Goal: Browse casually: Explore the website without a specific task or goal

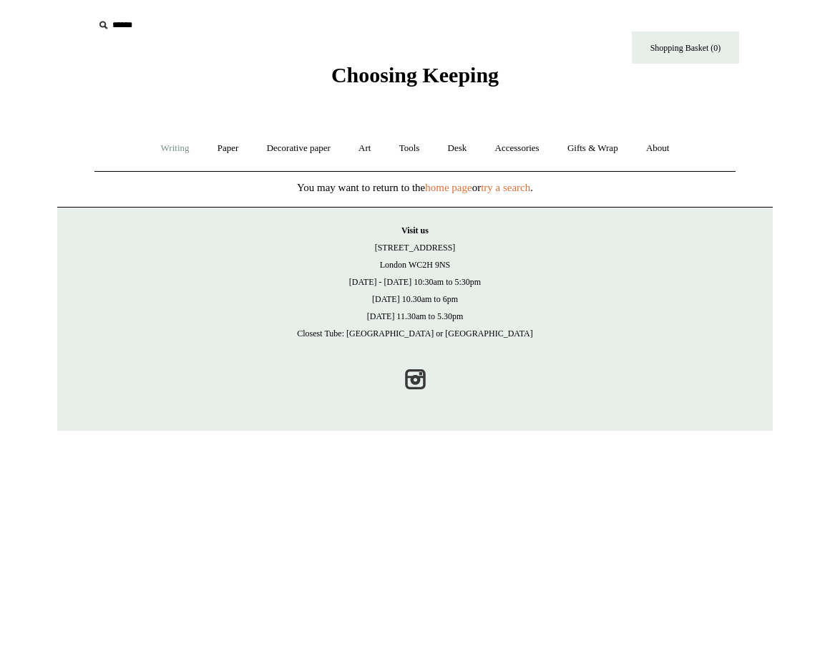
click at [173, 156] on link "Writing +" at bounding box center [175, 149] width 54 height 38
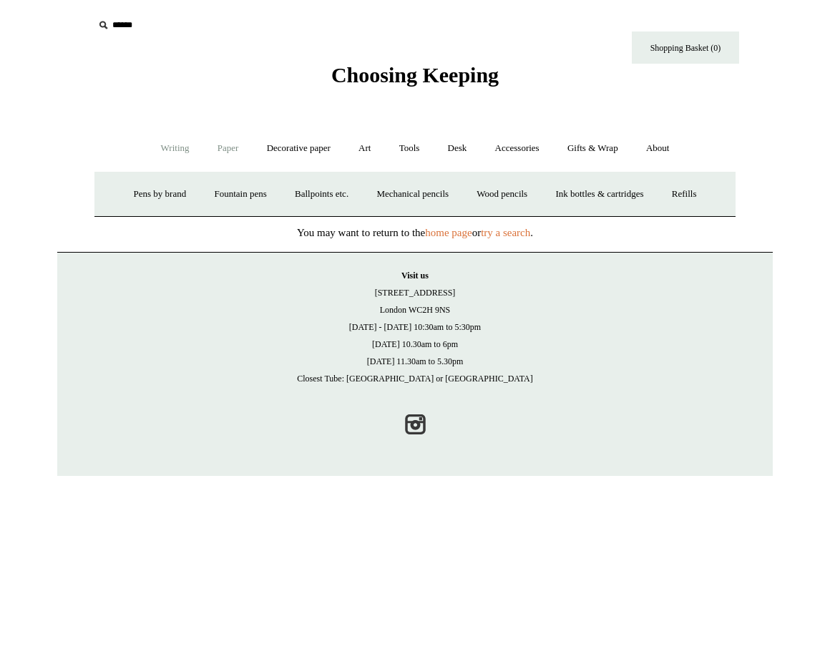
click at [214, 151] on link "Paper +" at bounding box center [228, 149] width 47 height 38
click at [212, 195] on link "Notebooks +" at bounding box center [215, 194] width 66 height 38
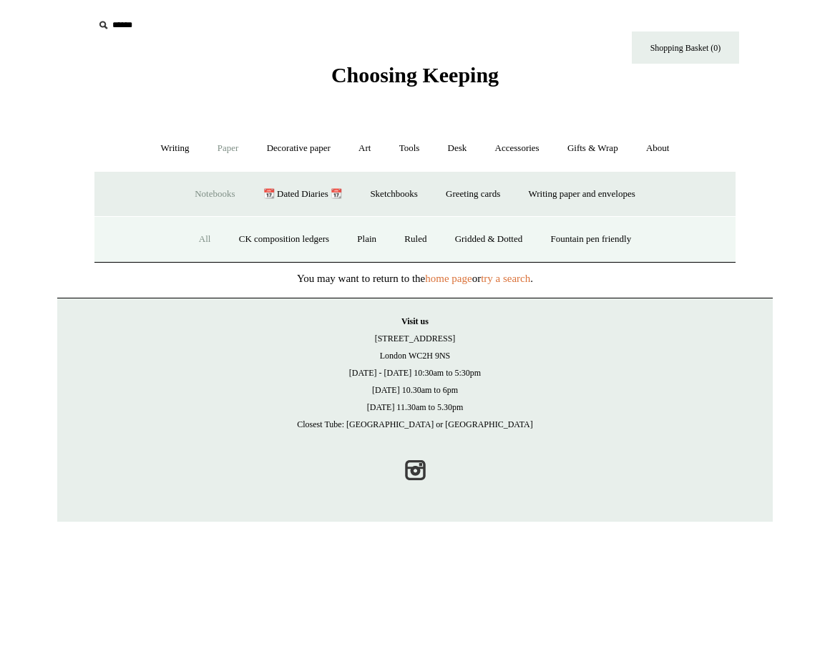
click at [198, 236] on link "All" at bounding box center [205, 239] width 38 height 38
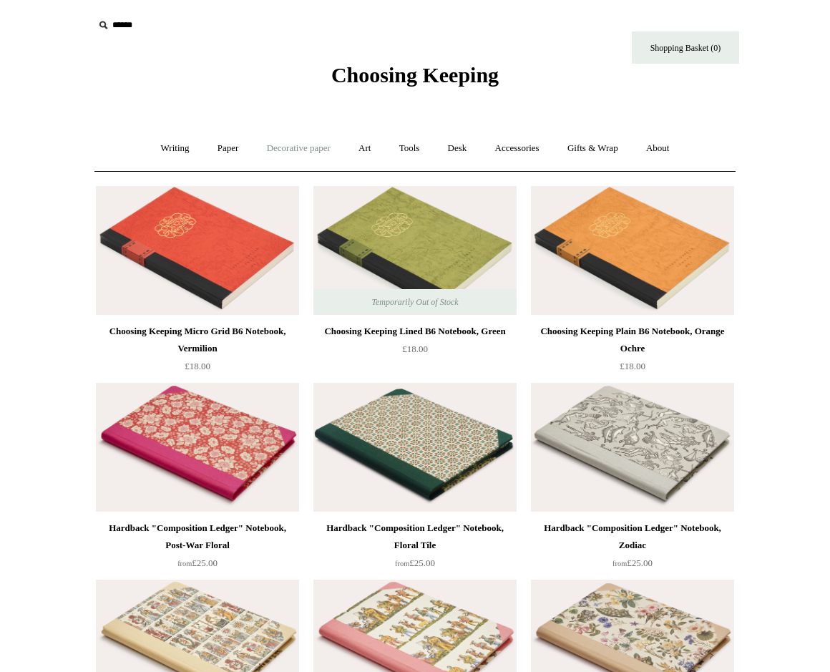
click at [319, 148] on link "Decorative paper +" at bounding box center [298, 149] width 89 height 38
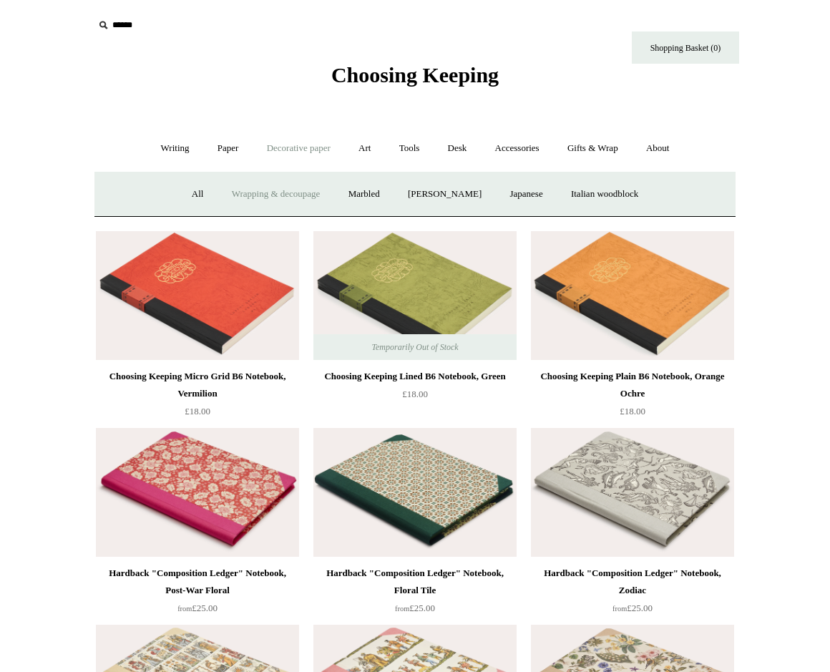
click at [238, 201] on link "Wrapping & decoupage" at bounding box center [276, 194] width 115 height 38
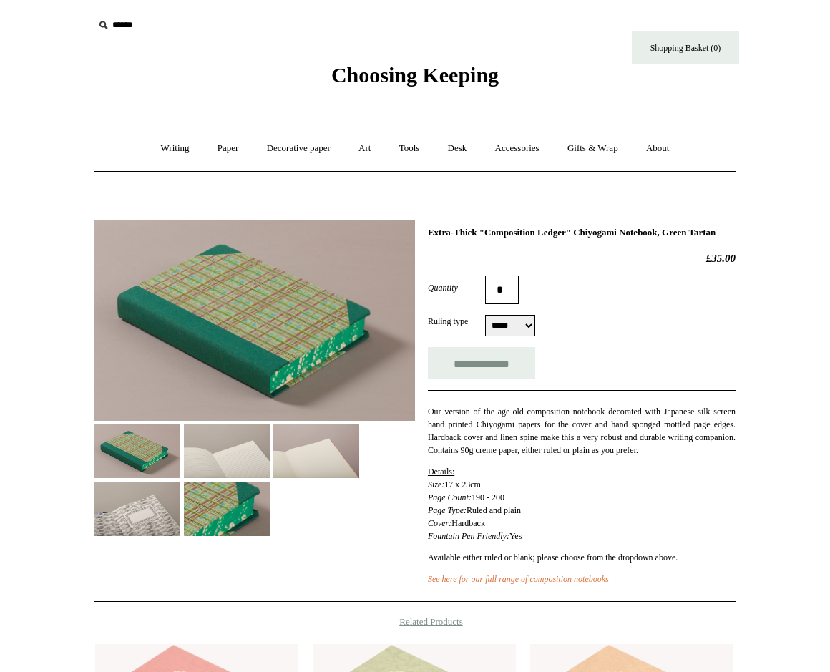
select select "*****"
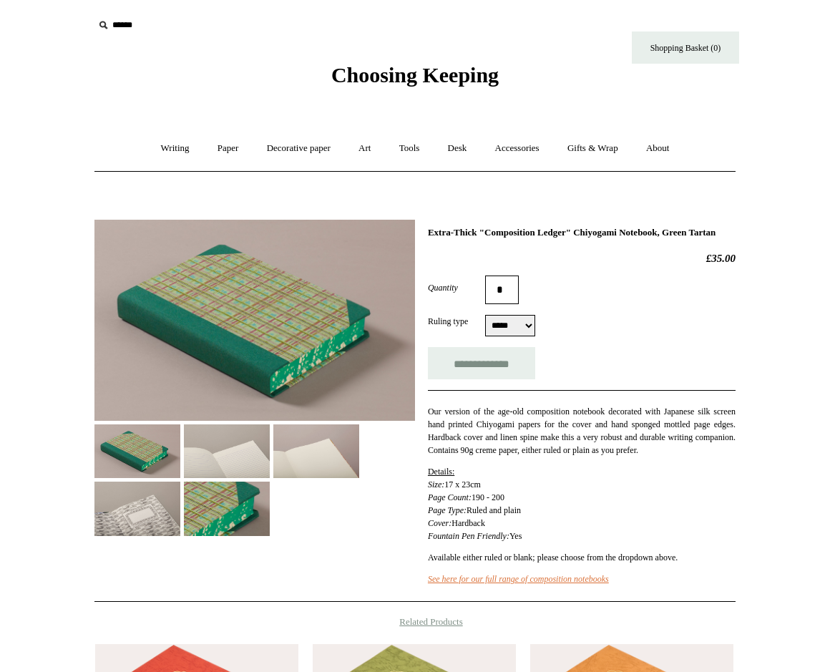
click at [131, 464] on img at bounding box center [137, 451] width 86 height 54
click at [203, 462] on img at bounding box center [227, 451] width 86 height 54
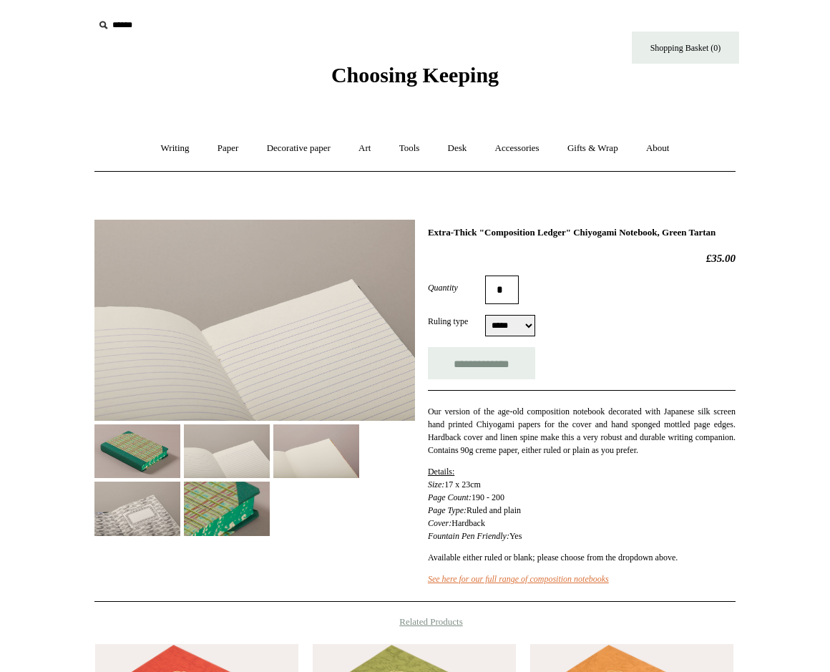
click at [336, 458] on img at bounding box center [316, 451] width 86 height 54
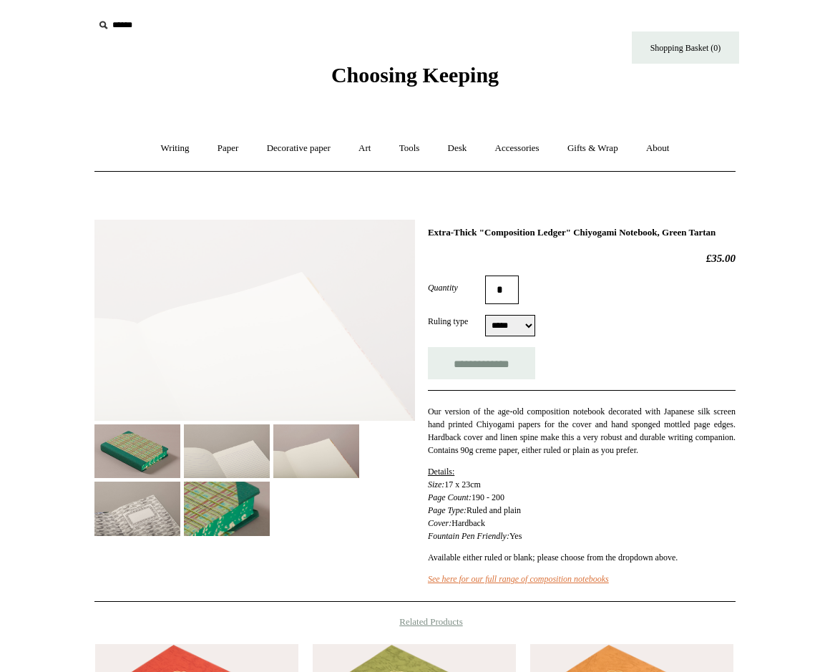
click at [238, 498] on img at bounding box center [227, 509] width 86 height 54
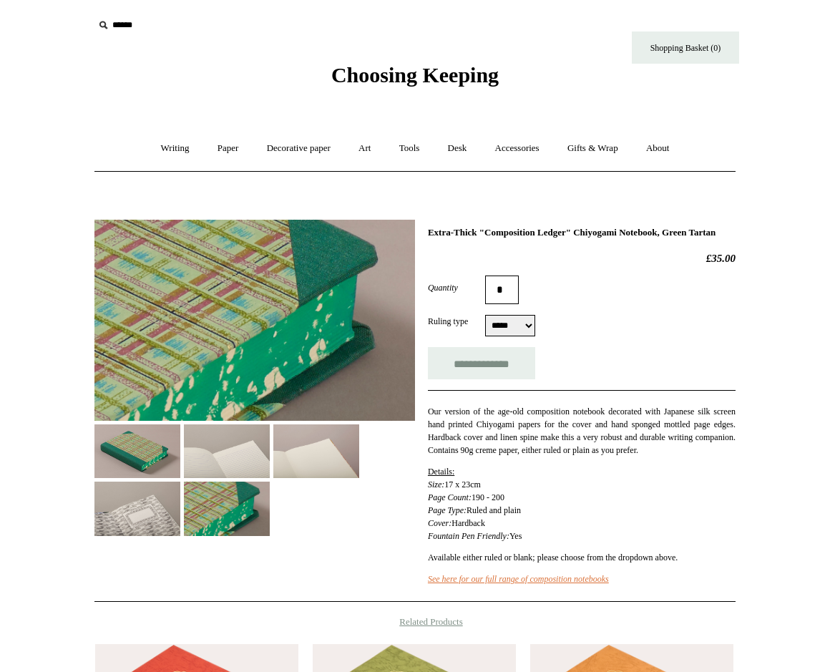
click at [139, 503] on img at bounding box center [137, 509] width 86 height 54
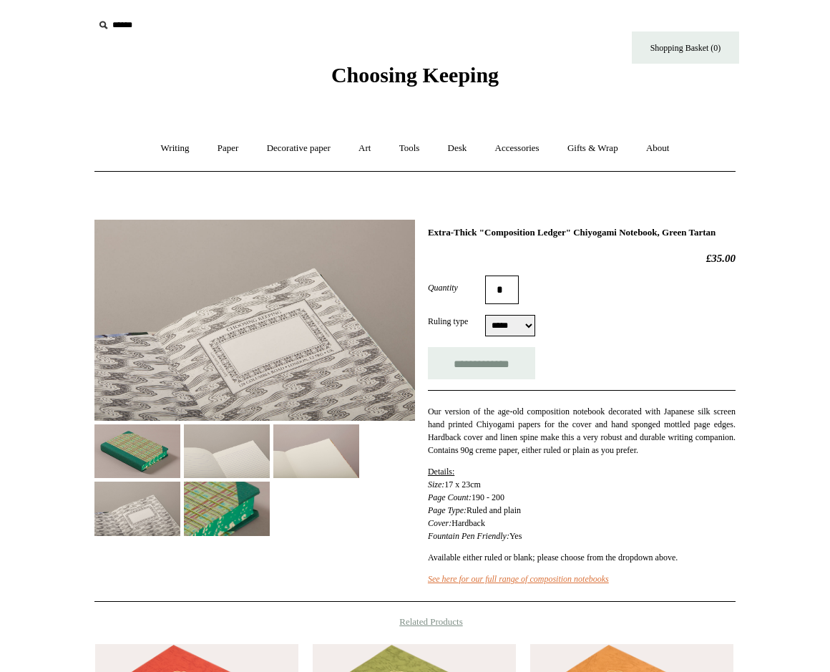
click at [160, 451] on img at bounding box center [137, 451] width 86 height 54
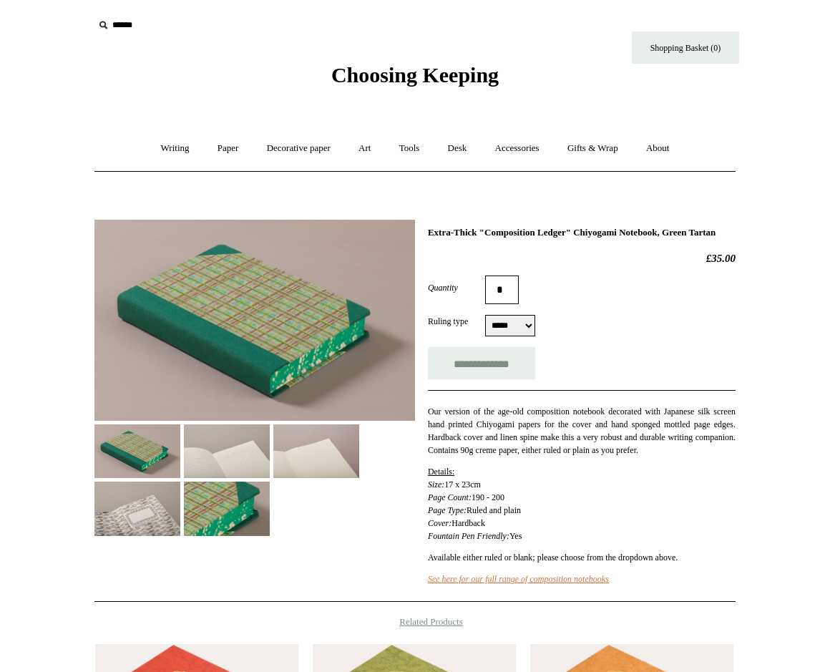
click at [465, 78] on span "Choosing Keeping" at bounding box center [414, 75] width 167 height 24
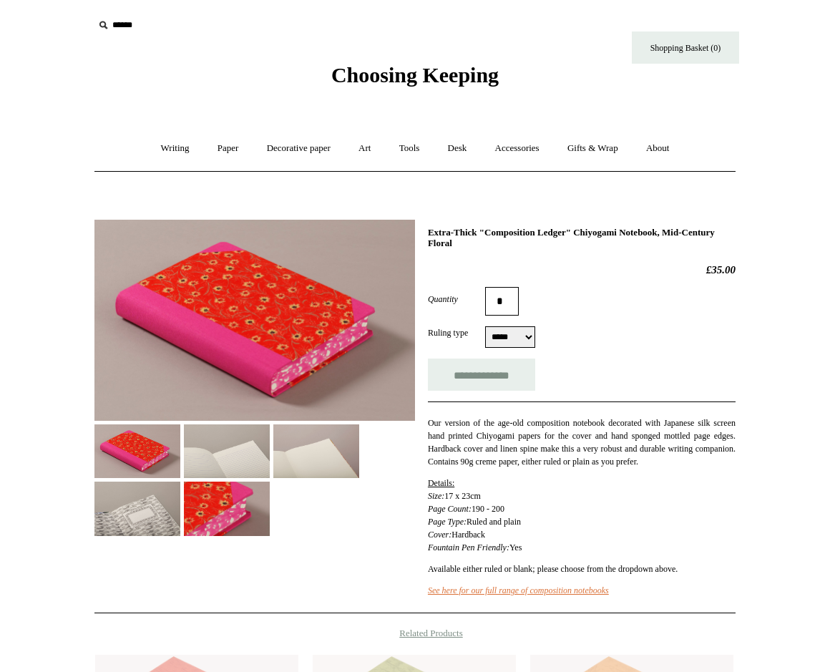
select select "*****"
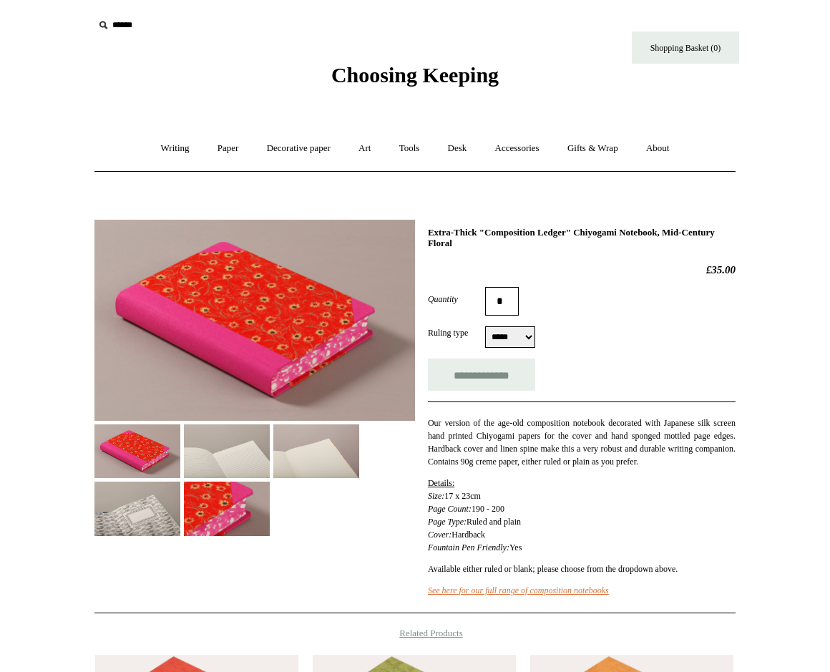
click at [246, 464] on img at bounding box center [227, 451] width 86 height 54
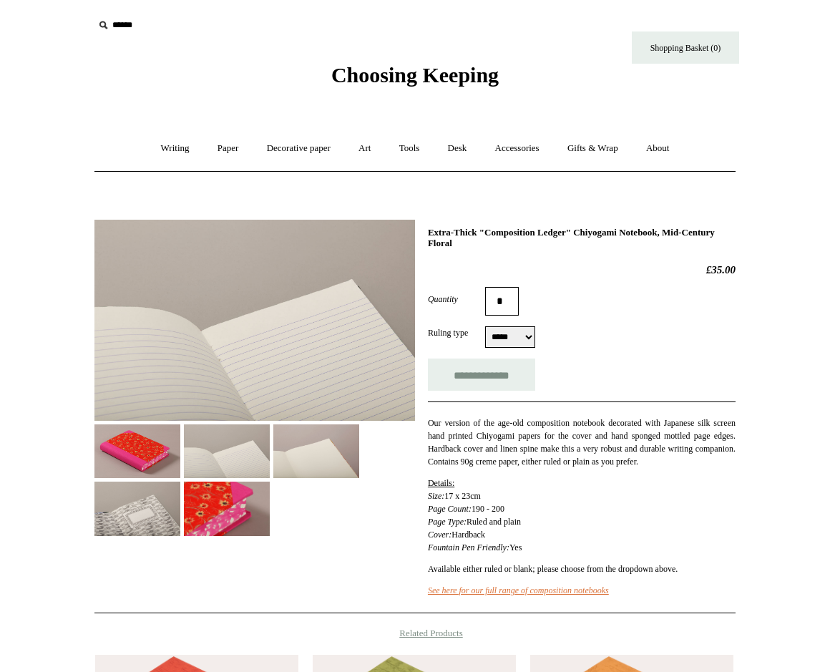
click at [326, 462] on img at bounding box center [316, 451] width 86 height 54
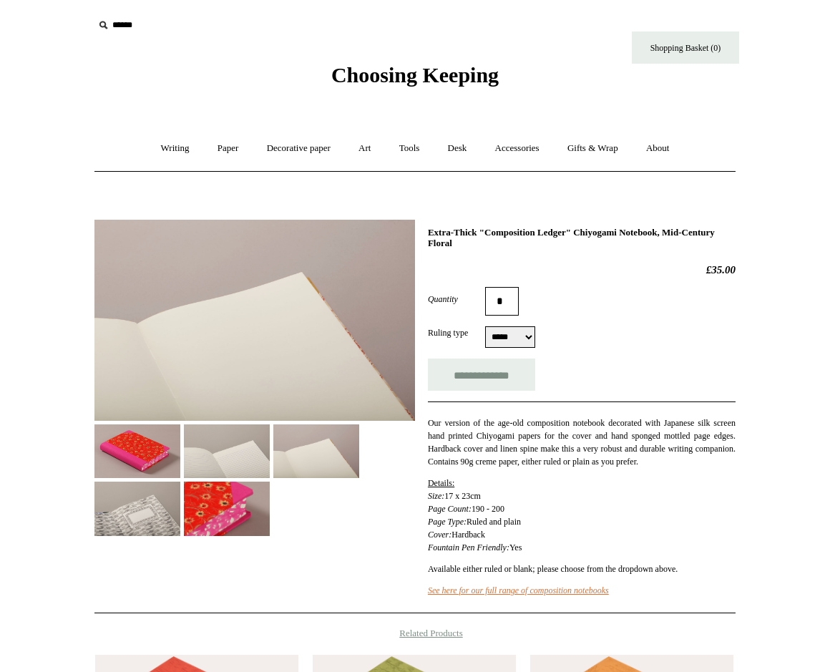
click at [234, 507] on img at bounding box center [227, 509] width 86 height 54
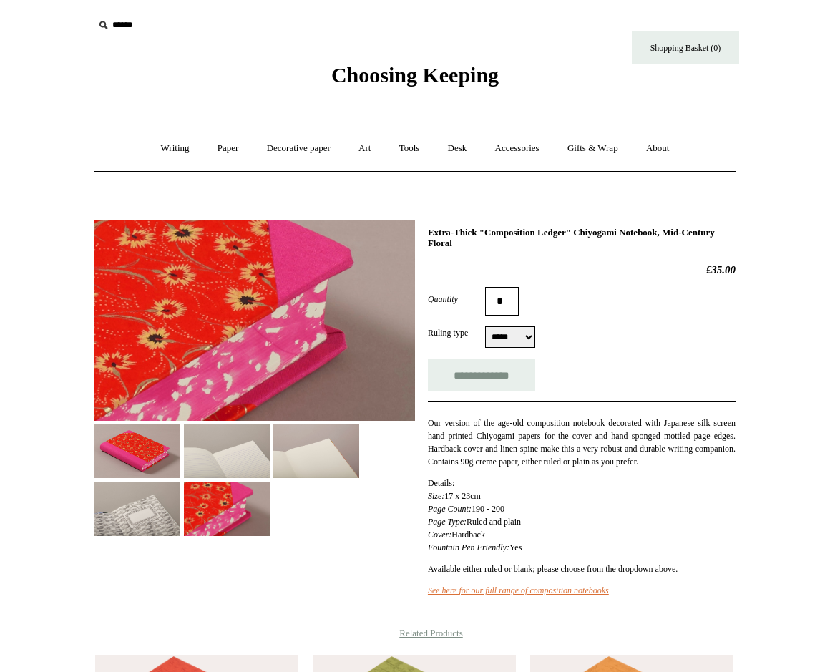
click at [145, 510] on img at bounding box center [137, 509] width 86 height 54
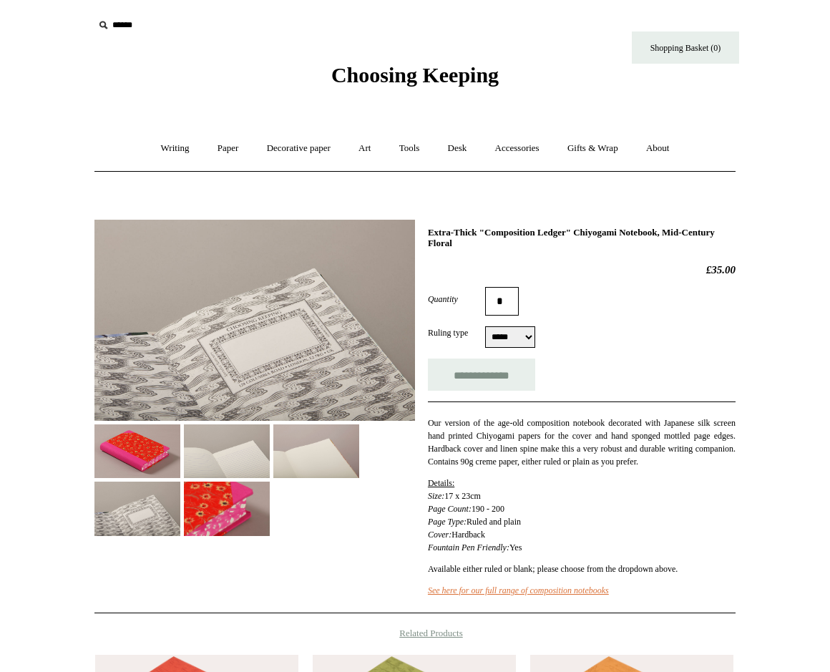
click at [144, 462] on img at bounding box center [137, 451] width 86 height 54
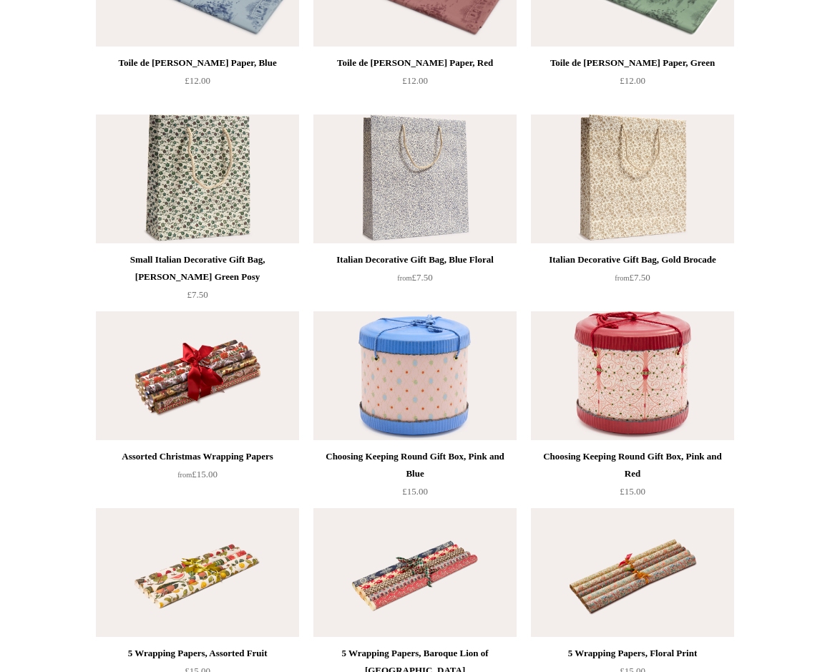
scroll to position [271, 0]
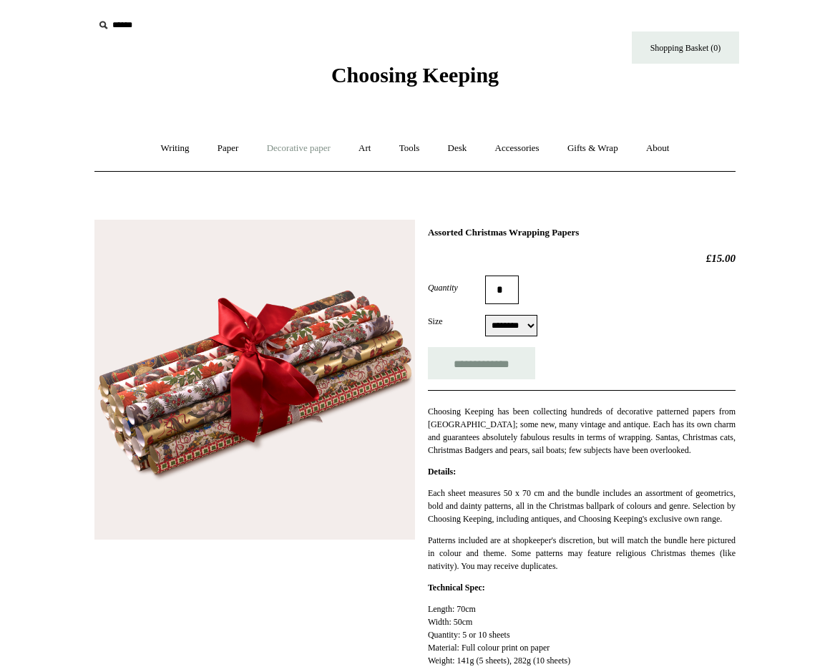
click at [309, 142] on link "Decorative paper +" at bounding box center [298, 149] width 89 height 38
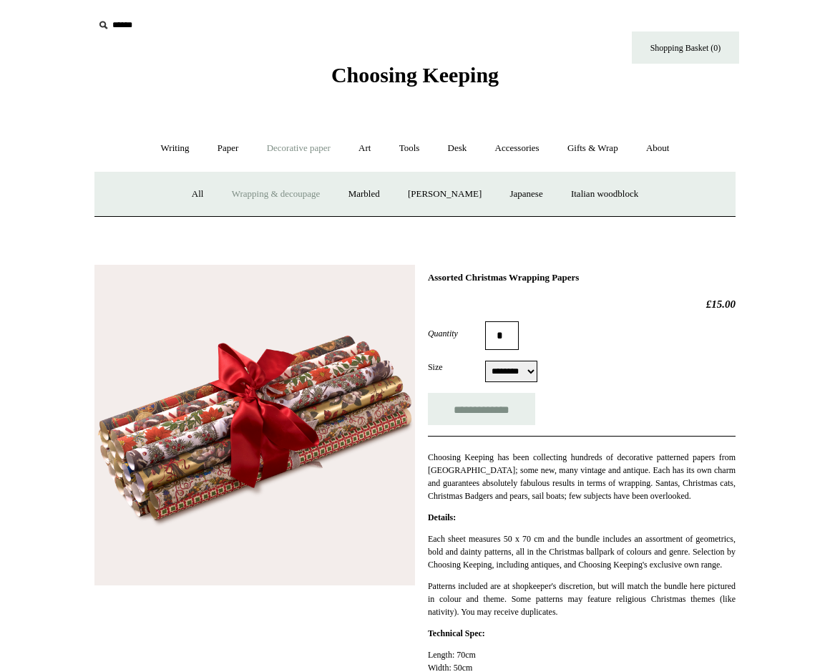
click at [263, 195] on link "Wrapping & decoupage" at bounding box center [276, 194] width 115 height 38
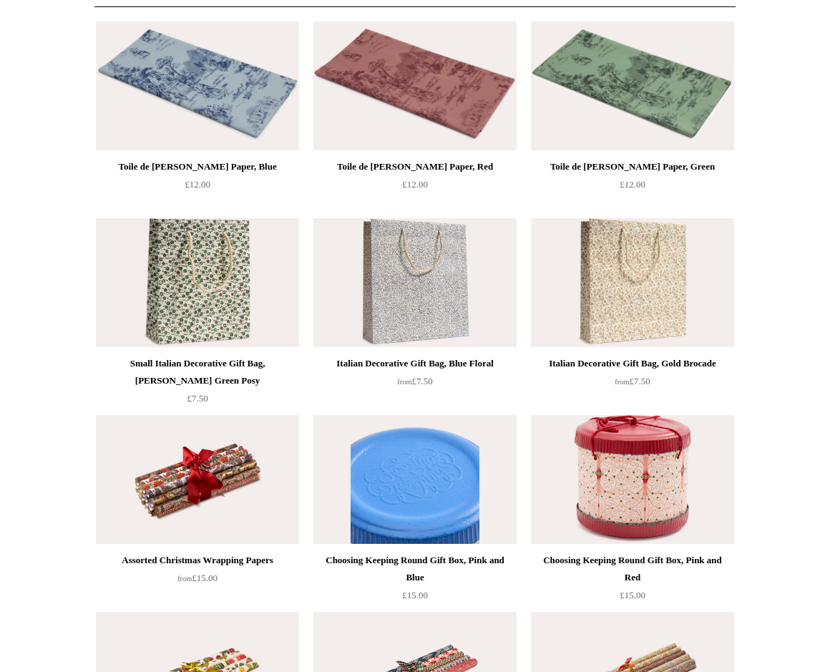
scroll to position [197, 0]
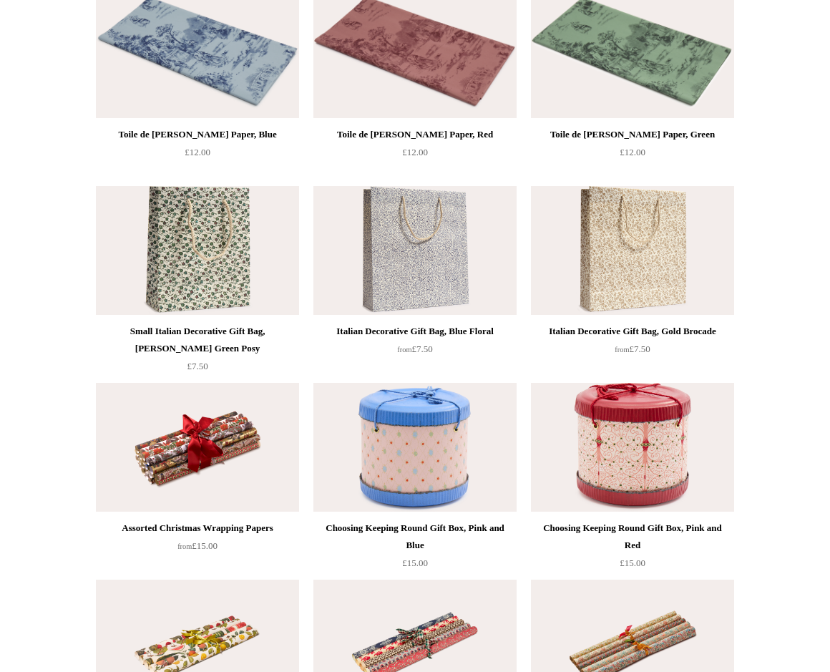
click at [210, 445] on img at bounding box center [197, 447] width 203 height 129
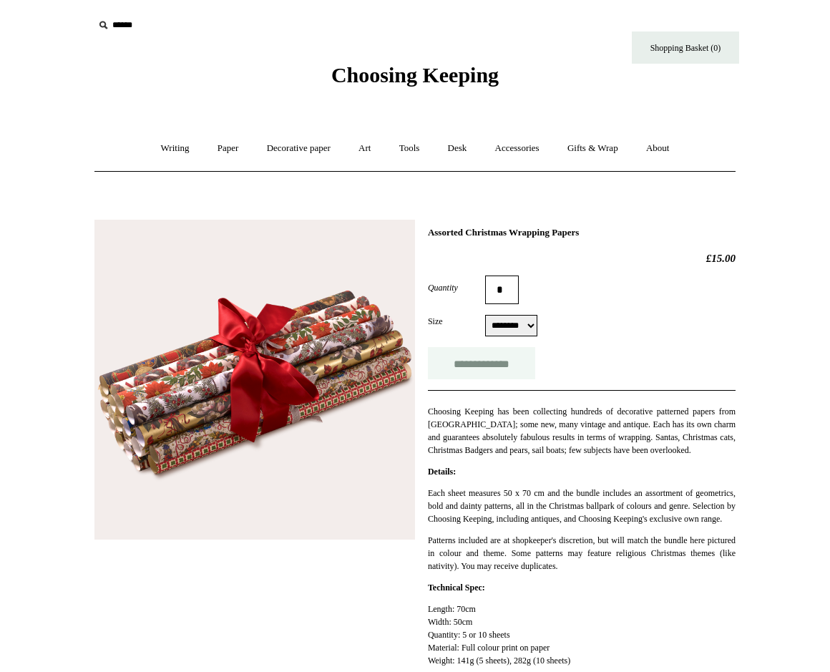
click at [505, 359] on input "**********" at bounding box center [481, 363] width 107 height 32
type input "**********"
select select "*********"
type input "**********"
click at [709, 55] on link "Shopping Basket (1)" at bounding box center [685, 47] width 107 height 32
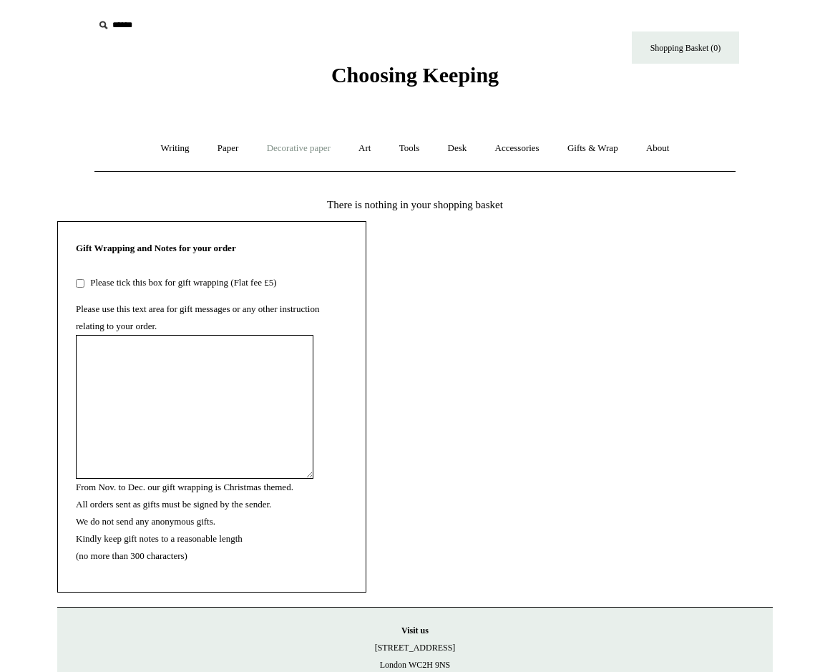
click at [314, 152] on link "Decorative paper +" at bounding box center [298, 149] width 89 height 38
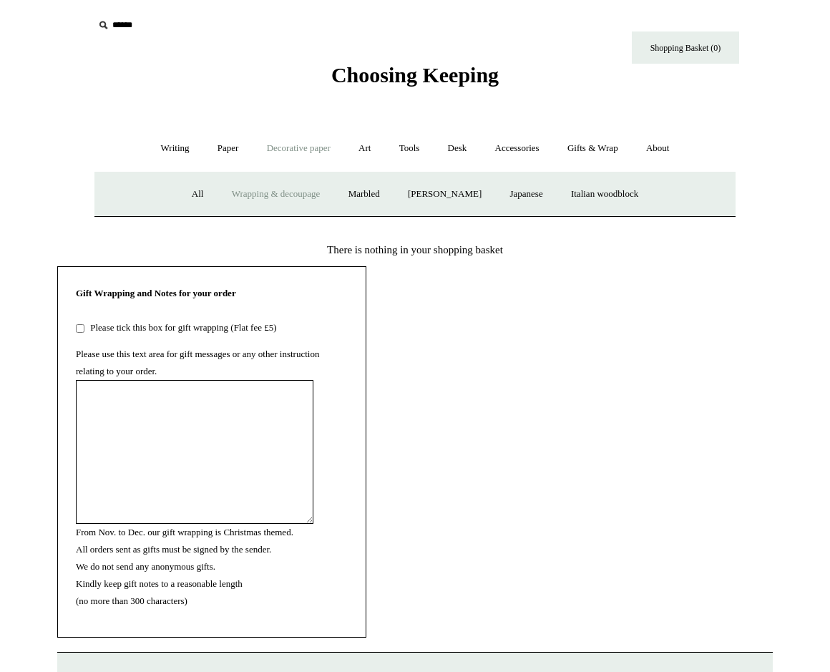
click at [264, 198] on link "Wrapping & decoupage" at bounding box center [276, 194] width 115 height 38
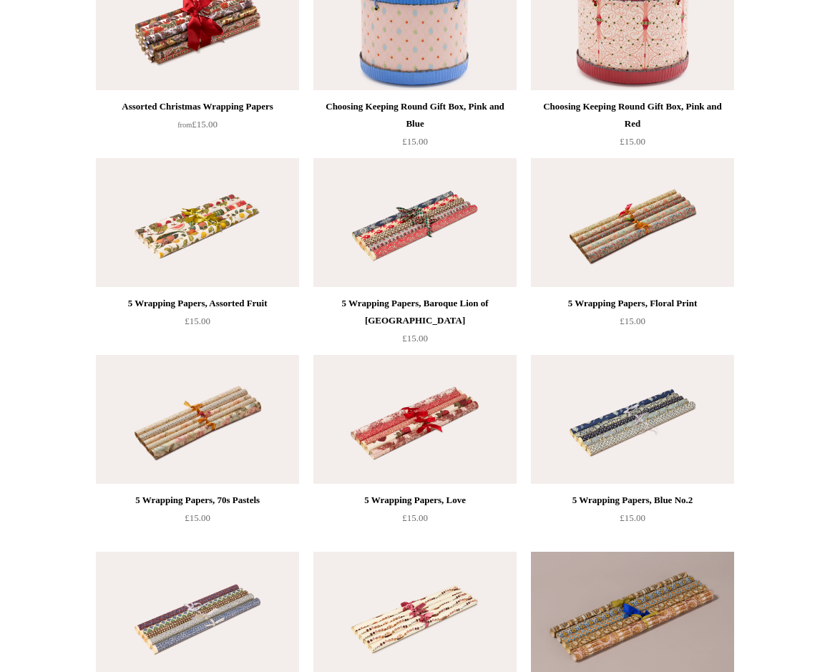
scroll to position [582, 0]
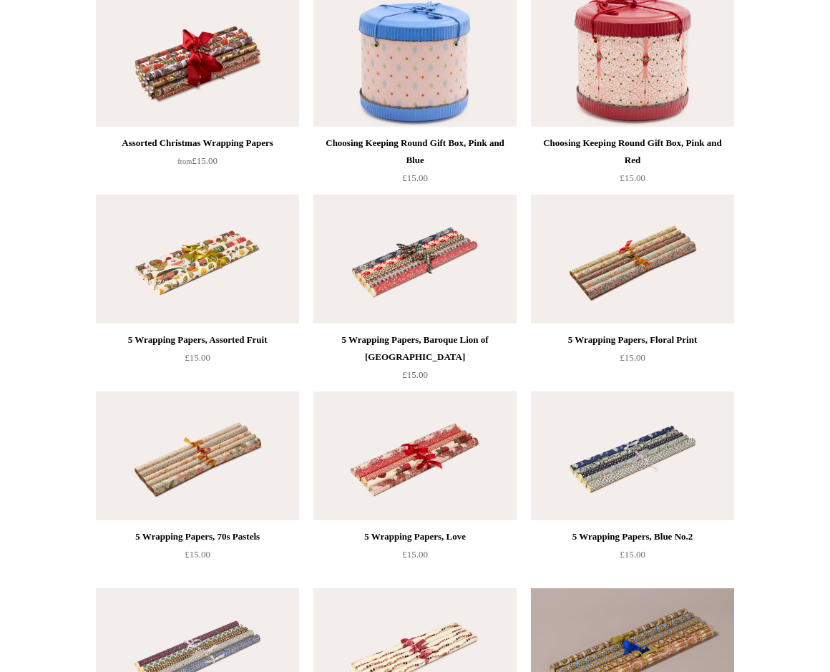
click at [227, 55] on img at bounding box center [197, 62] width 203 height 129
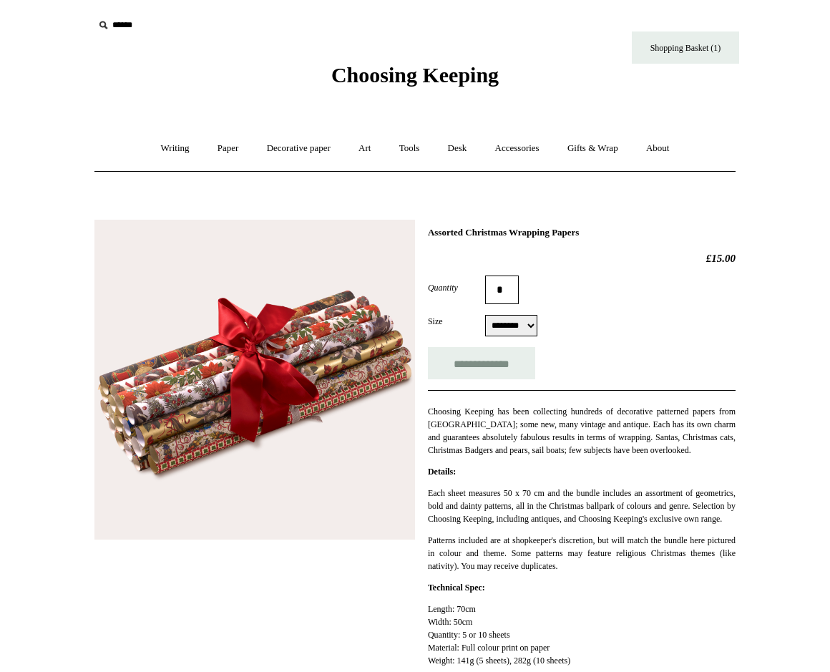
select select "*********"
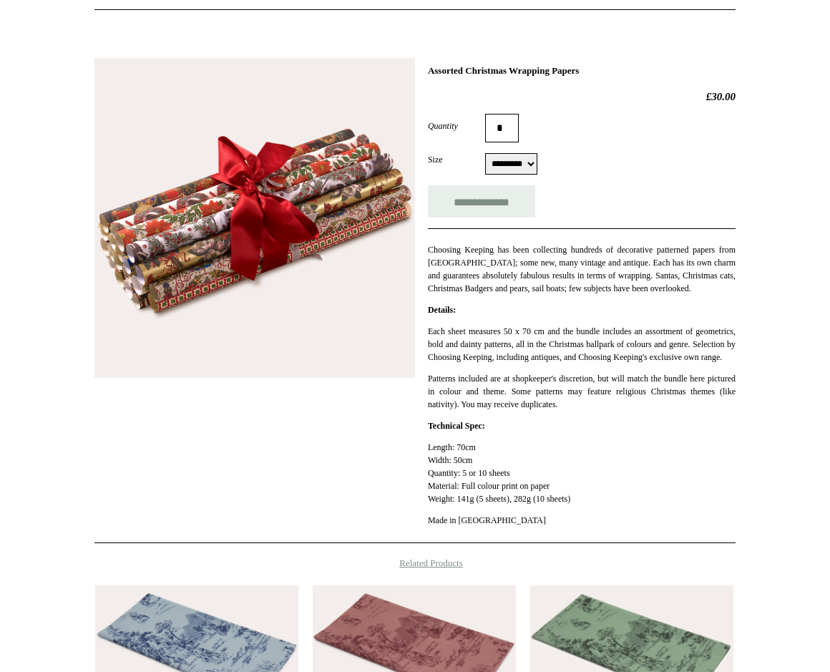
scroll to position [114, 0]
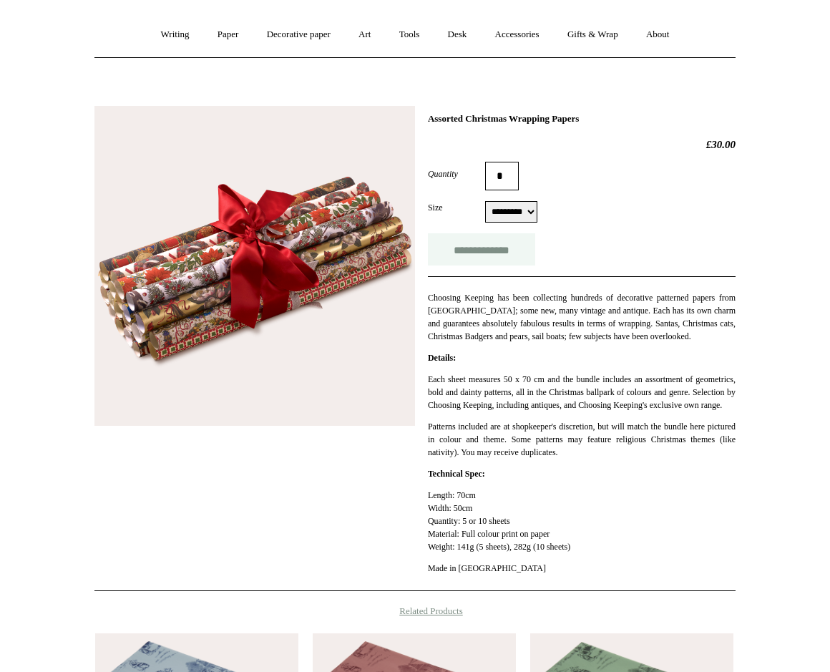
click at [481, 260] on input "**********" at bounding box center [481, 249] width 107 height 32
type input "**********"
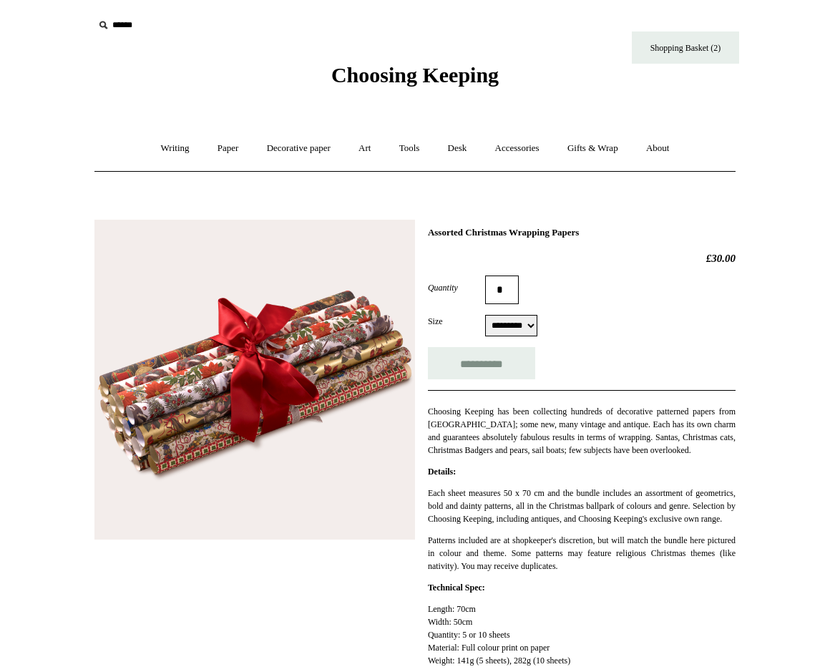
scroll to position [0, 0]
click at [691, 43] on link "Shopping Basket (2)" at bounding box center [685, 47] width 107 height 32
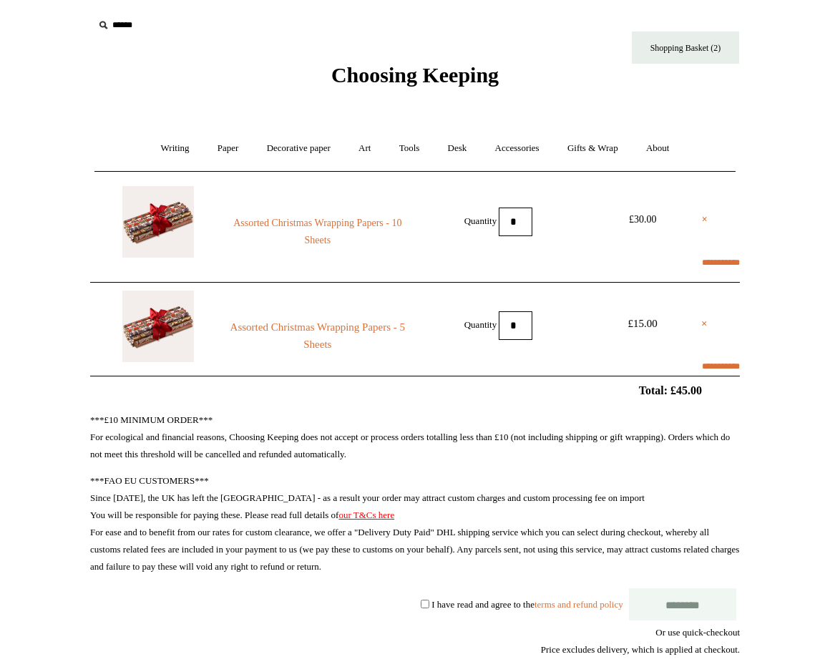
click at [699, 324] on li "× Assorted Christmas Wrapping Papers - 5 Sheets Quantity * £15.00" at bounding box center [415, 325] width 650 height 87
click at [702, 324] on link "×" at bounding box center [704, 323] width 6 height 17
select select "********"
type input "********"
select select "*****"
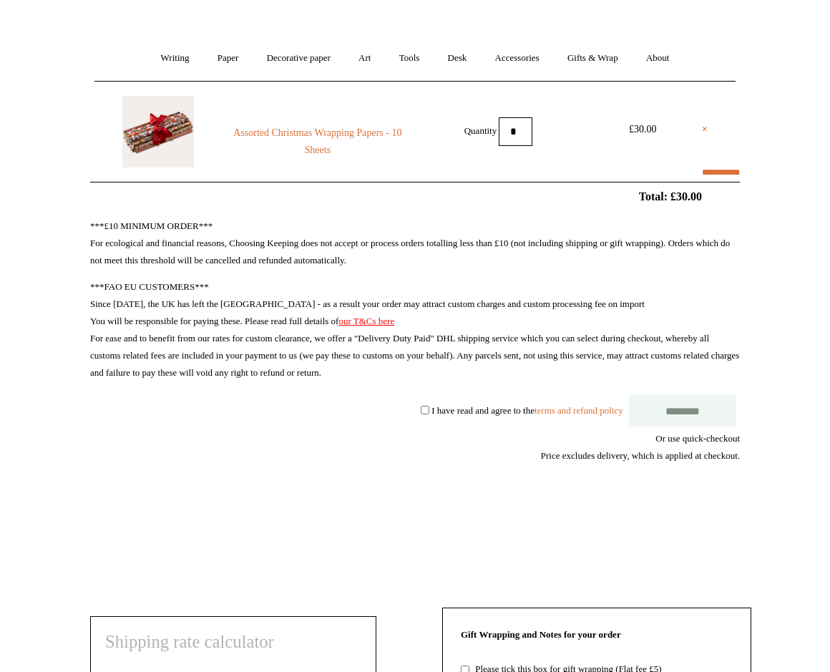
scroll to position [120, 0]
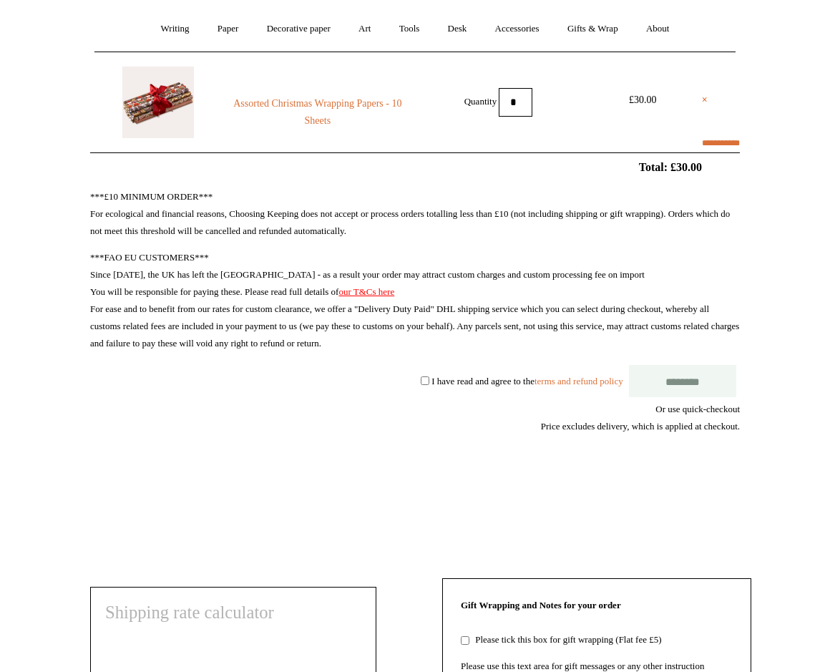
select select "********"
type input "********"
select select "*****"
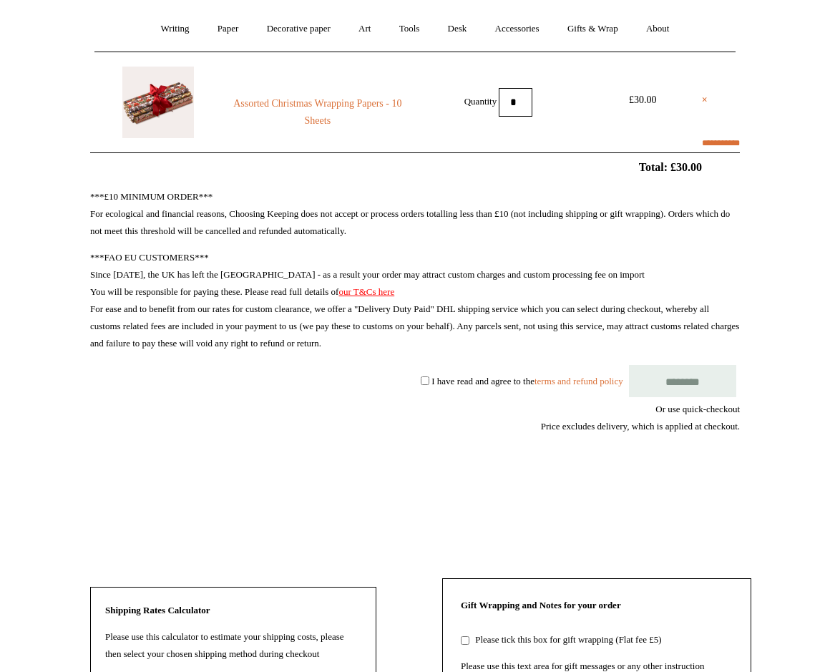
click at [670, 381] on input "********" at bounding box center [682, 381] width 107 height 32
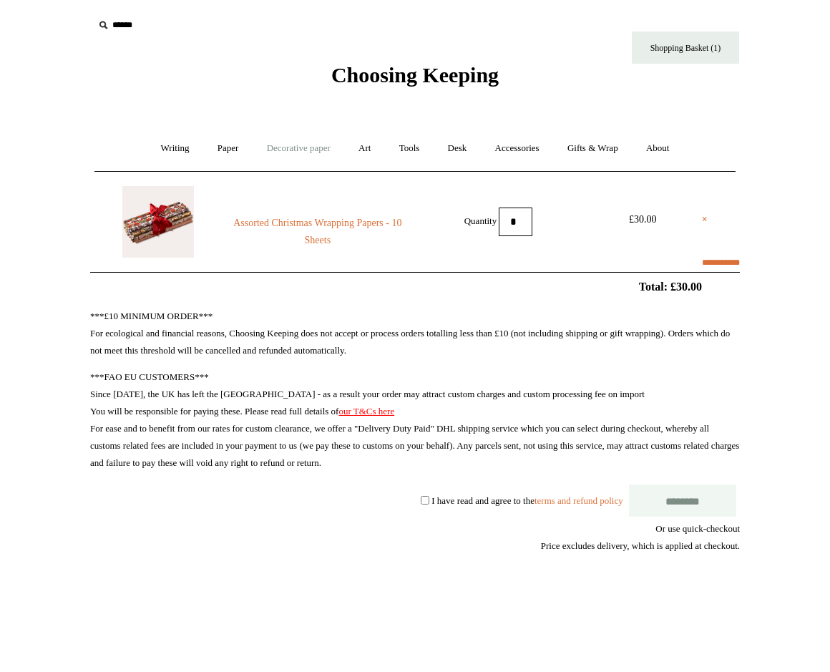
select select "********"
type input "********"
select select "*****"
click at [292, 145] on link "Decorative paper +" at bounding box center [298, 149] width 89 height 38
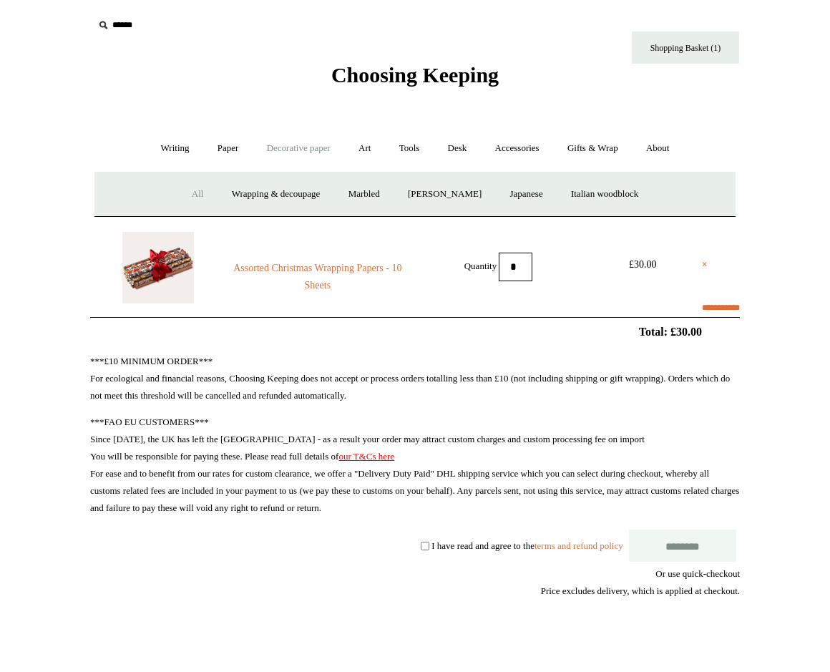
click at [190, 193] on link "All" at bounding box center [198, 194] width 38 height 38
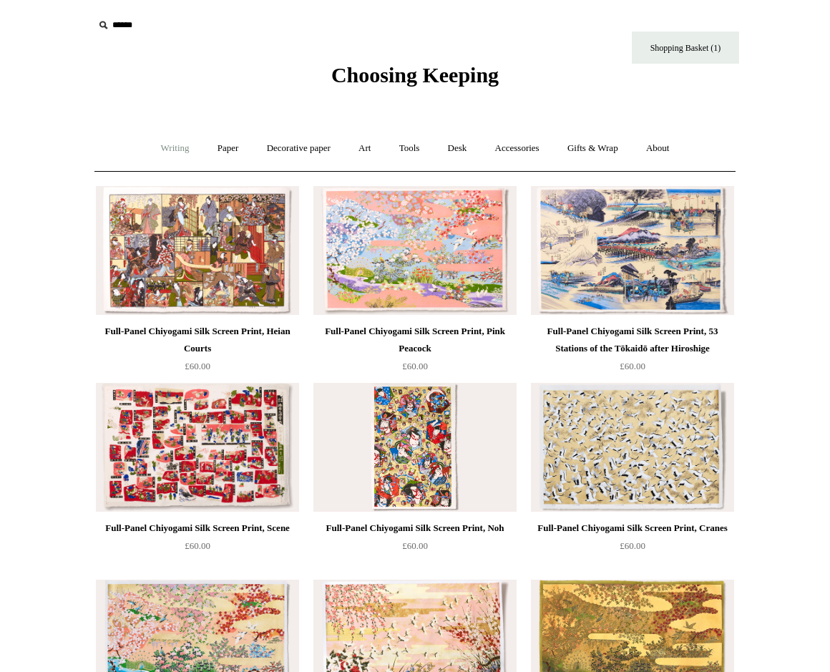
click at [170, 150] on link "Writing +" at bounding box center [175, 149] width 54 height 38
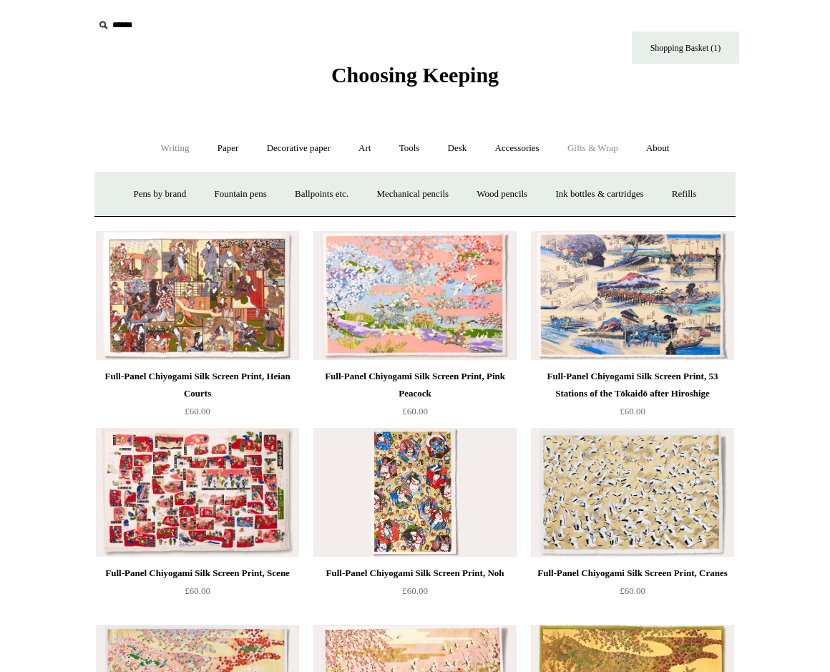
click at [599, 151] on link "Gifts & Wrap +" at bounding box center [593, 149] width 77 height 38
click at [158, 195] on link "Greeting cards +" at bounding box center [164, 194] width 80 height 38
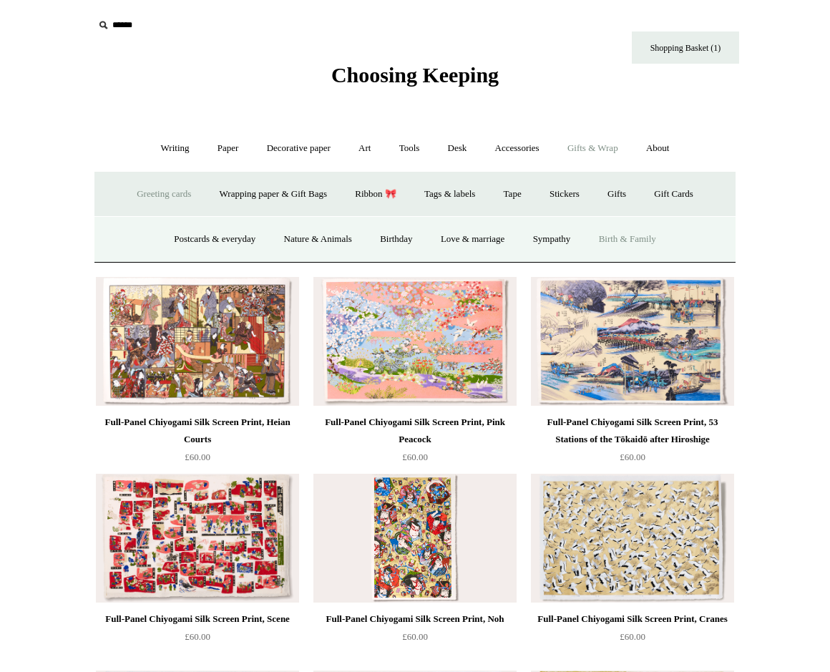
click at [623, 233] on link "Birth & Family" at bounding box center [627, 239] width 83 height 38
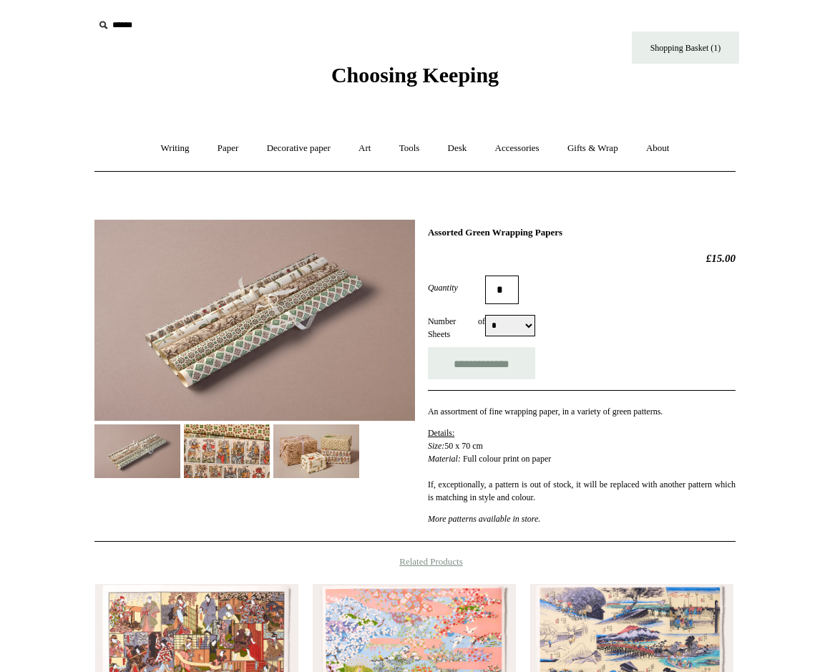
click at [235, 445] on img at bounding box center [227, 451] width 86 height 54
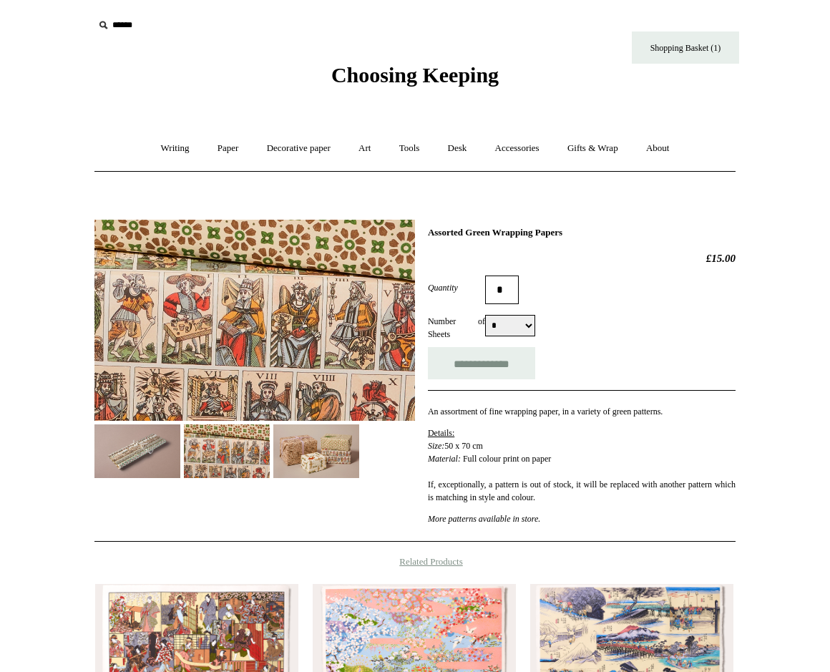
click at [349, 444] on img at bounding box center [316, 451] width 86 height 54
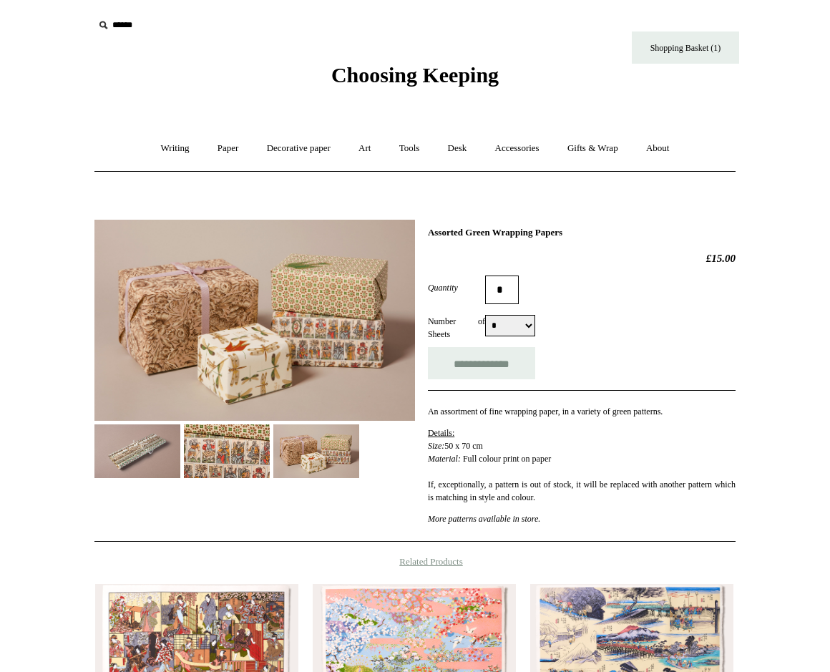
click at [140, 459] on img at bounding box center [137, 451] width 86 height 54
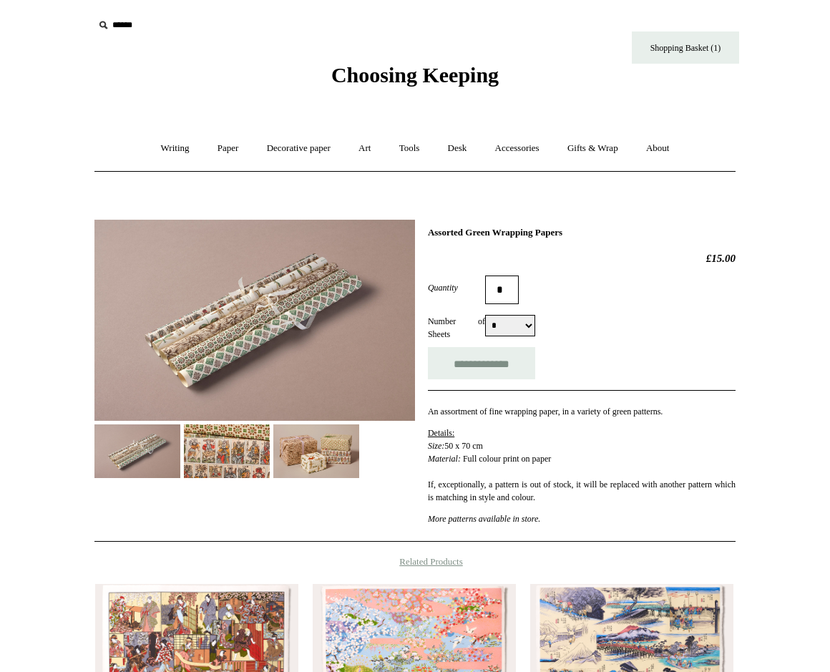
click at [165, 458] on img at bounding box center [137, 451] width 86 height 54
click at [238, 452] on img at bounding box center [227, 451] width 86 height 54
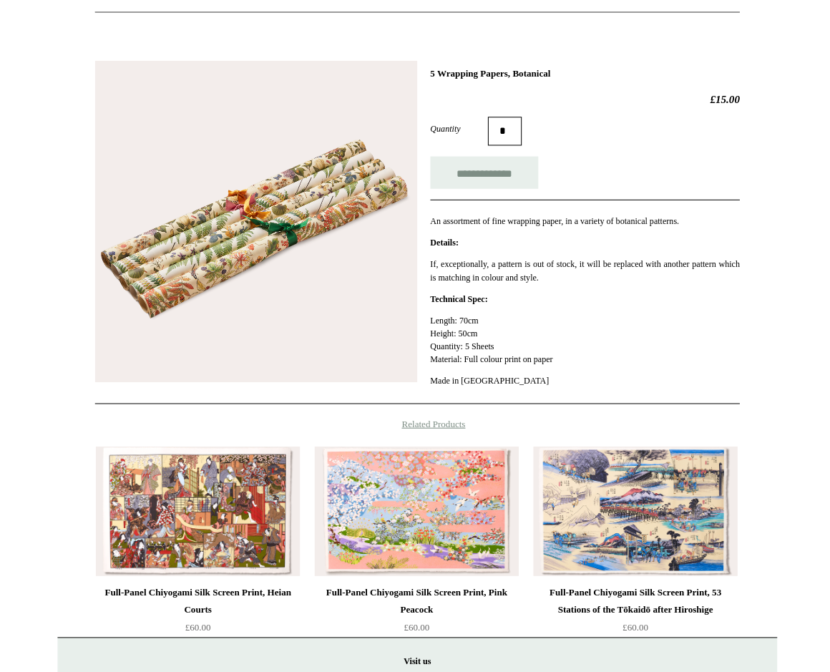
scroll to position [159, 0]
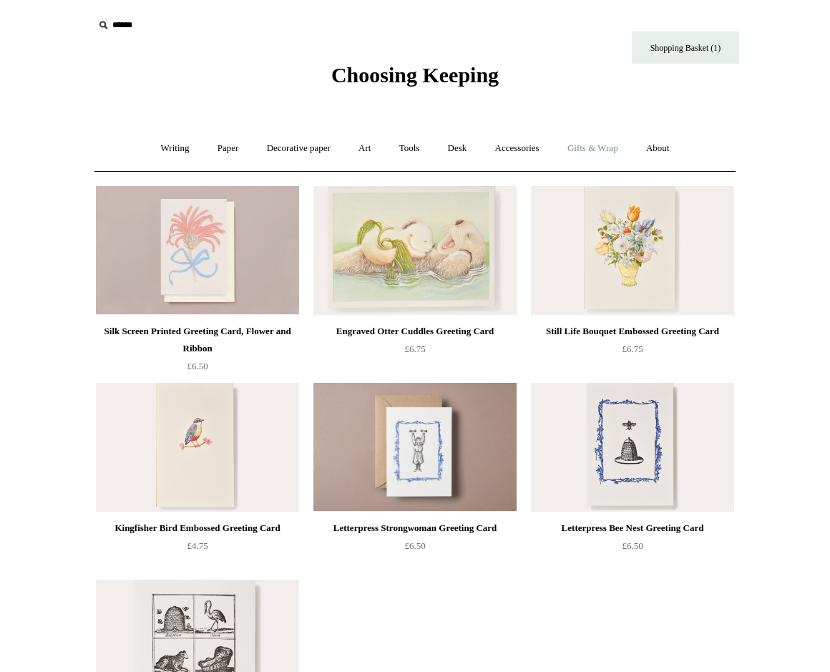
click at [589, 148] on link "Gifts & Wrap +" at bounding box center [593, 149] width 77 height 38
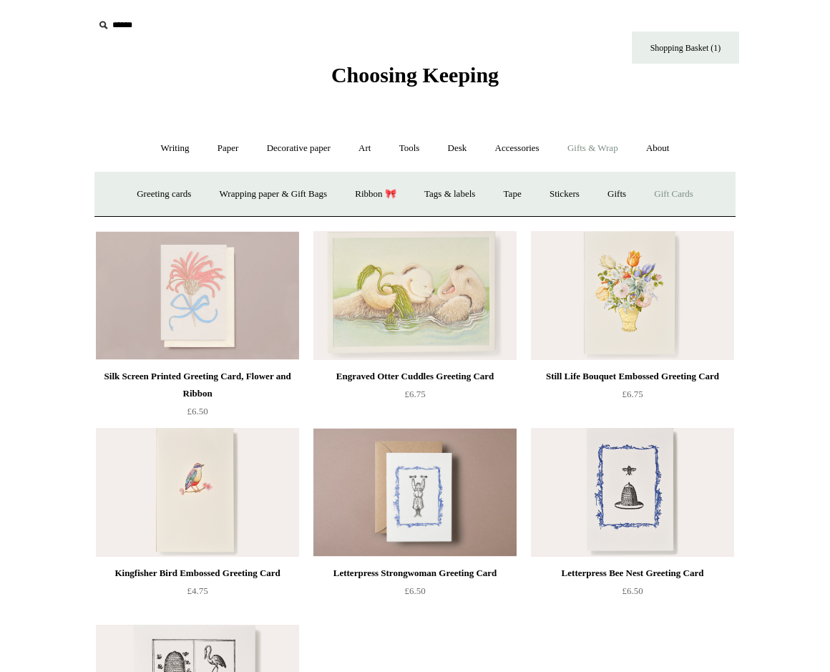
click at [679, 193] on link "Gift Cards" at bounding box center [673, 194] width 65 height 38
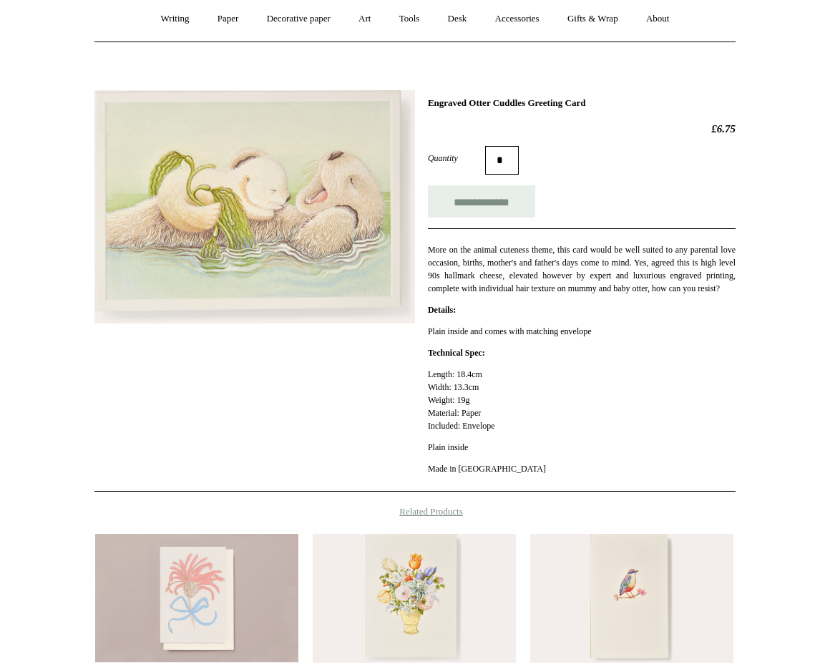
scroll to position [119, 0]
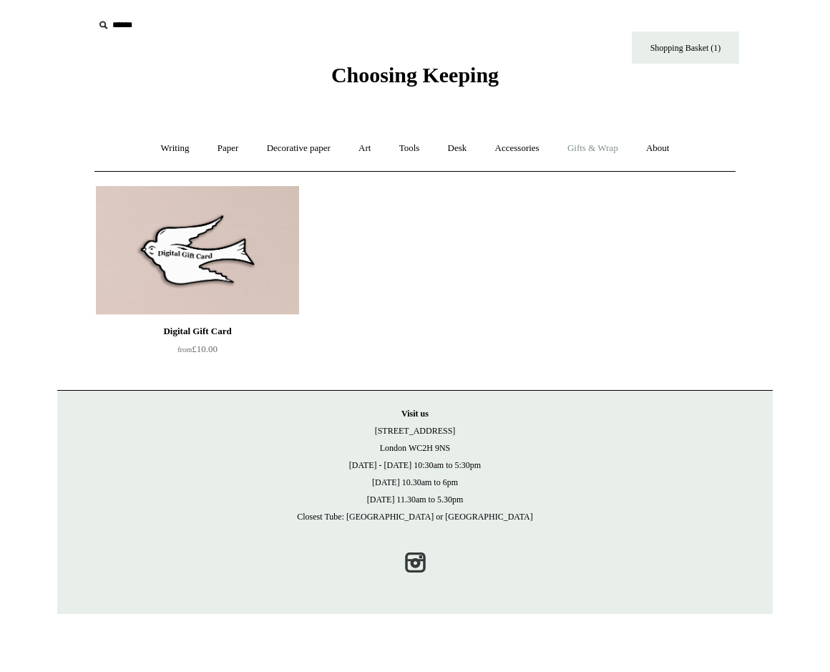
click at [619, 155] on link "Gifts & Wrap +" at bounding box center [593, 149] width 77 height 38
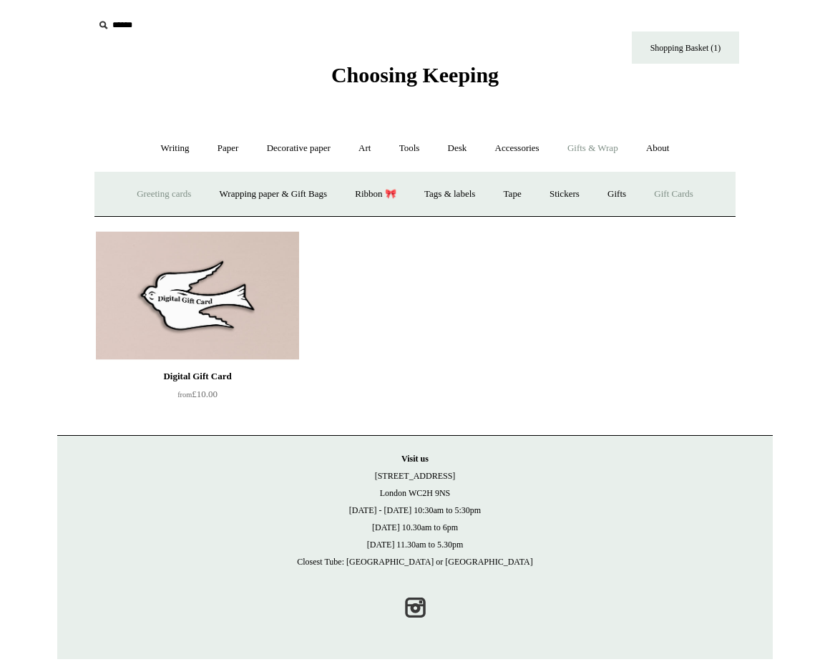
click at [175, 193] on link "Greeting cards +" at bounding box center [164, 194] width 80 height 38
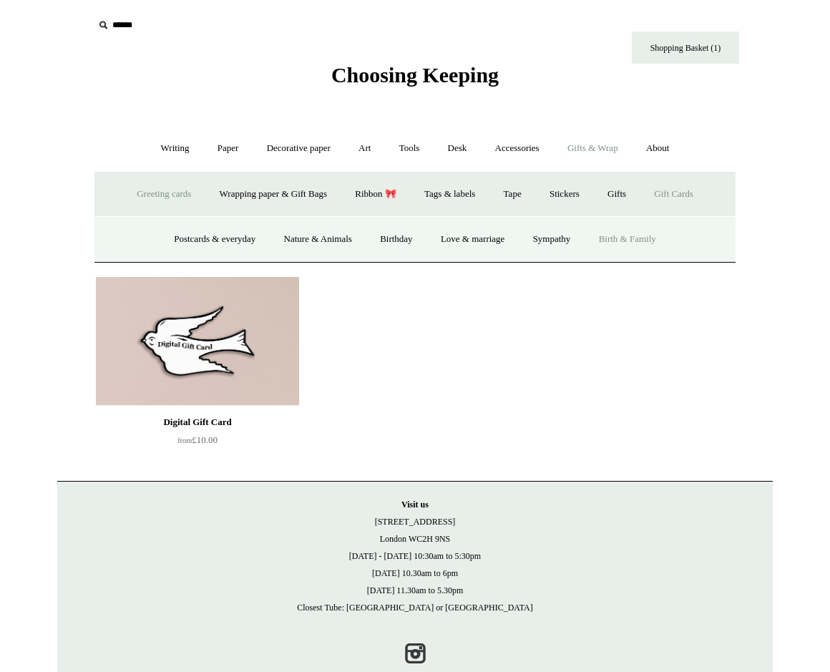
click at [613, 239] on link "Birth & Family" at bounding box center [627, 239] width 83 height 38
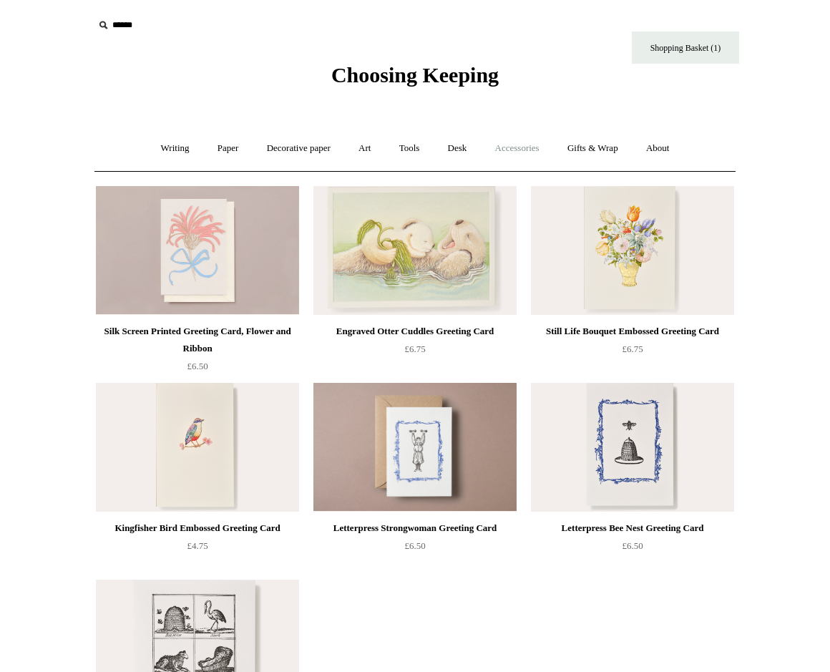
click at [534, 150] on link "Accessories +" at bounding box center [517, 149] width 70 height 38
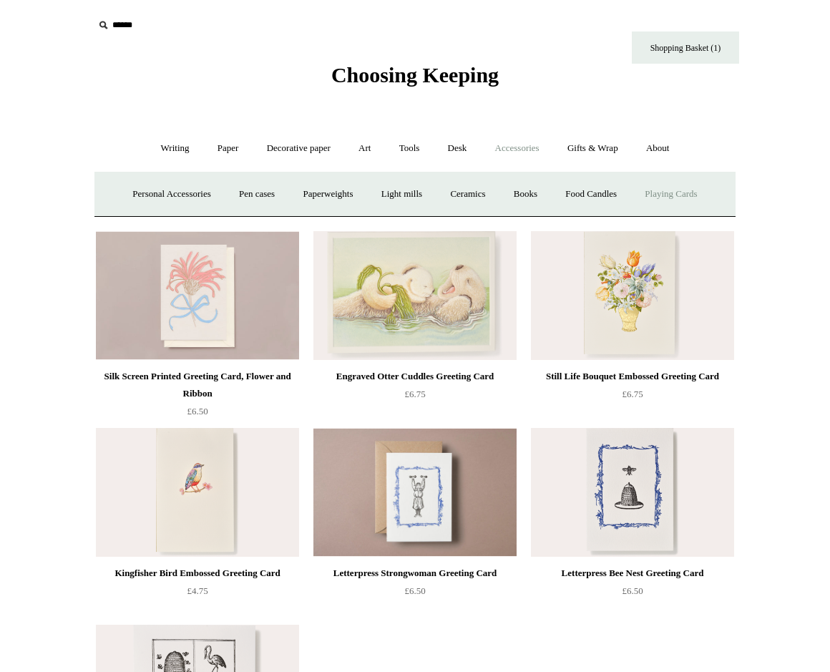
click at [688, 190] on link "Playing Cards" at bounding box center [671, 194] width 78 height 38
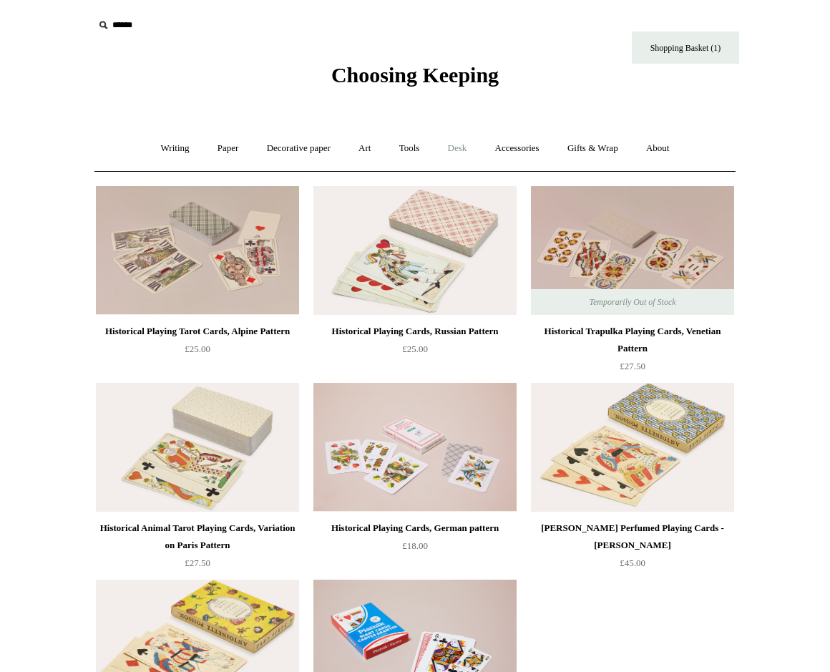
click at [458, 149] on link "Desk +" at bounding box center [457, 149] width 45 height 38
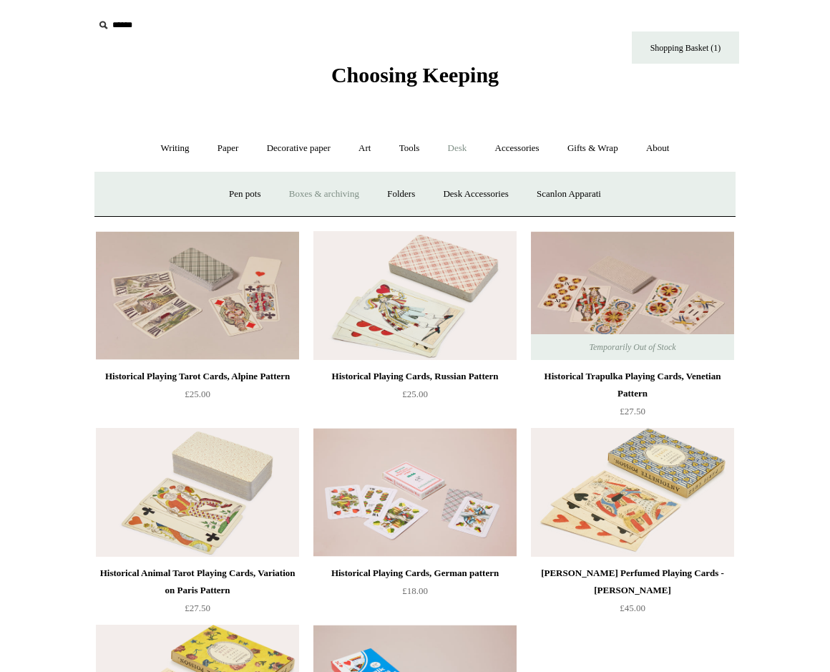
click at [348, 193] on link "Boxes & archiving" at bounding box center [324, 194] width 96 height 38
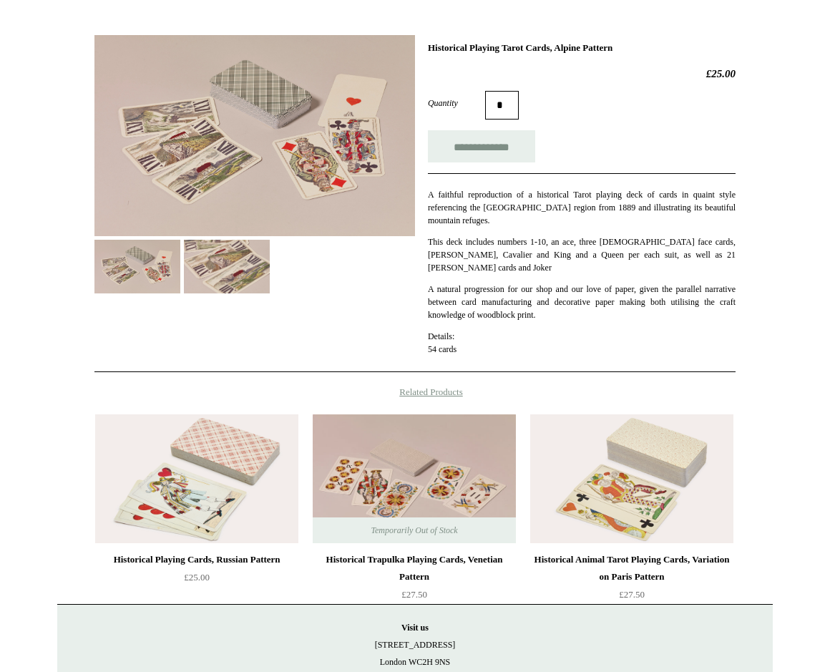
scroll to position [126, 0]
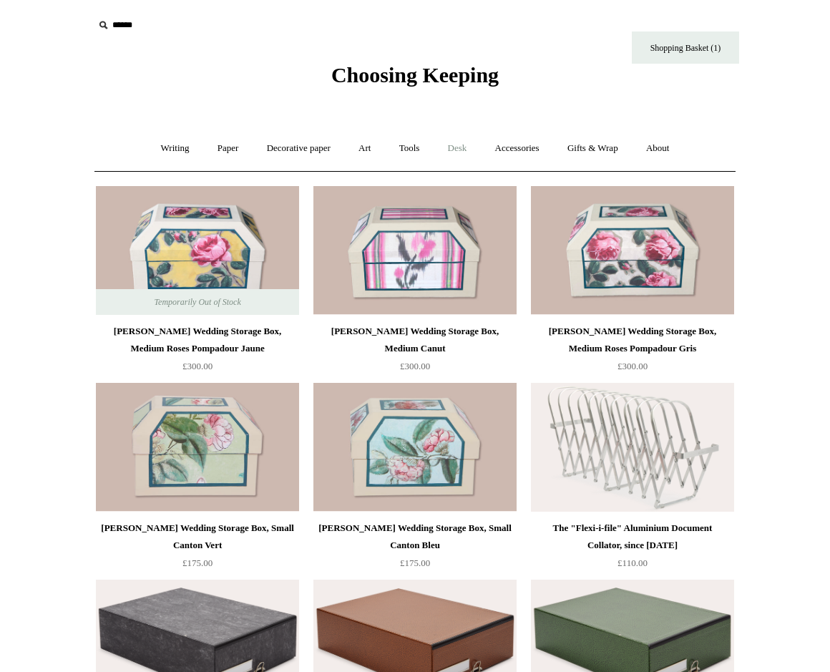
click at [465, 142] on link "Desk +" at bounding box center [457, 149] width 45 height 38
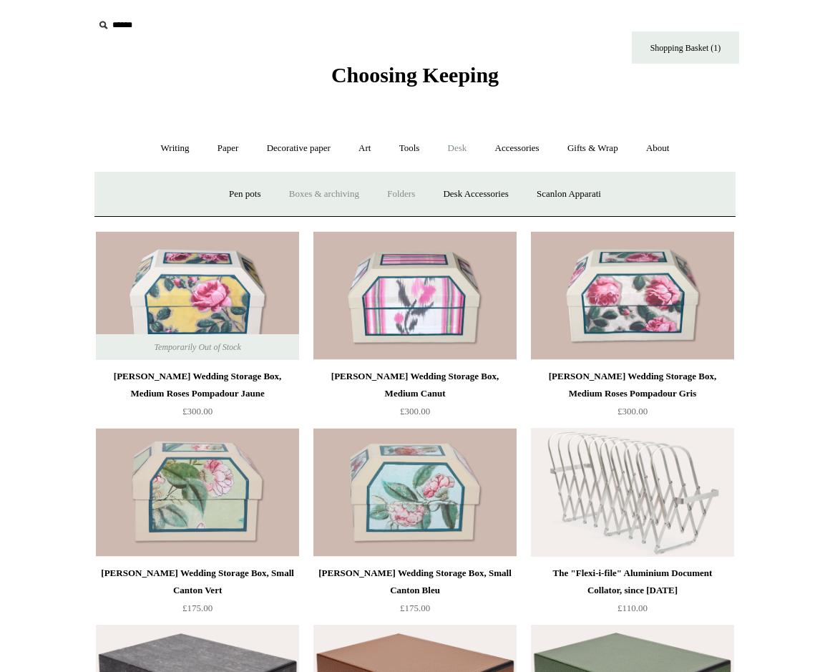
click at [409, 192] on link "Folders" at bounding box center [401, 194] width 54 height 38
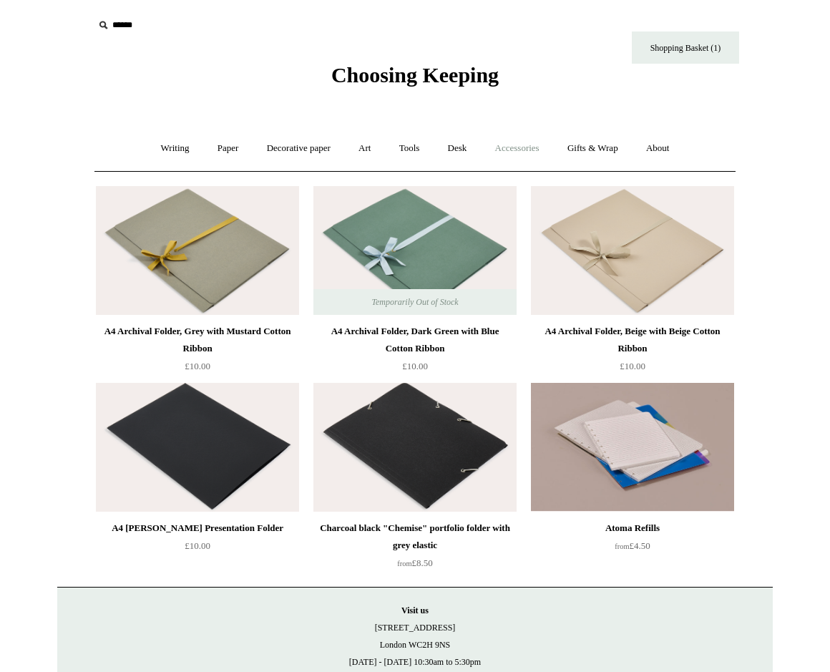
click at [522, 136] on link "Accessories +" at bounding box center [517, 149] width 70 height 38
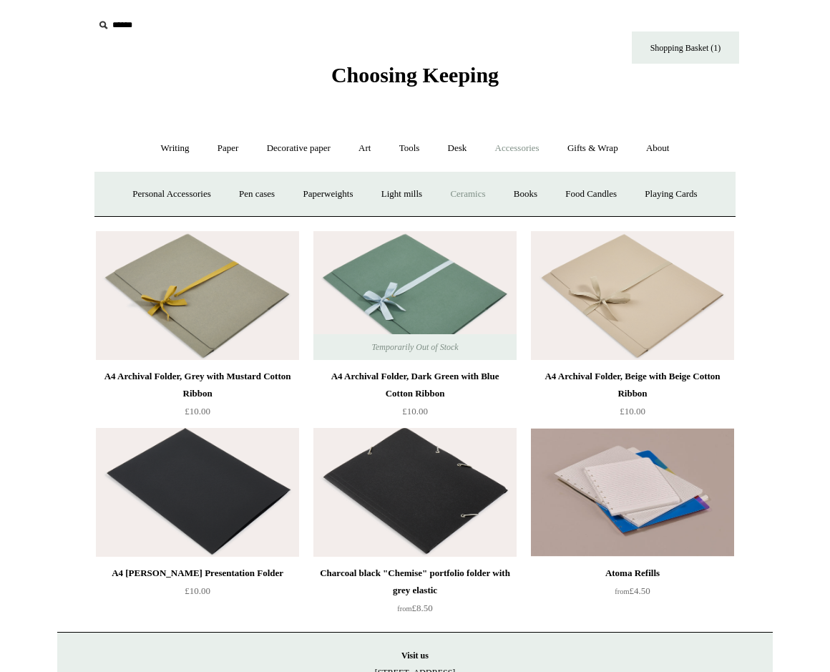
click at [477, 194] on link "Ceramics +" at bounding box center [467, 194] width 61 height 38
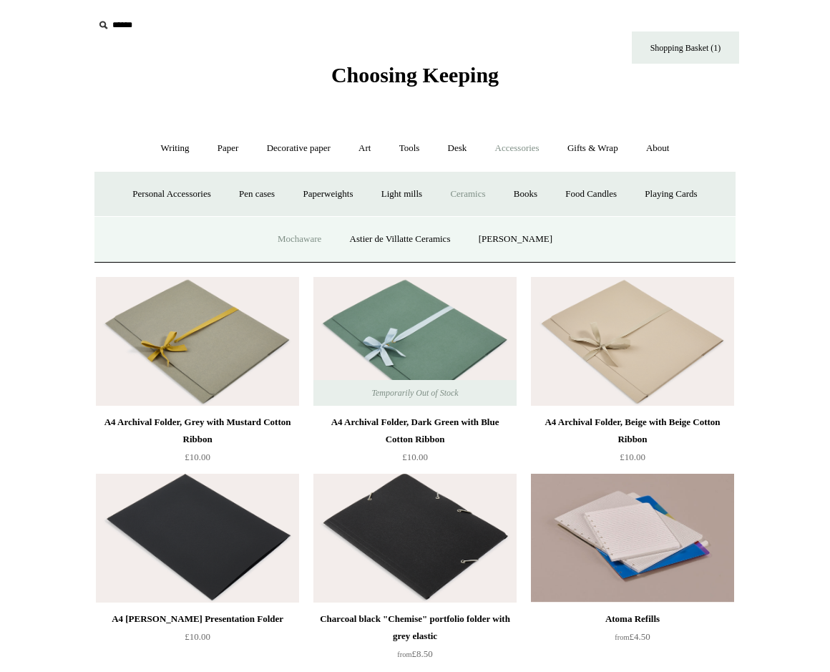
click at [299, 233] on link "Mochaware" at bounding box center [299, 239] width 69 height 38
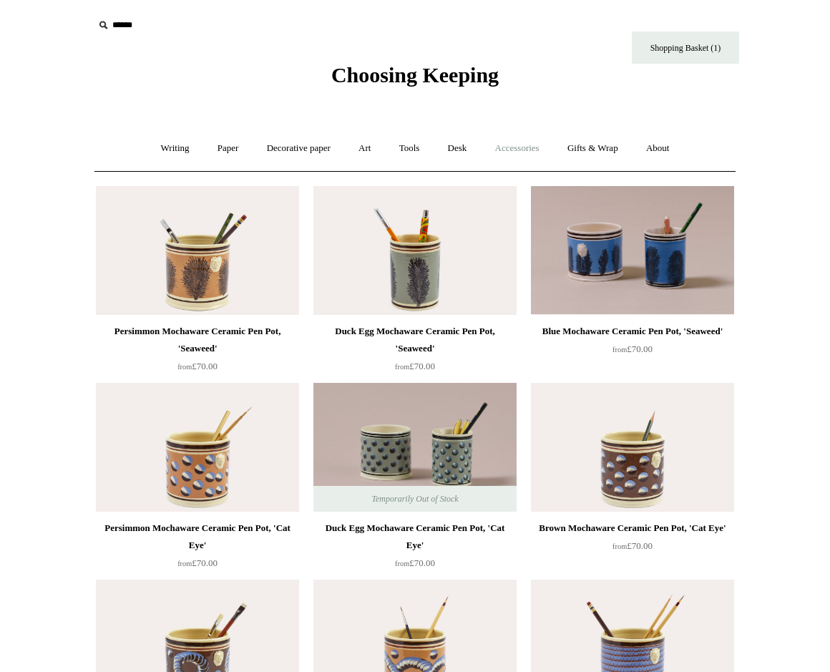
click at [527, 145] on link "Accessories +" at bounding box center [517, 149] width 70 height 38
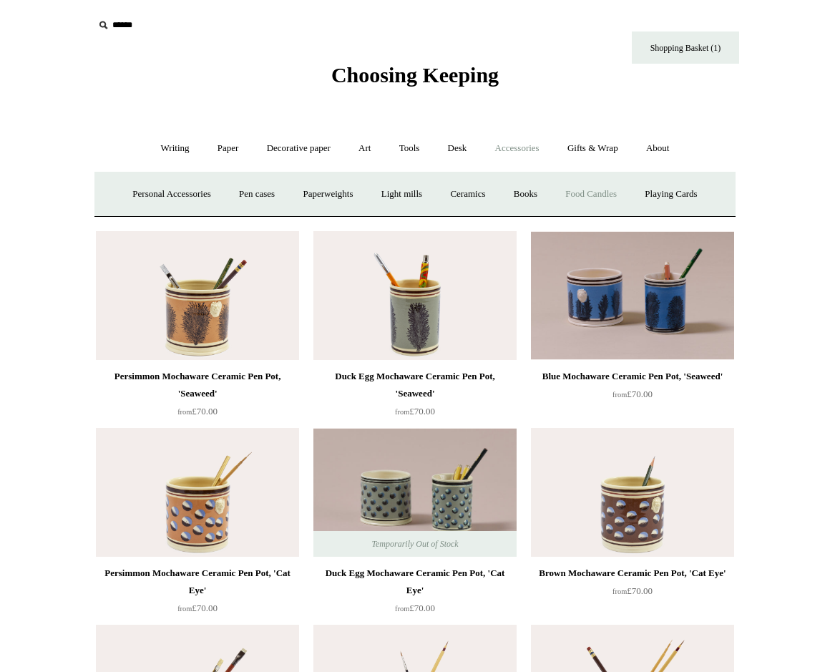
click at [585, 196] on link "Food Candles" at bounding box center [591, 194] width 77 height 38
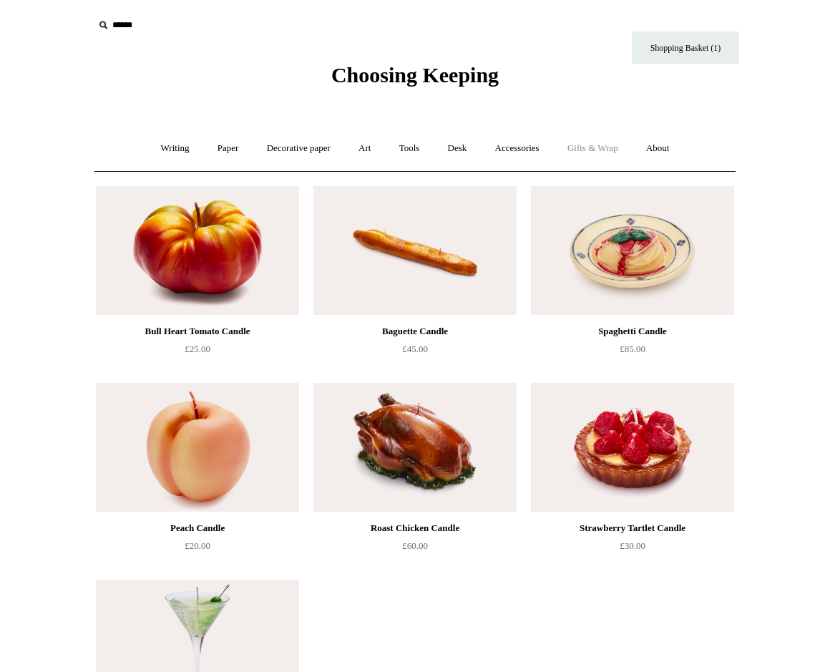
click at [586, 148] on link "Gifts & Wrap +" at bounding box center [593, 149] width 77 height 38
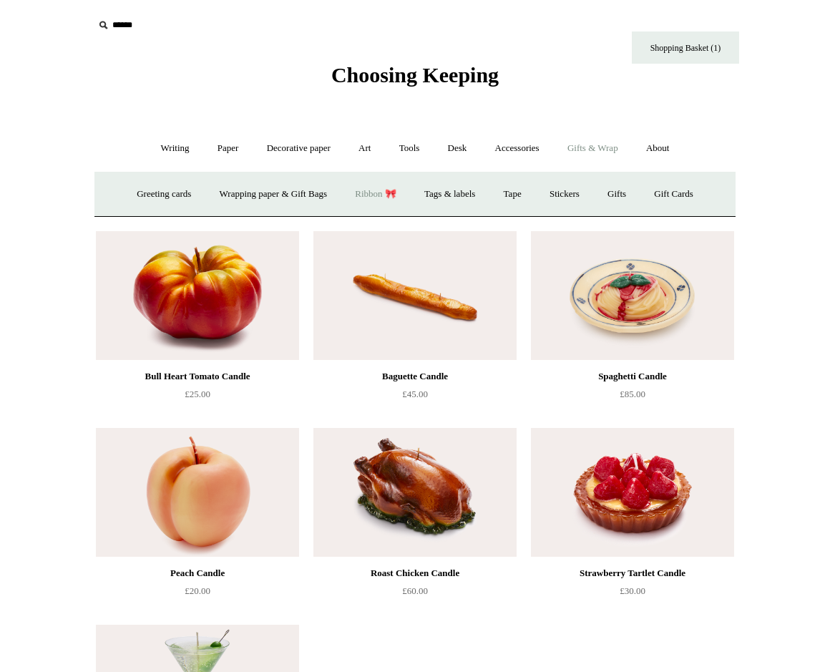
click at [380, 195] on link "Ribbon 🎀" at bounding box center [375, 194] width 67 height 38
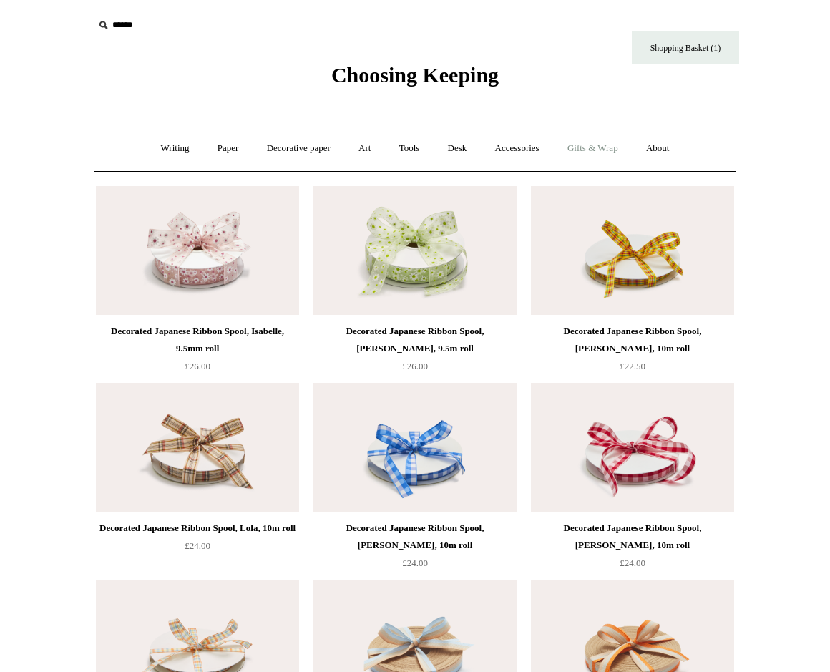
click at [588, 147] on link "Gifts & Wrap +" at bounding box center [593, 149] width 77 height 38
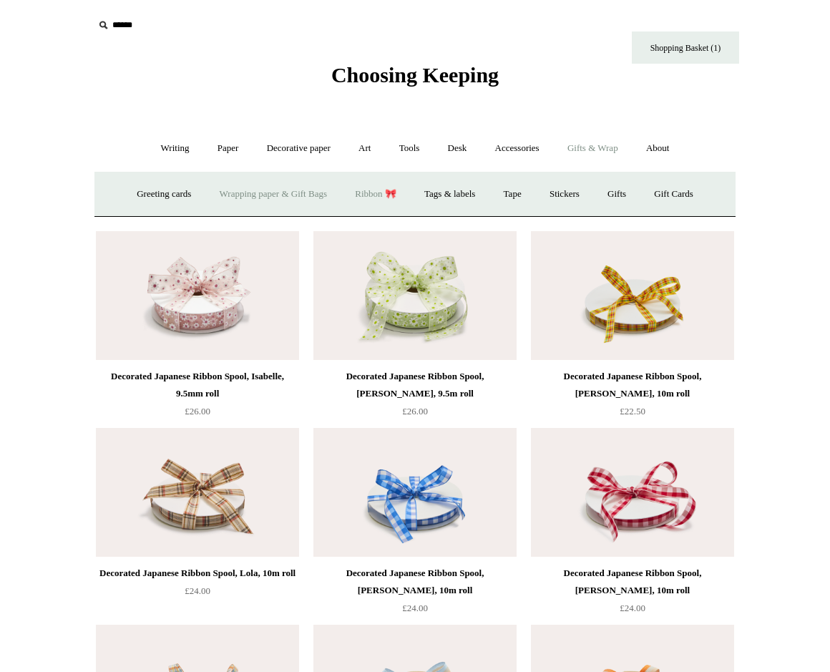
click at [266, 194] on link "Wrapping paper & Gift Bags" at bounding box center [273, 194] width 133 height 38
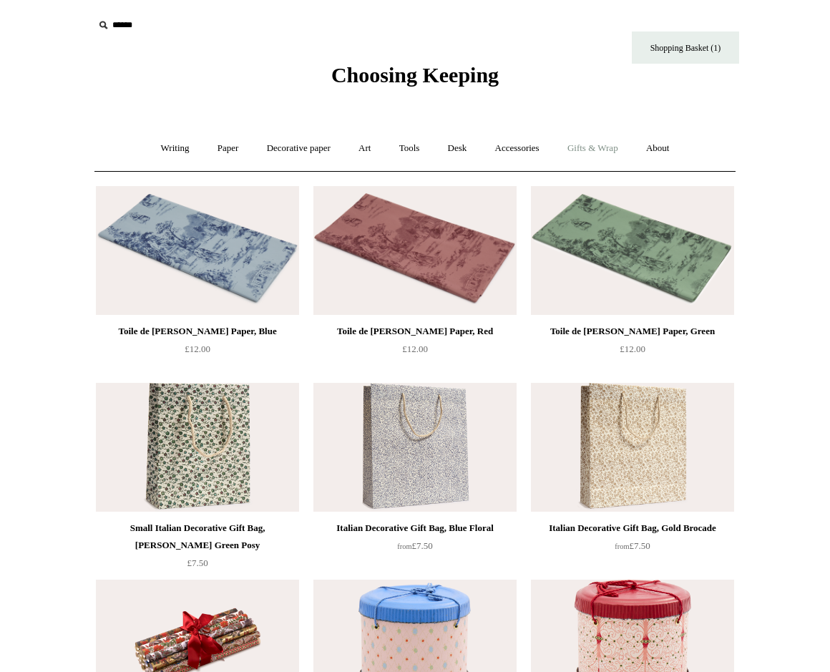
click at [620, 145] on link "Gifts & Wrap +" at bounding box center [593, 149] width 77 height 38
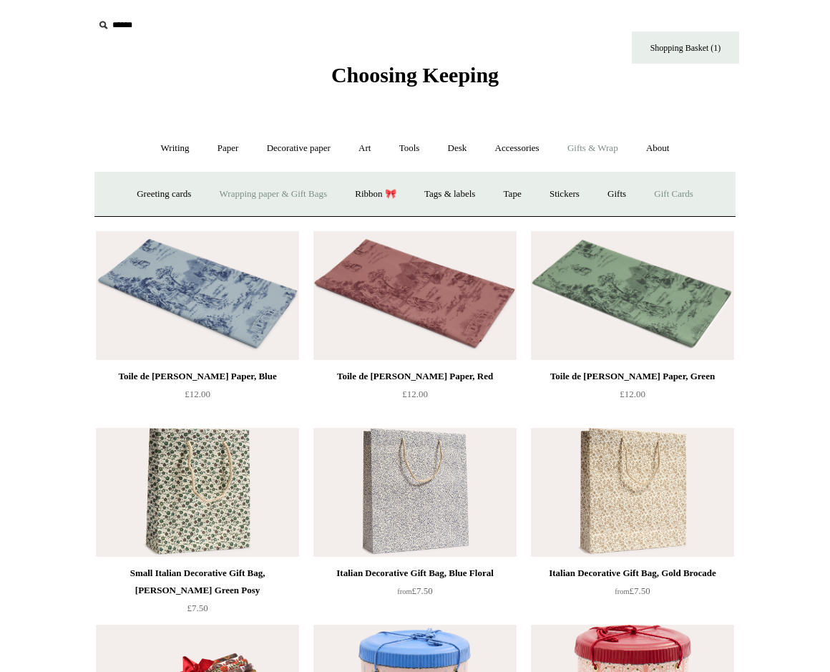
click at [692, 194] on link "Gift Cards" at bounding box center [673, 194] width 65 height 38
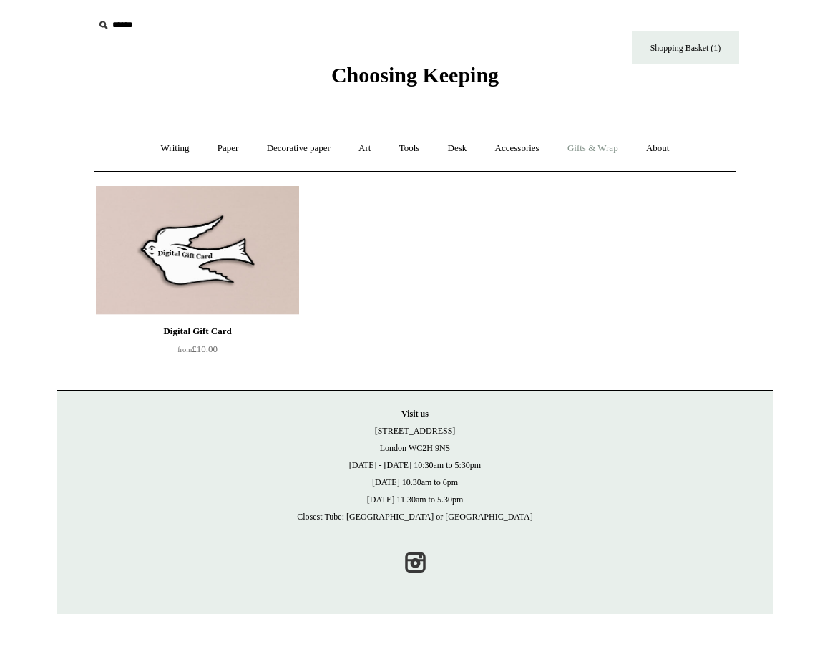
click at [611, 152] on link "Gifts & Wrap +" at bounding box center [593, 149] width 77 height 38
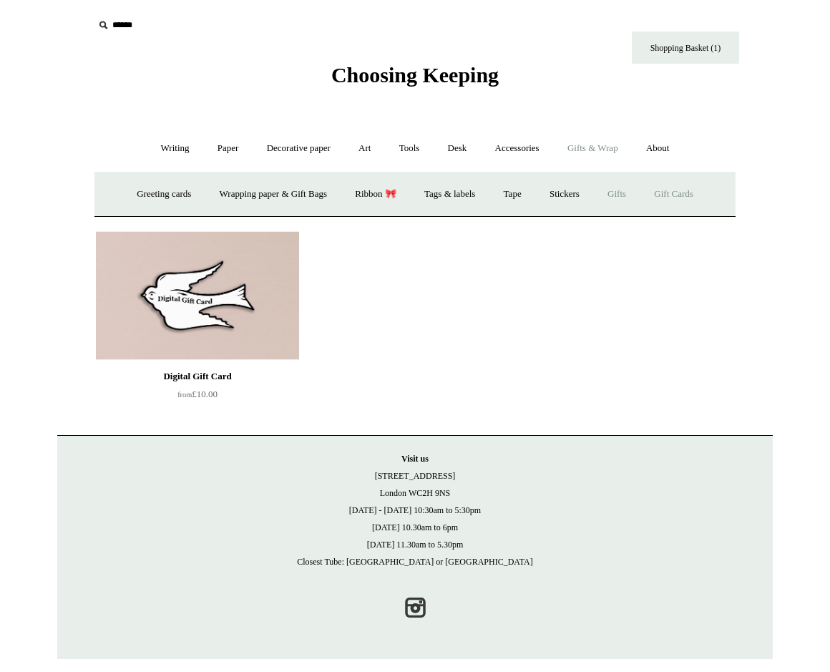
click at [631, 188] on link "Gifts +" at bounding box center [617, 194] width 44 height 38
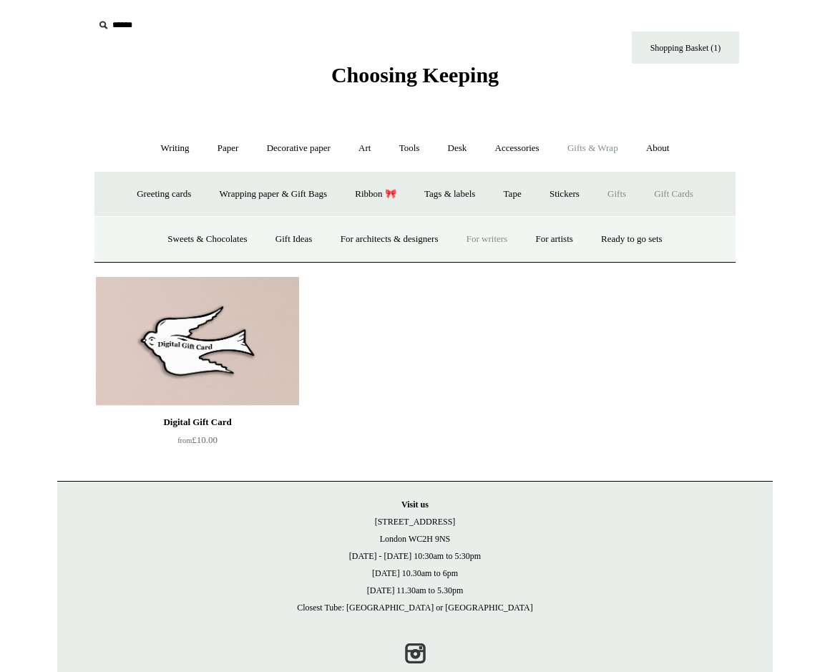
click at [494, 237] on link "For writers" at bounding box center [487, 239] width 67 height 38
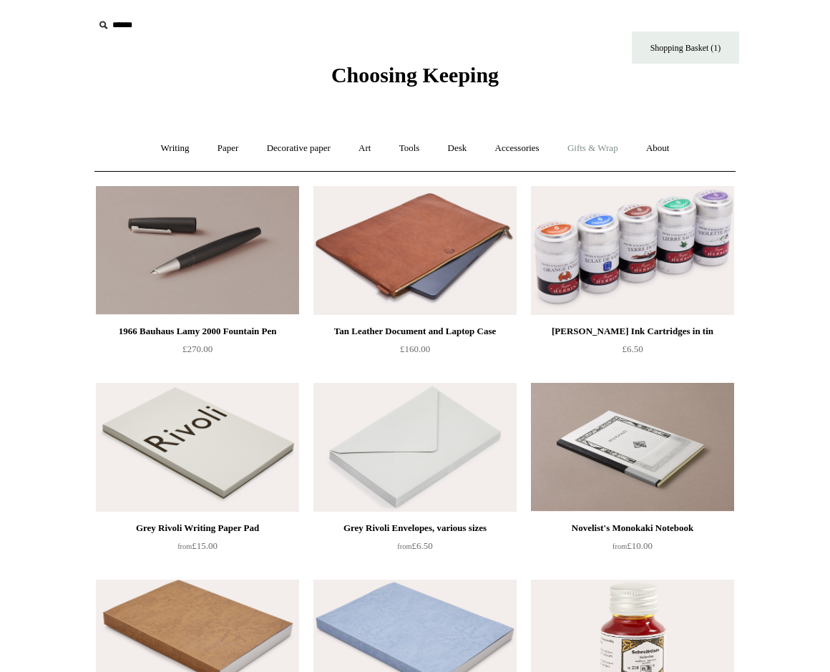
click at [591, 150] on link "Gifts & Wrap +" at bounding box center [593, 149] width 77 height 38
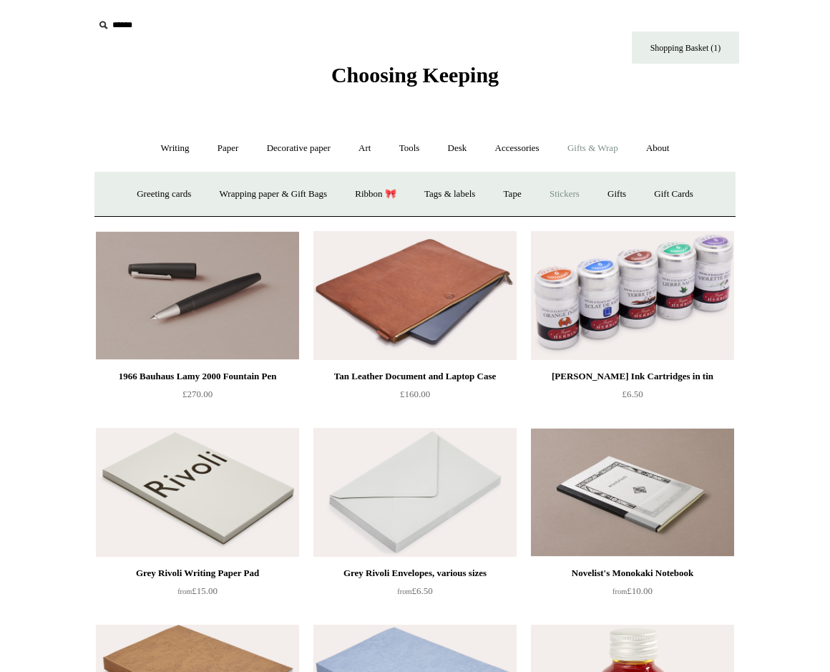
click at [574, 191] on link "Stickers" at bounding box center [565, 194] width 56 height 38
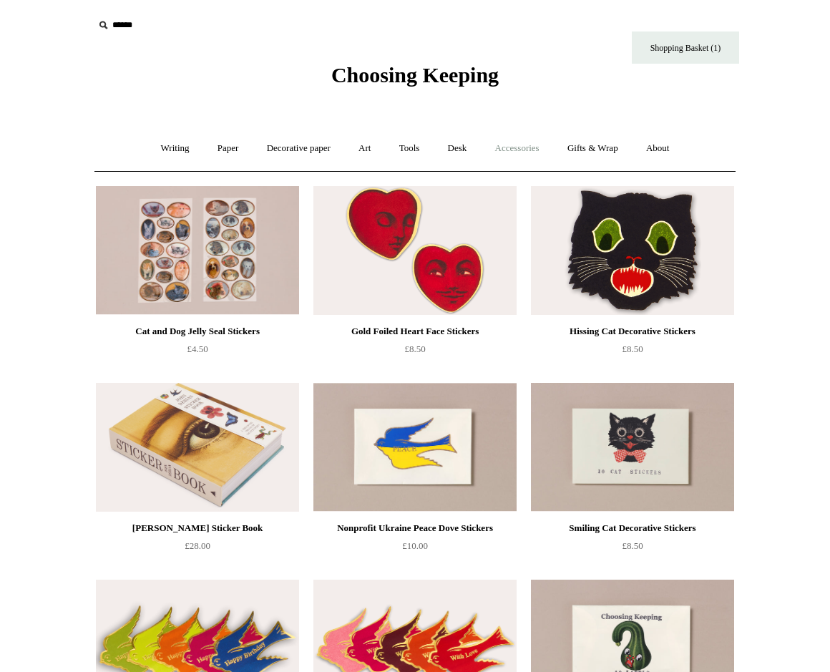
click at [510, 148] on link "Accessories +" at bounding box center [517, 149] width 70 height 38
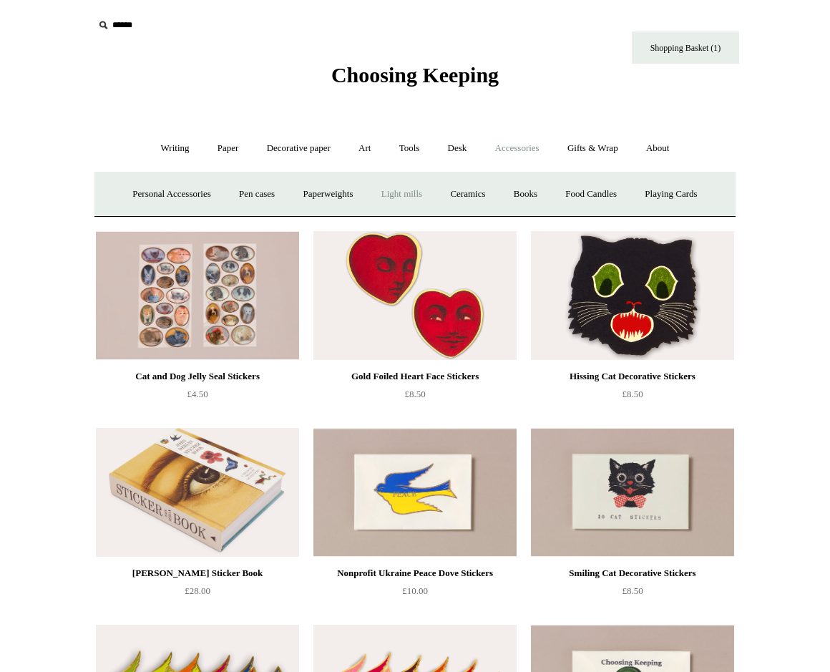
click at [417, 193] on link "Light mills" at bounding box center [402, 194] width 67 height 38
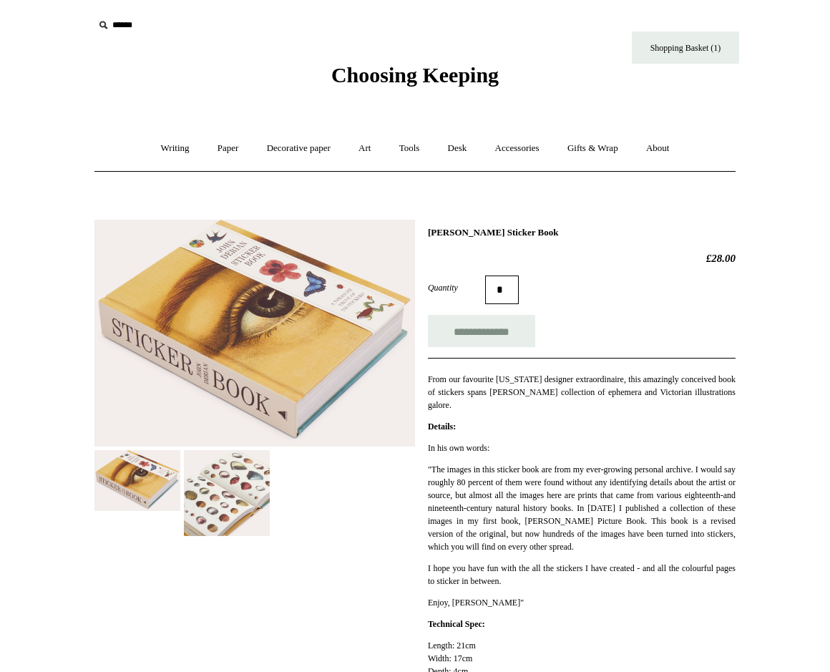
click at [253, 517] on img at bounding box center [227, 493] width 86 height 86
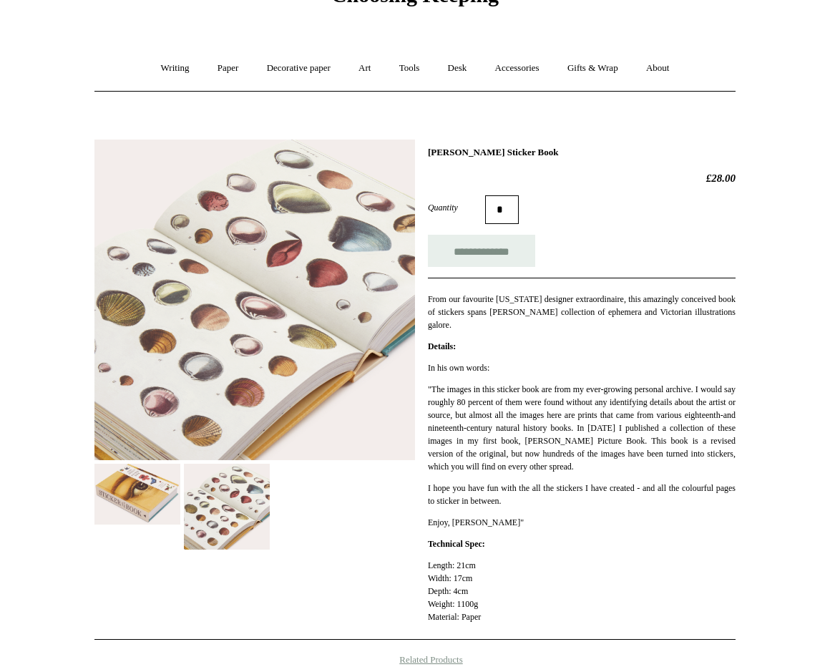
scroll to position [97, 0]
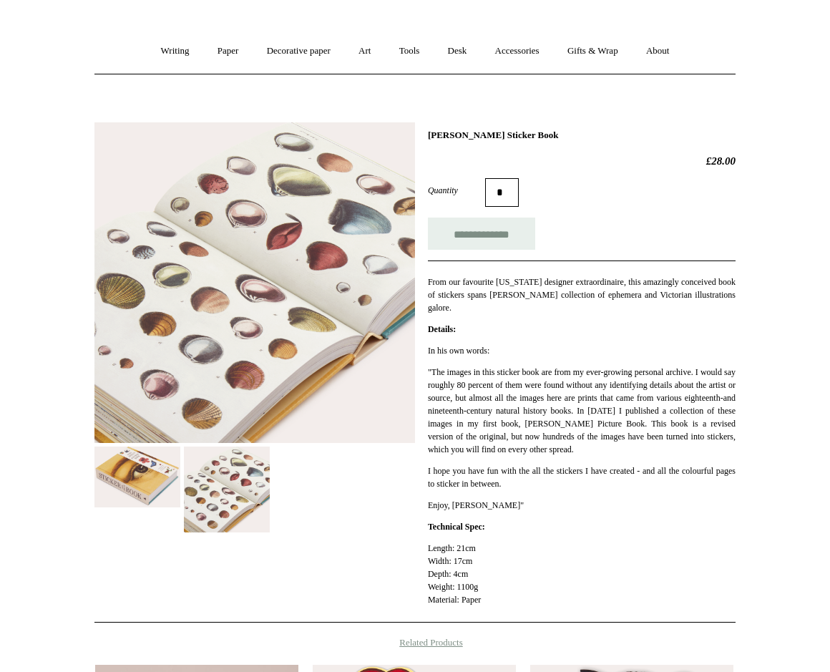
click at [132, 492] on img at bounding box center [137, 477] width 86 height 61
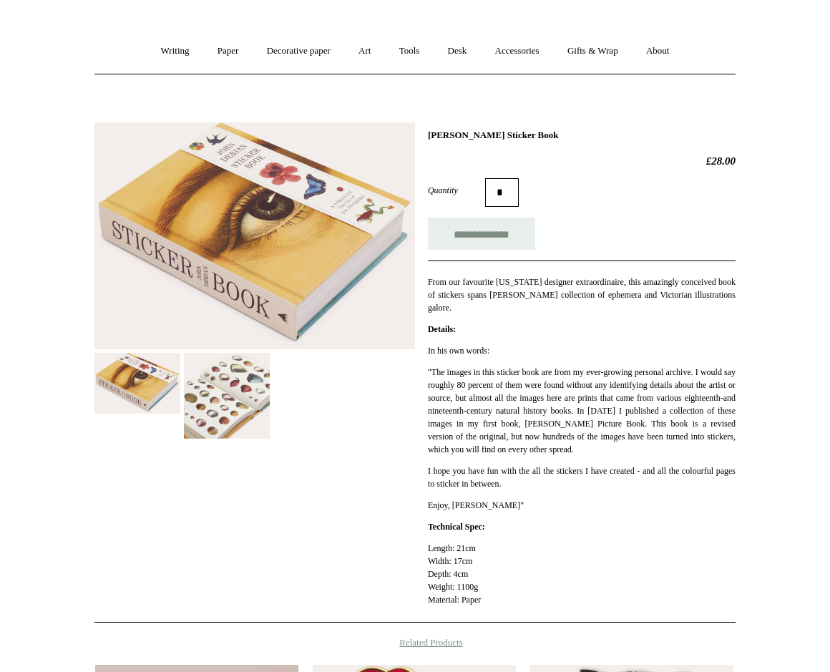
click at [136, 384] on img at bounding box center [137, 383] width 86 height 61
click at [150, 397] on img at bounding box center [137, 383] width 86 height 61
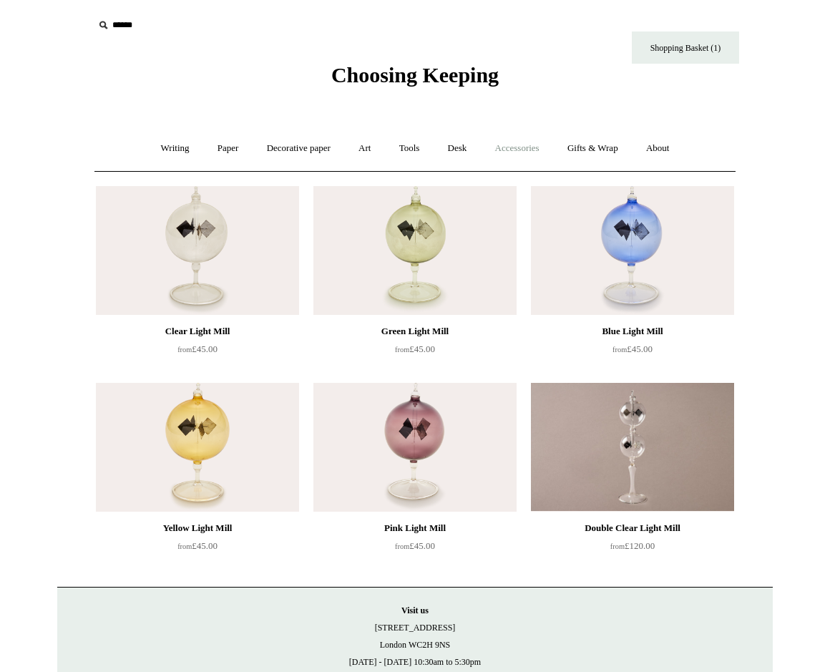
click at [513, 152] on link "Accessories +" at bounding box center [517, 149] width 70 height 38
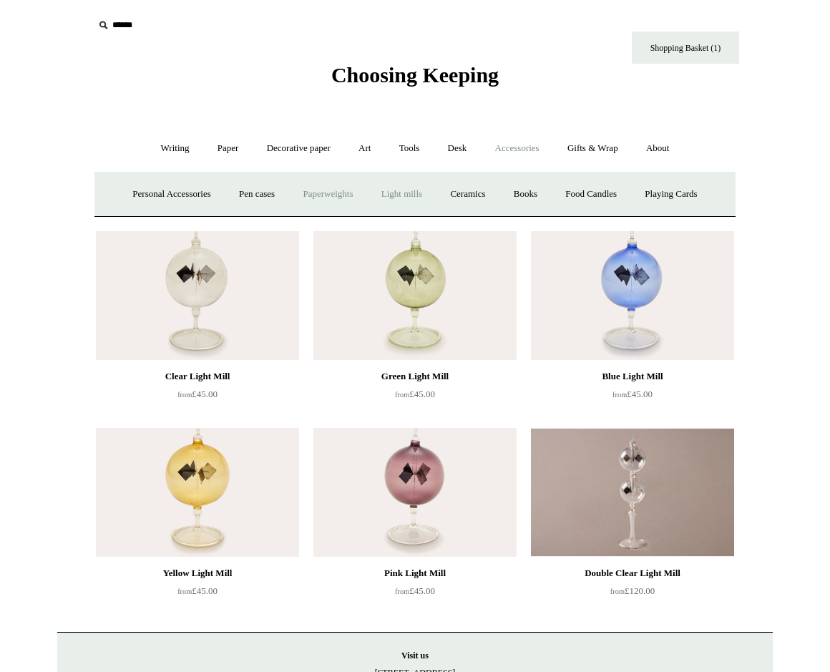
click at [324, 198] on link "Paperweights +" at bounding box center [328, 194] width 76 height 38
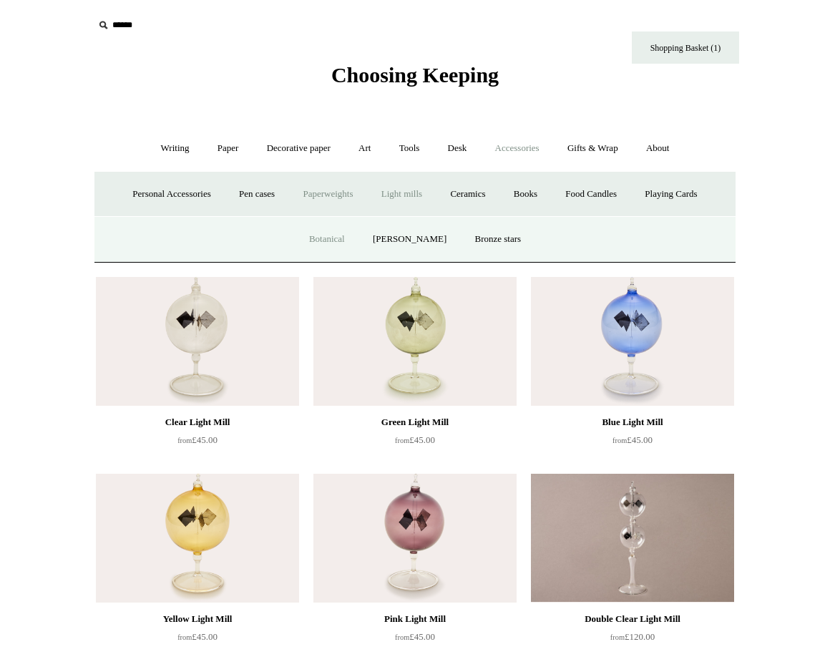
click at [334, 244] on link "Botanical" at bounding box center [327, 239] width 62 height 38
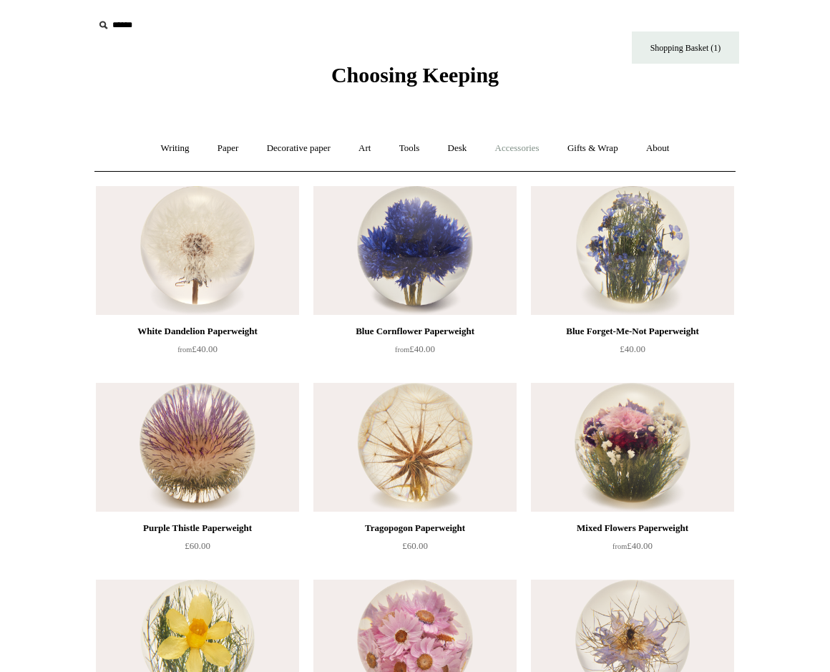
click at [533, 148] on link "Accessories +" at bounding box center [517, 149] width 70 height 38
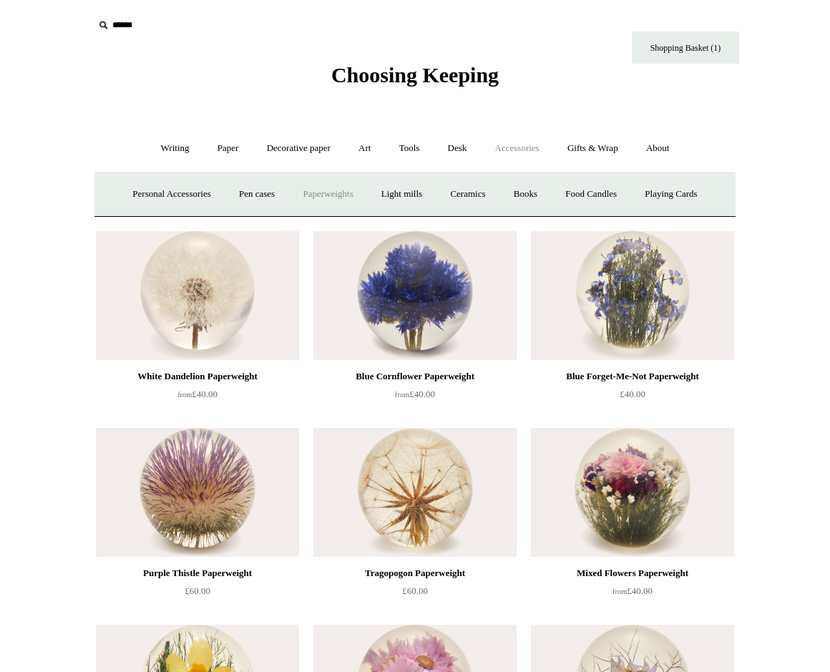
click at [332, 196] on link "Paperweights +" at bounding box center [328, 194] width 76 height 38
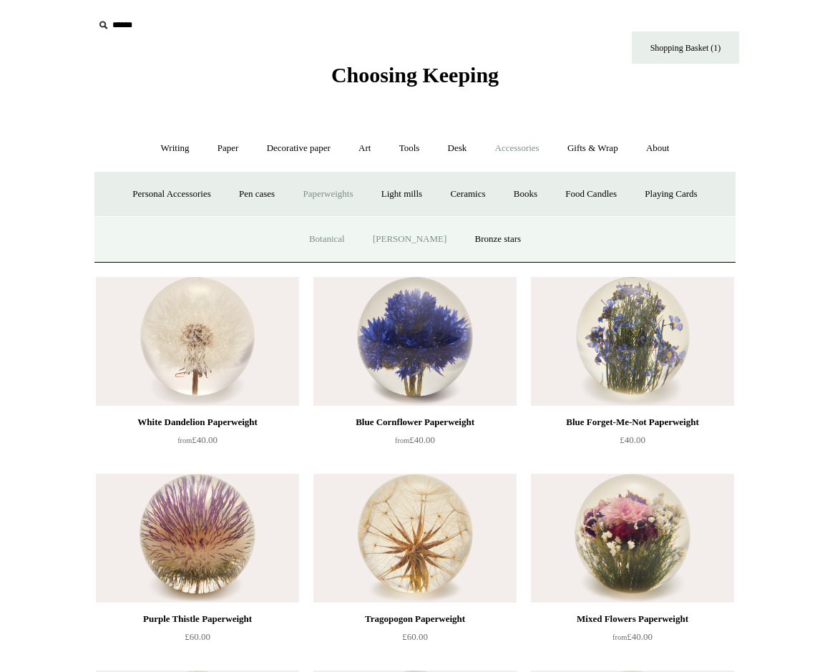
click at [393, 233] on link "[PERSON_NAME]" at bounding box center [409, 239] width 99 height 38
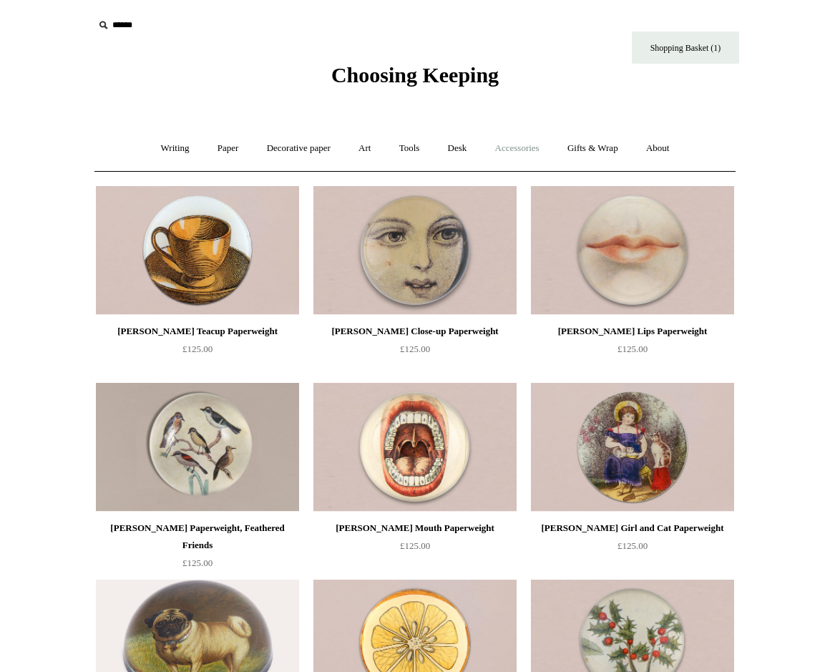
click at [512, 142] on link "Accessories +" at bounding box center [517, 149] width 70 height 38
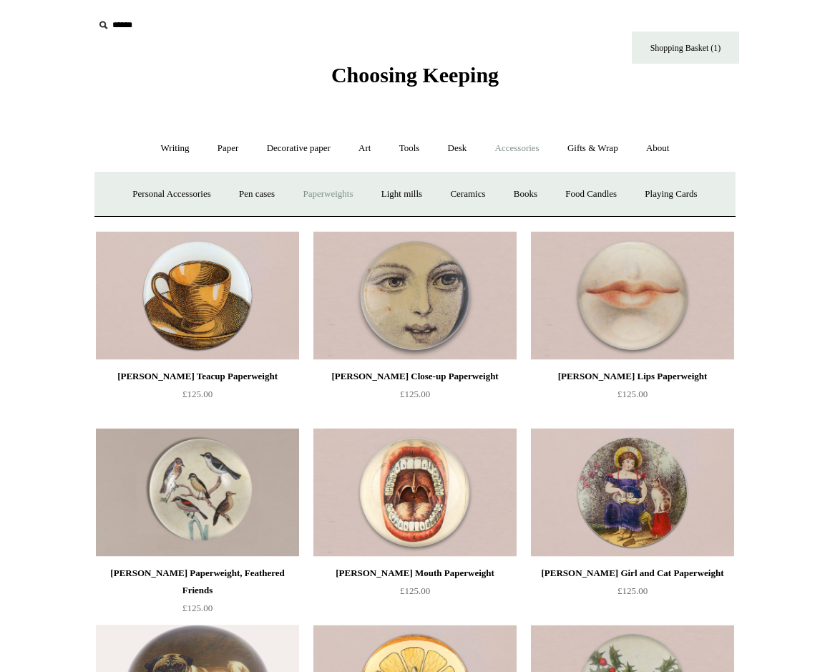
click at [323, 200] on link "Paperweights +" at bounding box center [328, 194] width 76 height 38
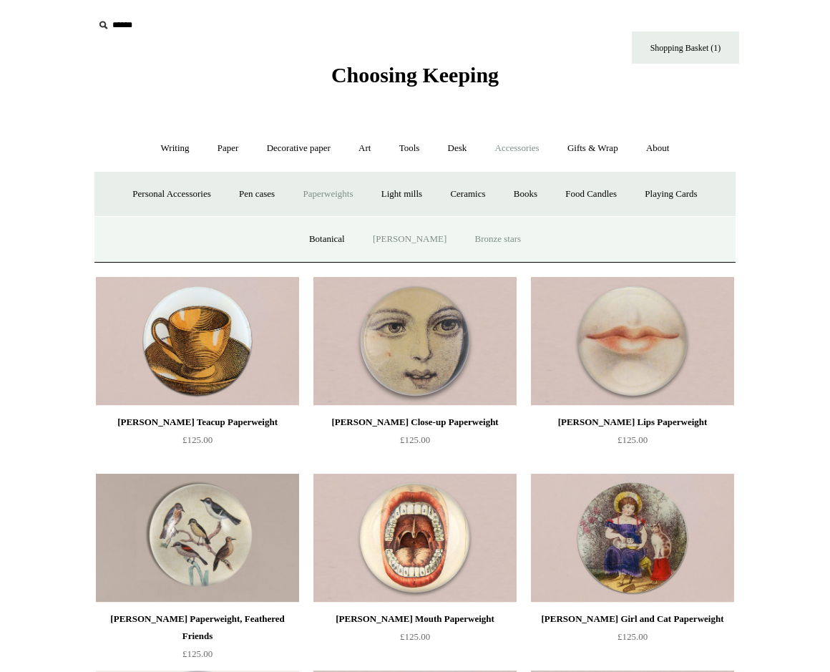
click at [497, 239] on link "Bronze stars" at bounding box center [498, 239] width 72 height 38
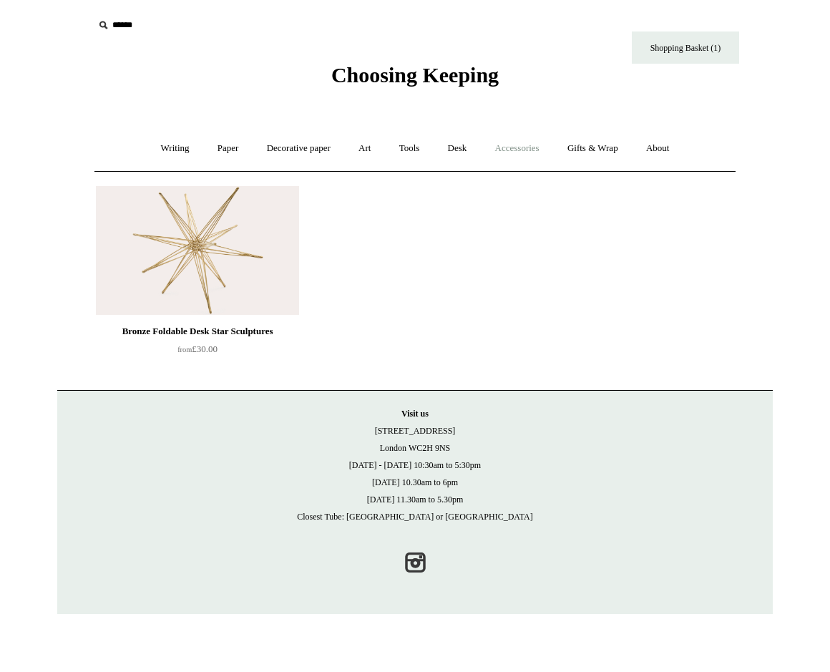
click at [534, 142] on link "Accessories +" at bounding box center [517, 149] width 70 height 38
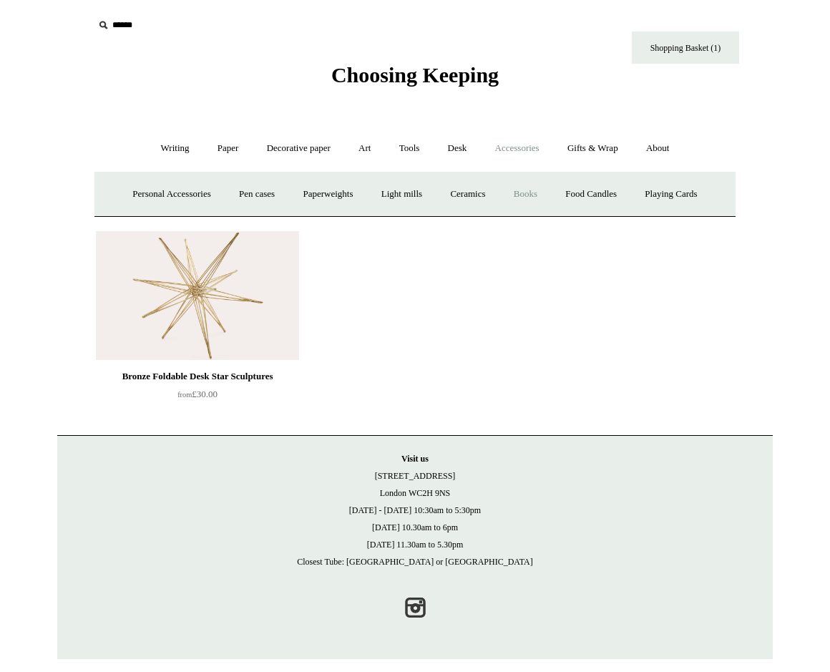
click at [538, 191] on link "Books" at bounding box center [525, 194] width 49 height 38
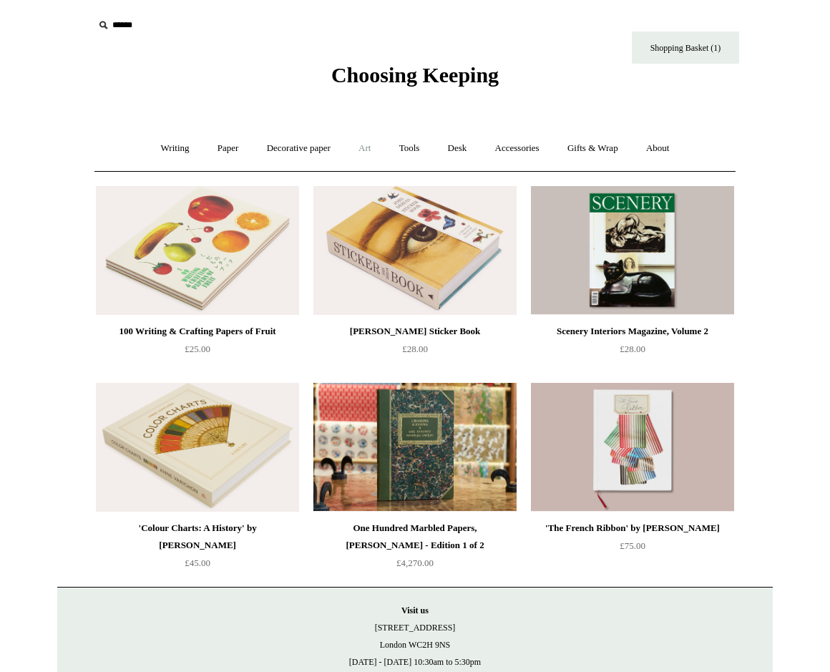
click at [351, 145] on link "Art +" at bounding box center [365, 149] width 38 height 38
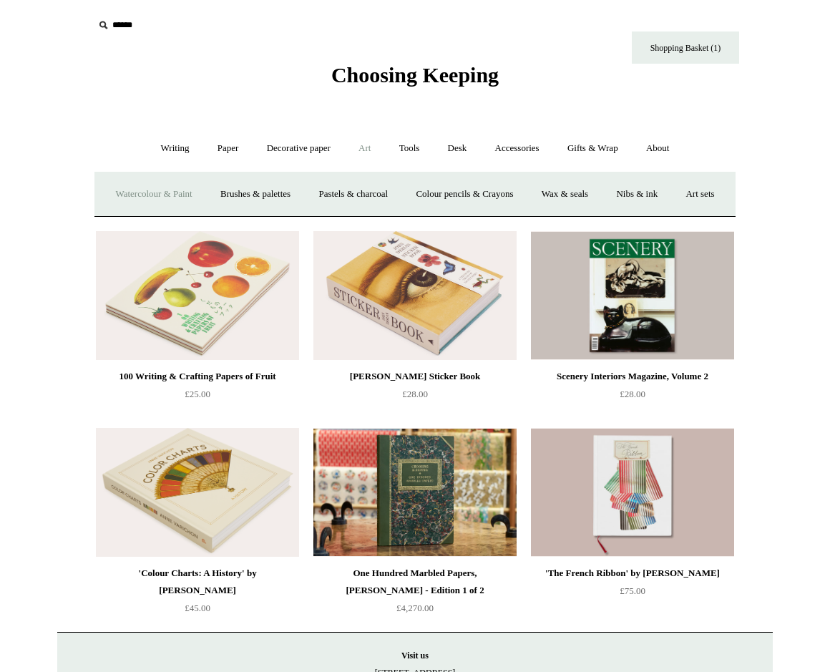
click at [185, 195] on link "Watercolour & Paint" at bounding box center [153, 194] width 102 height 38
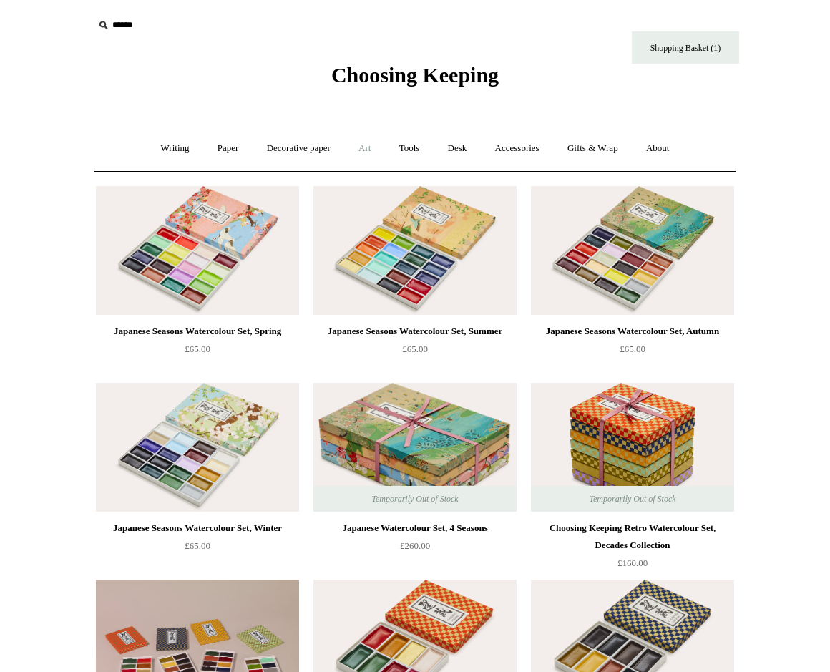
click at [368, 149] on link "Art +" at bounding box center [365, 149] width 38 height 38
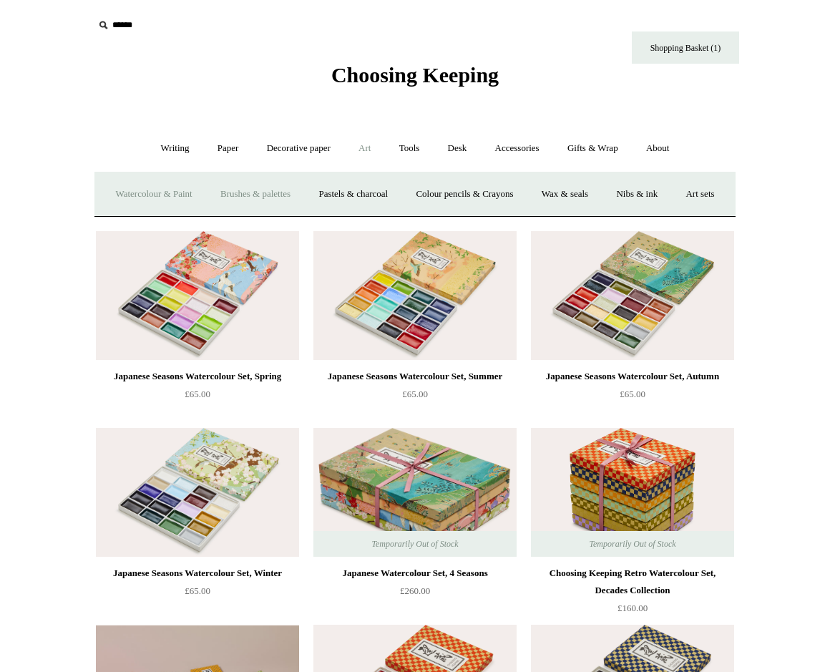
click at [270, 191] on link "Brushes & palettes" at bounding box center [256, 194] width 96 height 38
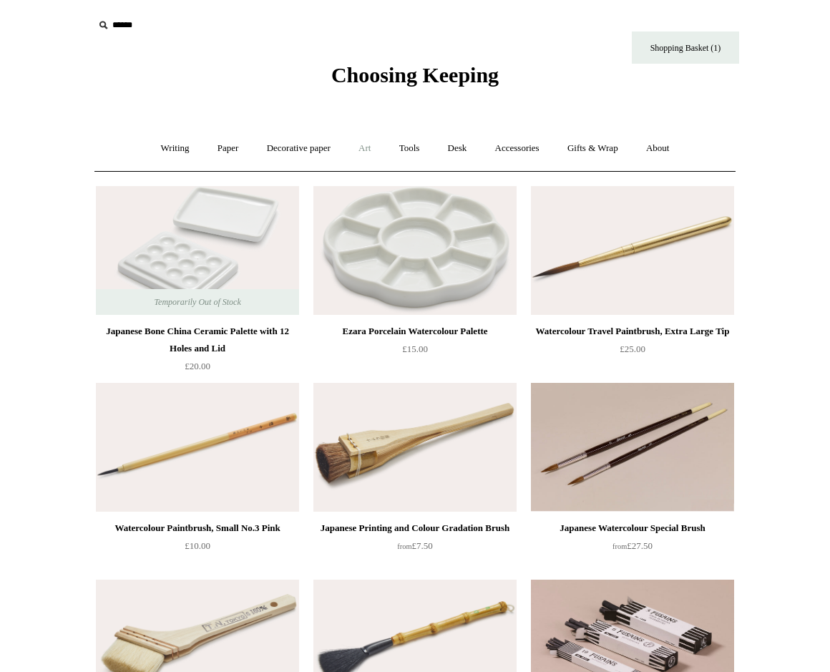
click at [372, 150] on link "Art +" at bounding box center [365, 149] width 38 height 38
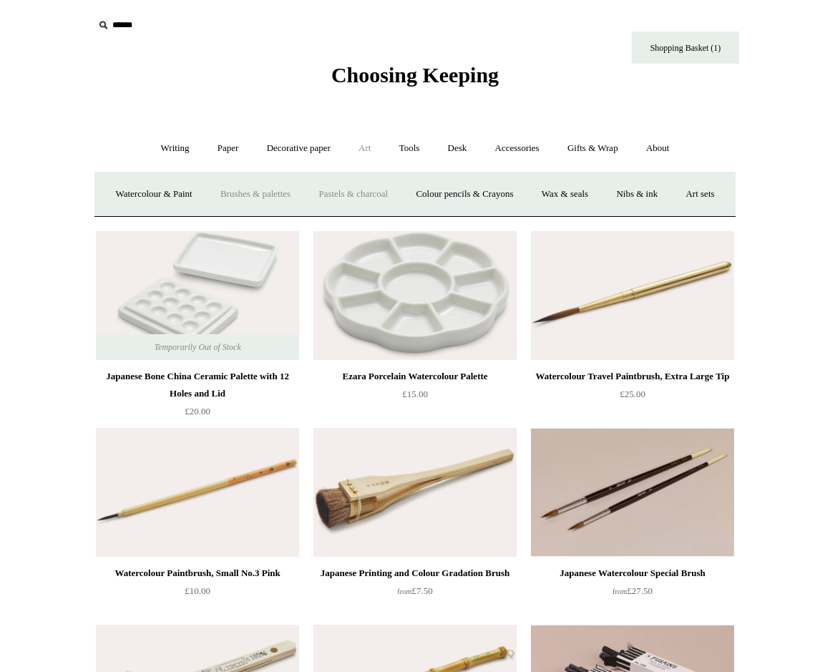
click at [391, 189] on link "Pastels & charcoal" at bounding box center [353, 194] width 95 height 38
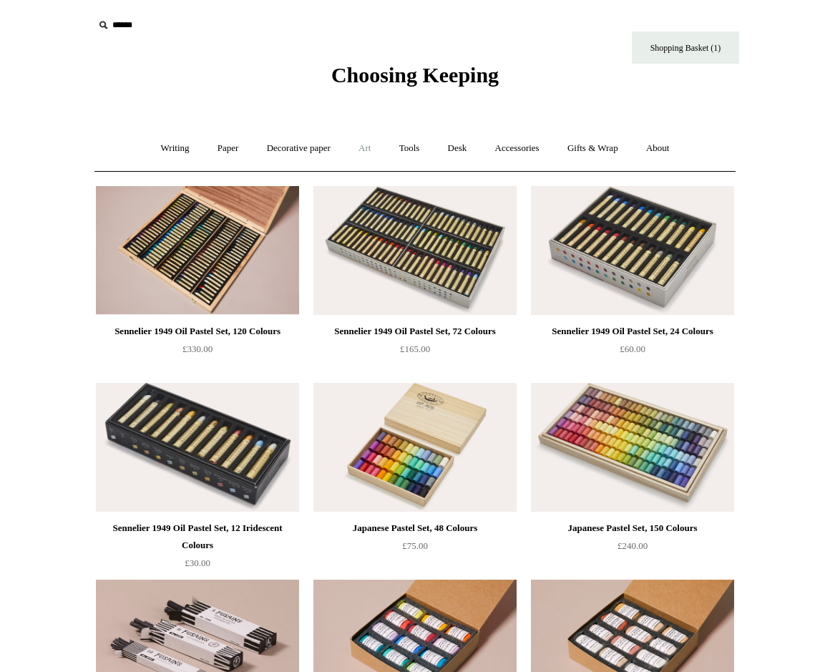
click at [363, 147] on link "Art +" at bounding box center [365, 149] width 38 height 38
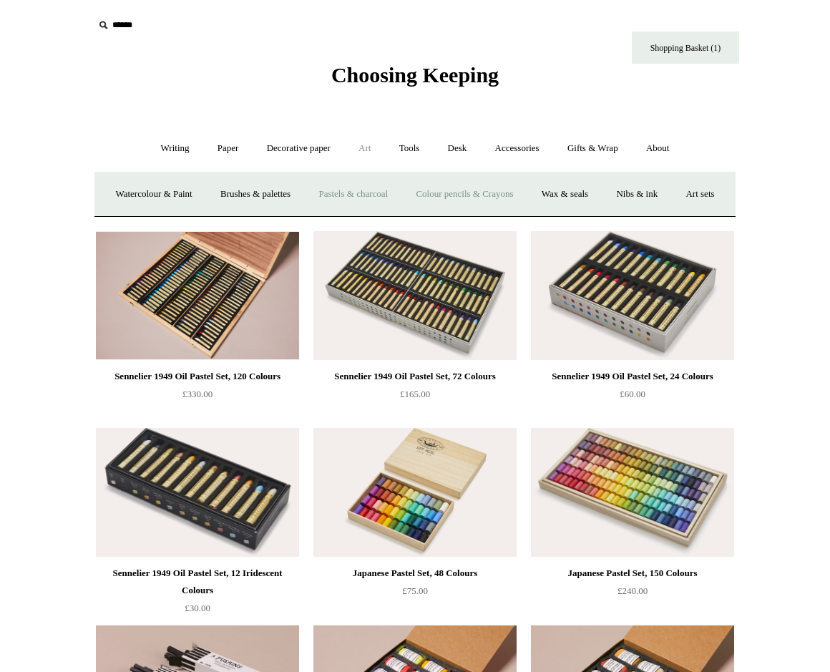
click at [483, 189] on link "Colour pencils & Crayons" at bounding box center [464, 194] width 123 height 38
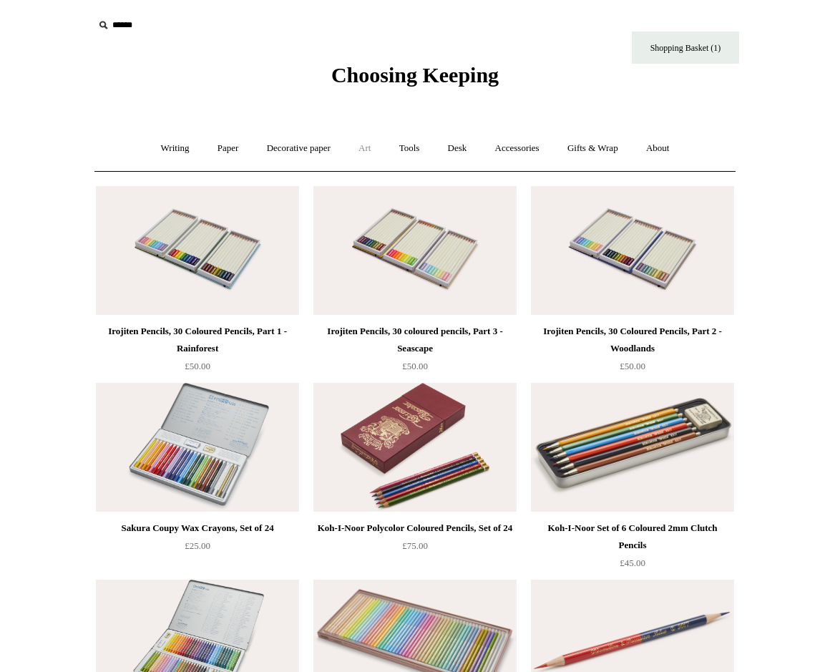
click at [371, 142] on link "Art +" at bounding box center [365, 149] width 38 height 38
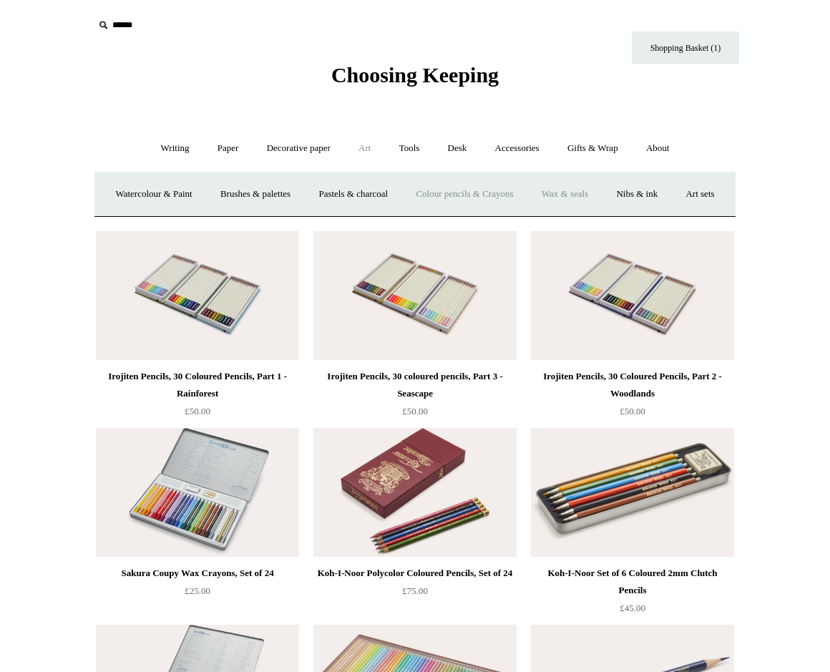
click at [587, 189] on link "Wax & seals" at bounding box center [565, 194] width 72 height 38
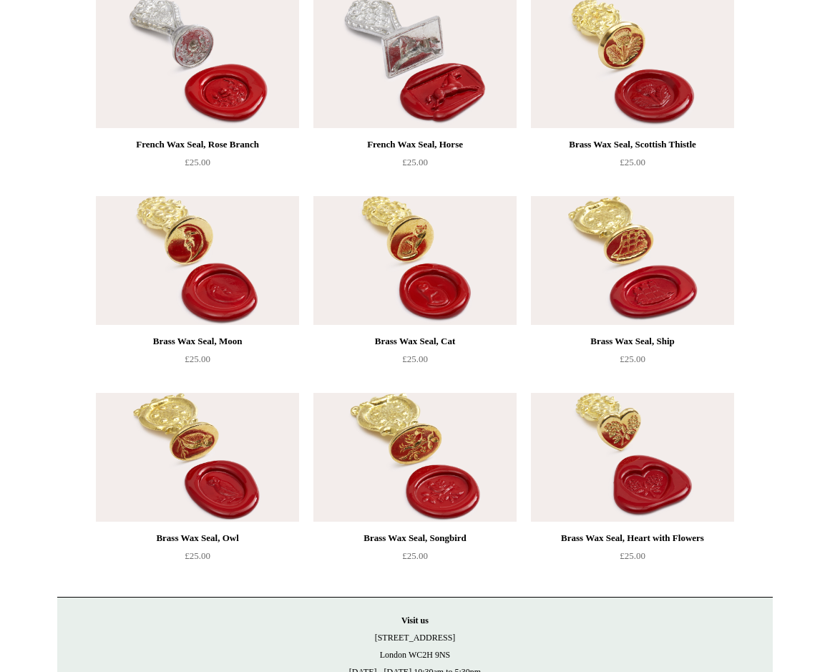
scroll to position [964, 0]
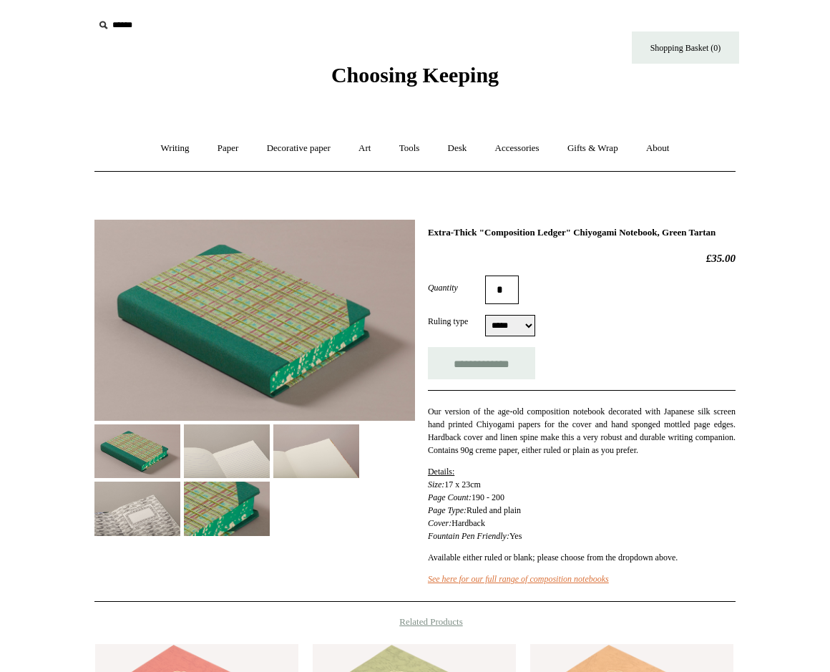
select select "*****"
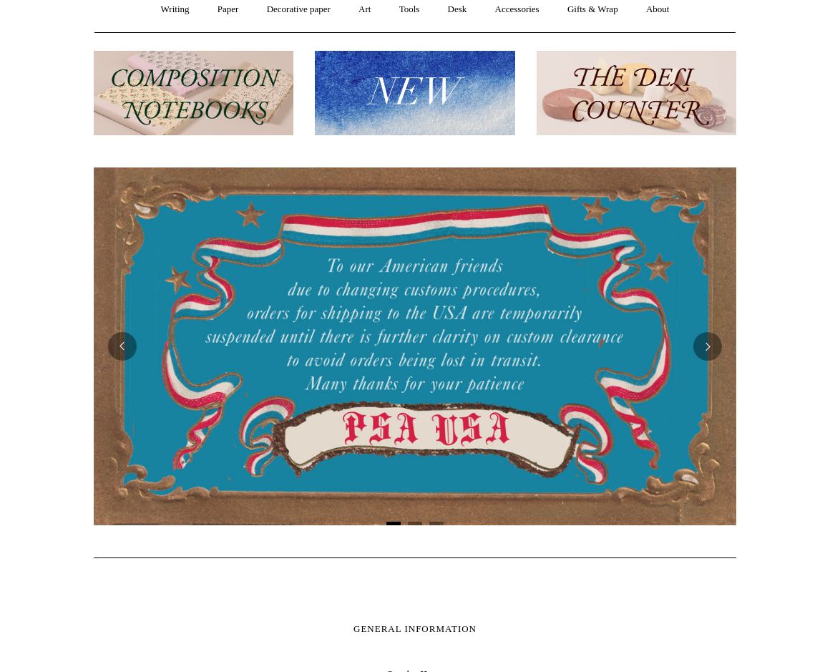
scroll to position [140, 0]
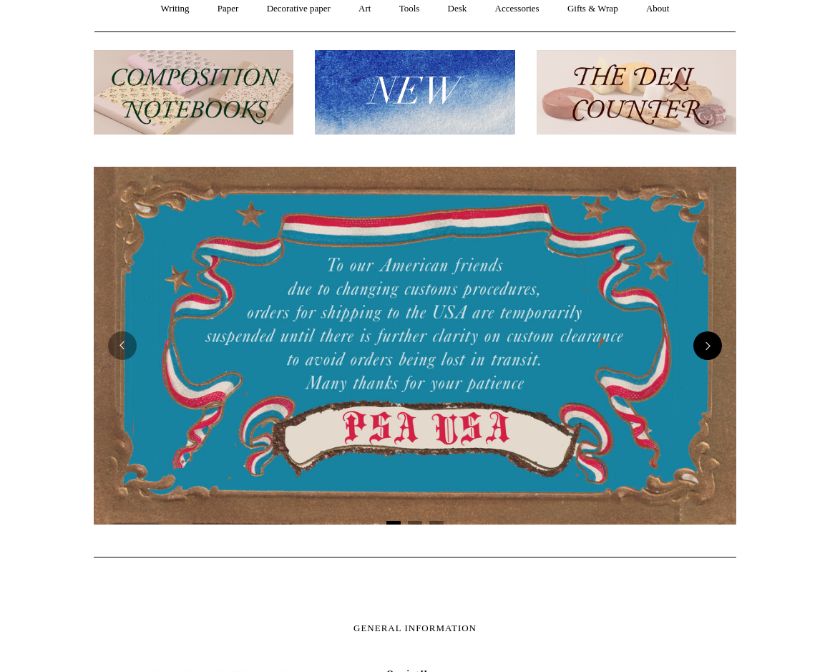
click at [714, 338] on button "Next" at bounding box center [708, 345] width 29 height 29
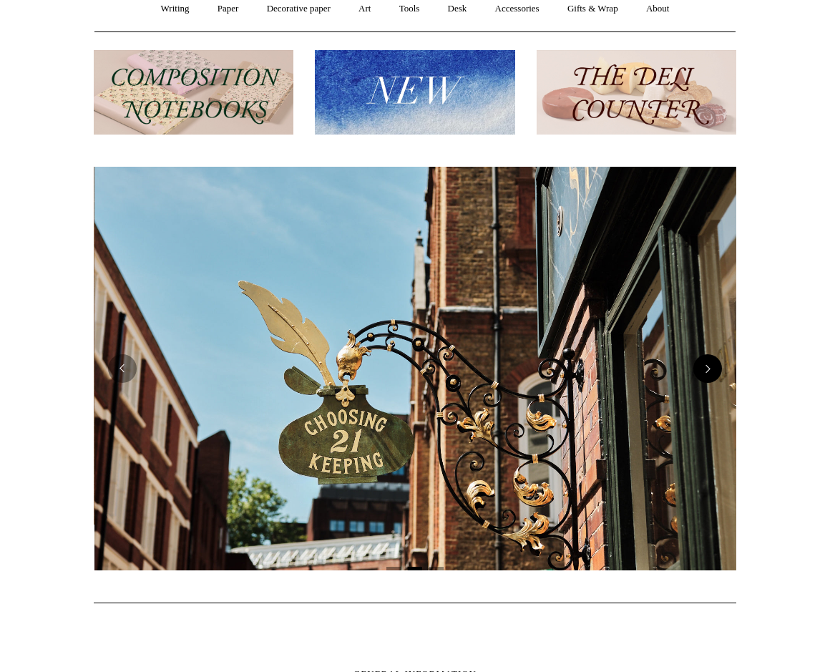
scroll to position [0, 643]
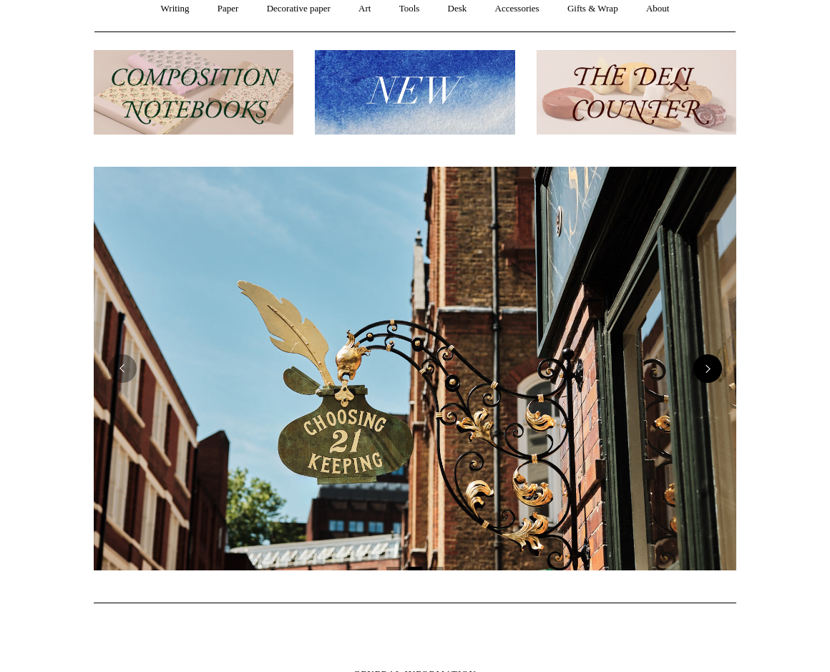
click at [714, 338] on img at bounding box center [415, 369] width 643 height 404
click at [133, 369] on button "Previous" at bounding box center [122, 368] width 29 height 29
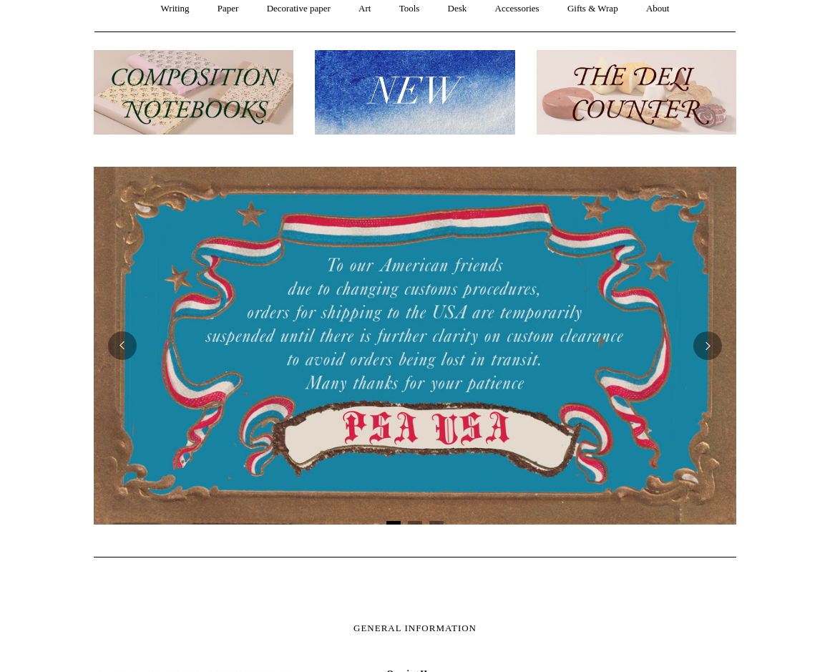
scroll to position [0, 0]
click at [714, 348] on button "Next" at bounding box center [708, 345] width 29 height 29
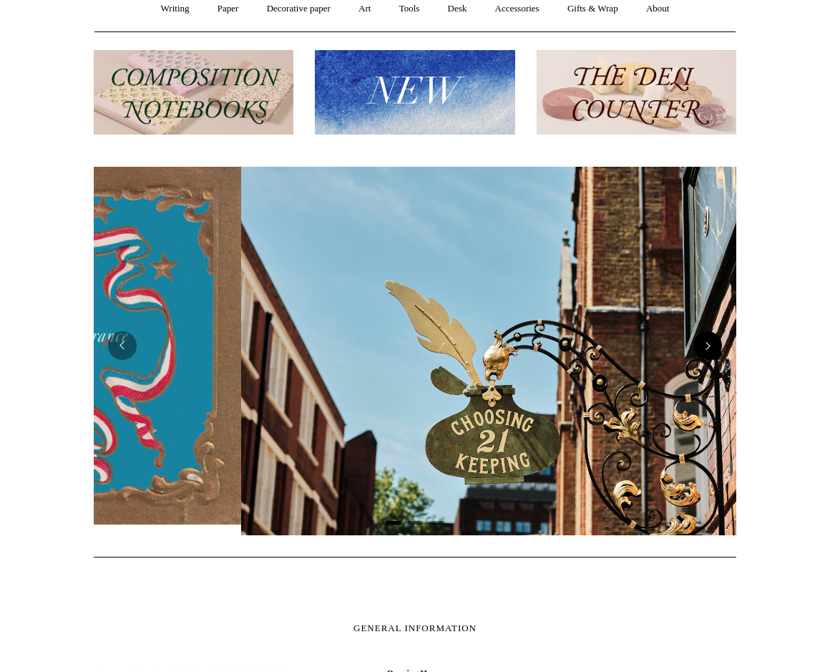
click at [714, 348] on button "Next" at bounding box center [708, 345] width 29 height 29
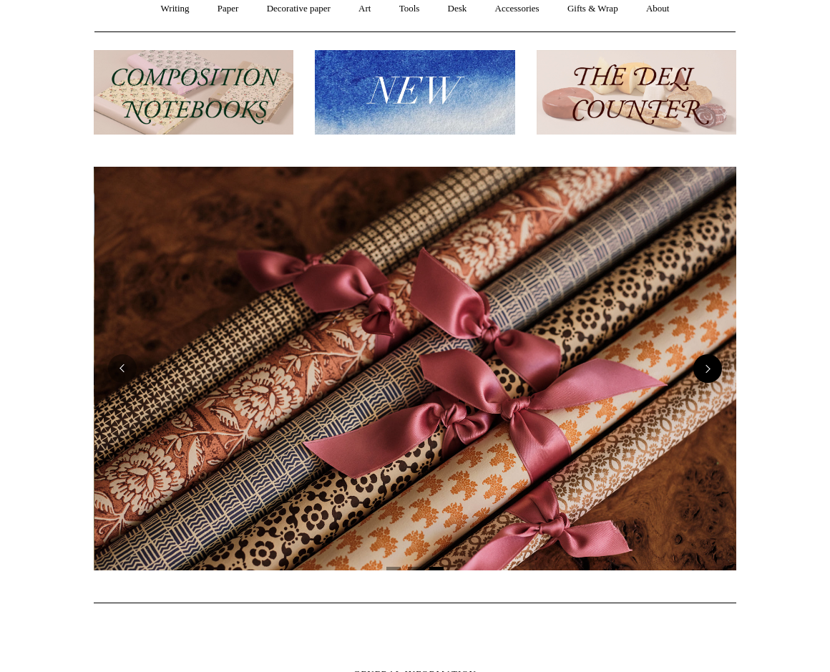
scroll to position [0, 1286]
click at [134, 367] on button "Previous" at bounding box center [122, 368] width 29 height 29
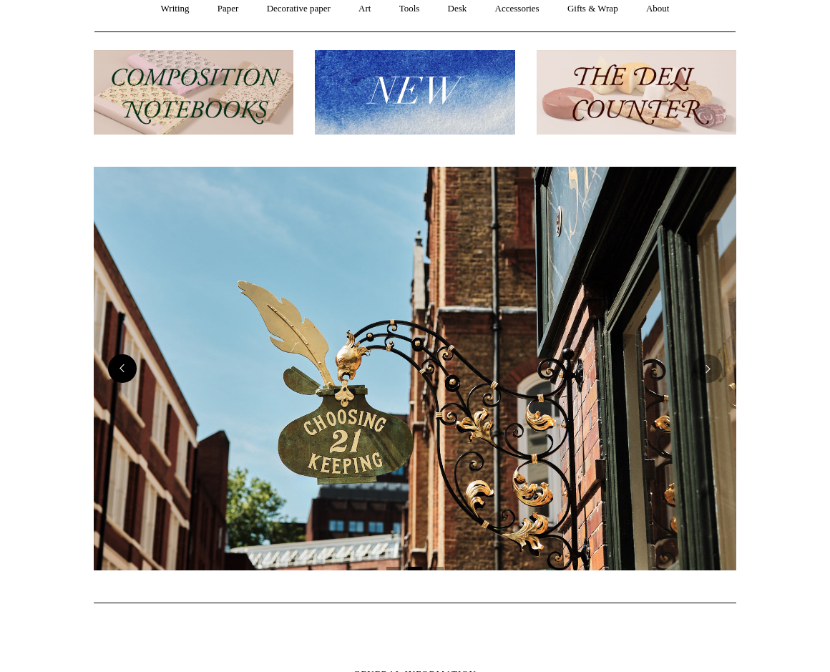
click at [134, 367] on button "Previous" at bounding box center [122, 368] width 29 height 29
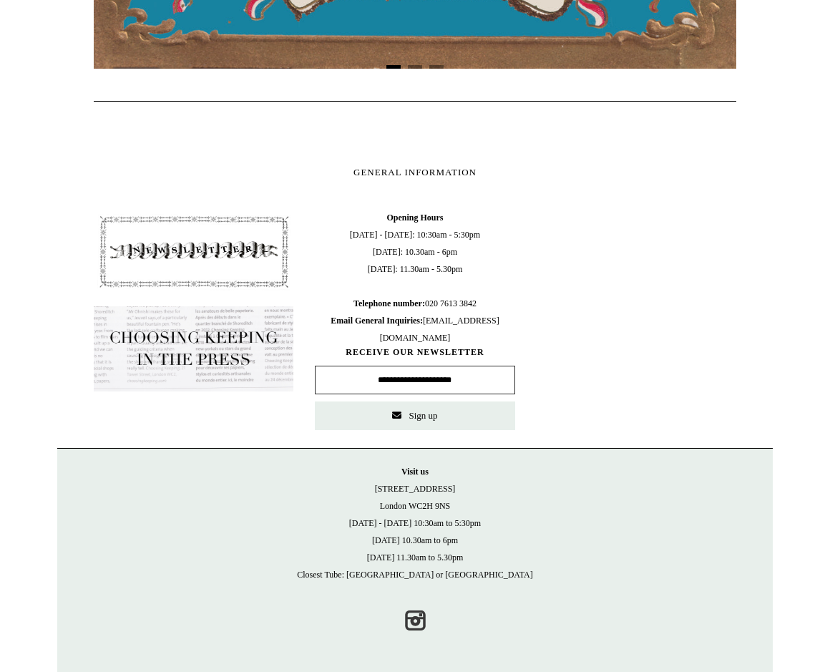
scroll to position [596, 0]
click at [414, 389] on input "text" at bounding box center [415, 380] width 200 height 29
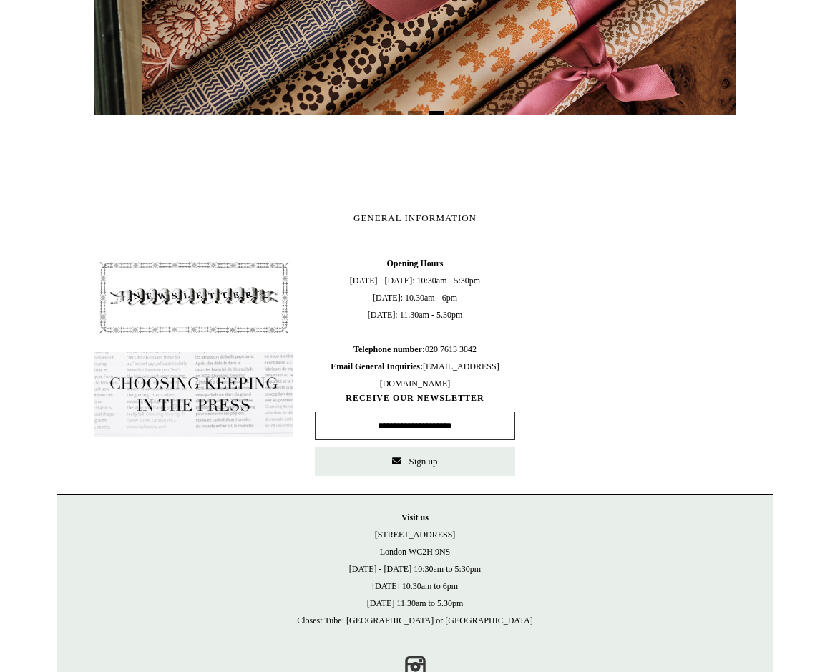
scroll to position [0, 579]
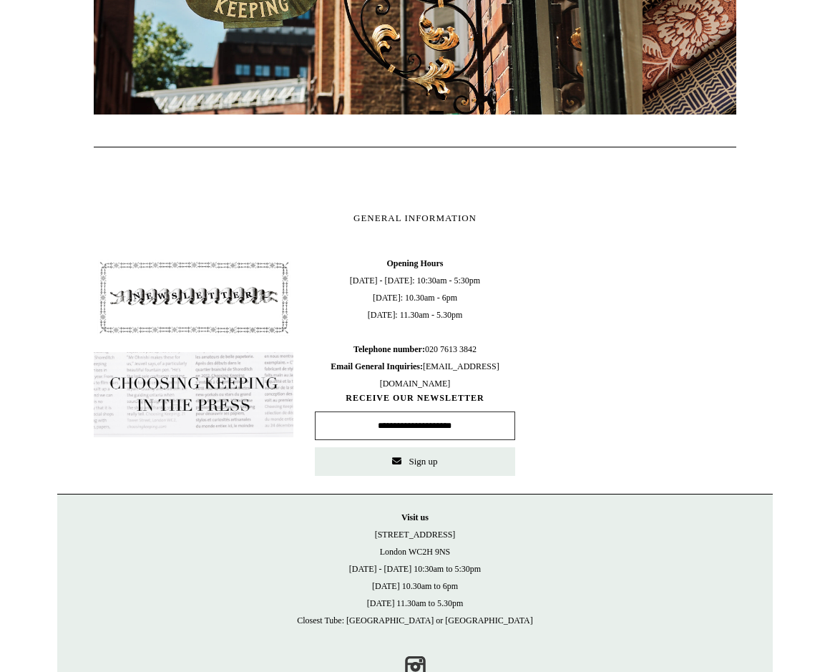
type input "**********"
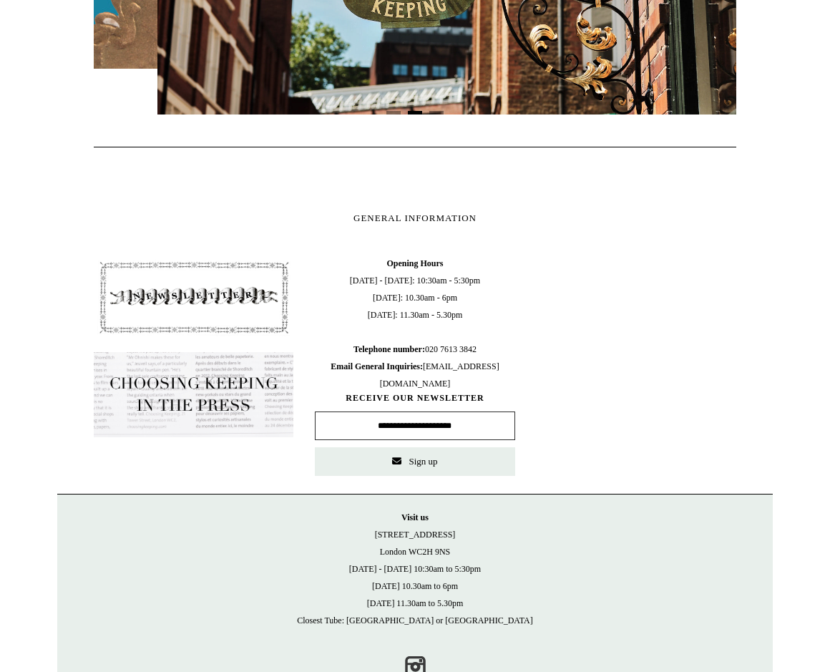
click at [412, 461] on span "Sign up" at bounding box center [423, 461] width 29 height 11
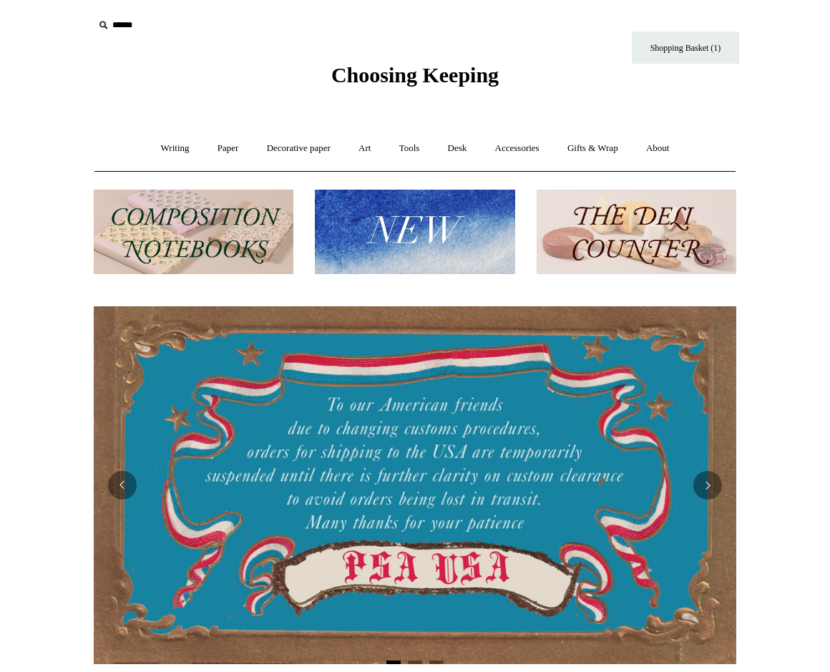
scroll to position [0, 203]
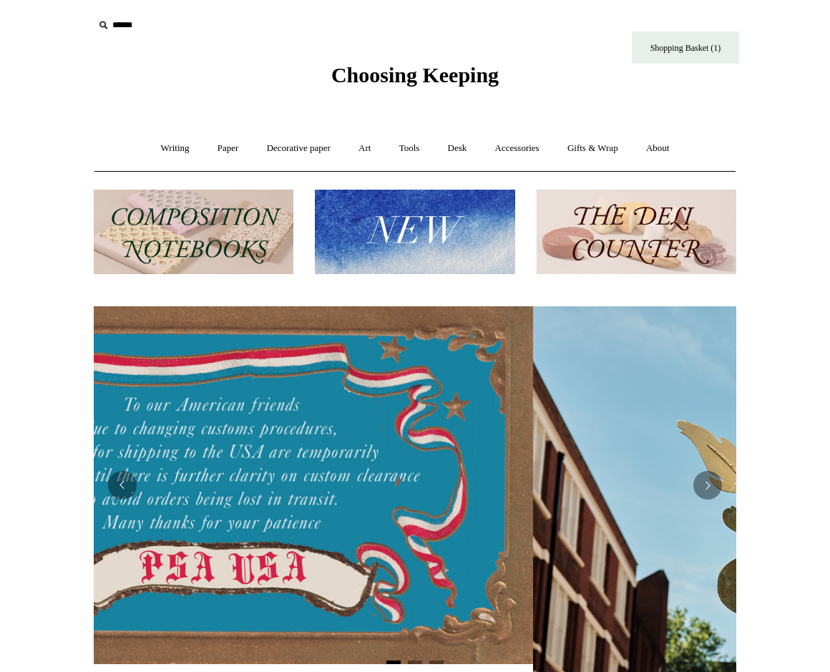
click at [226, 220] on img at bounding box center [194, 232] width 200 height 85
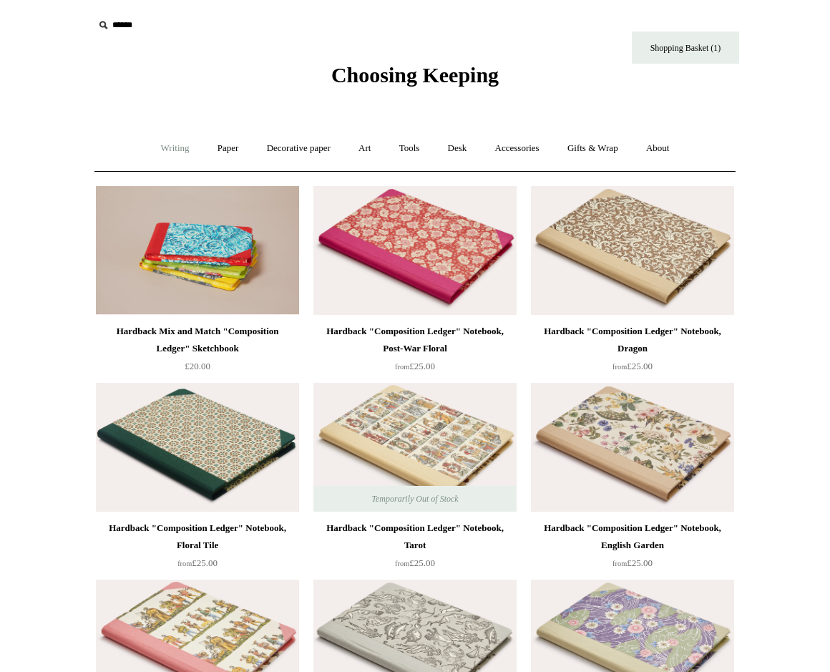
click at [162, 147] on link "Writing +" at bounding box center [175, 149] width 54 height 38
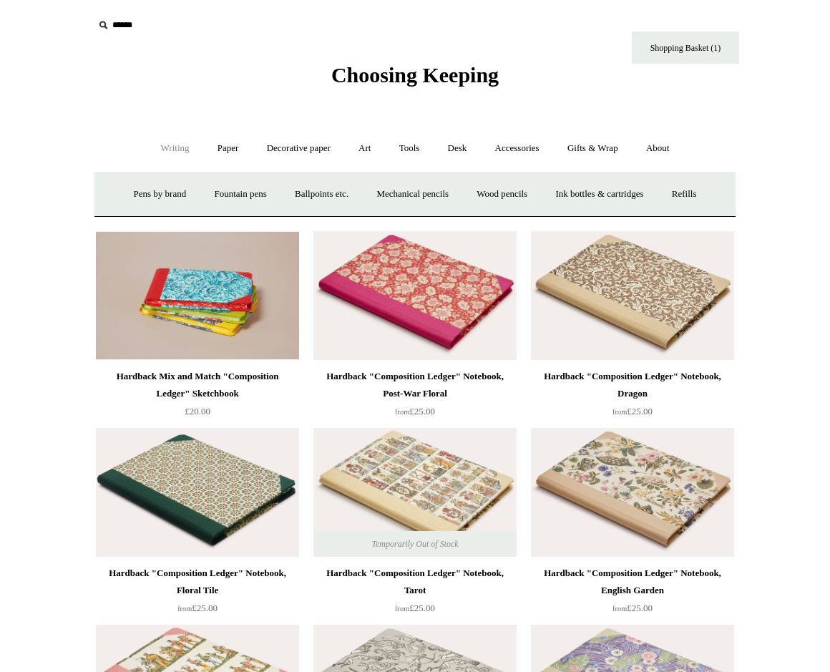
click at [176, 152] on link "Writing -" at bounding box center [175, 149] width 54 height 38
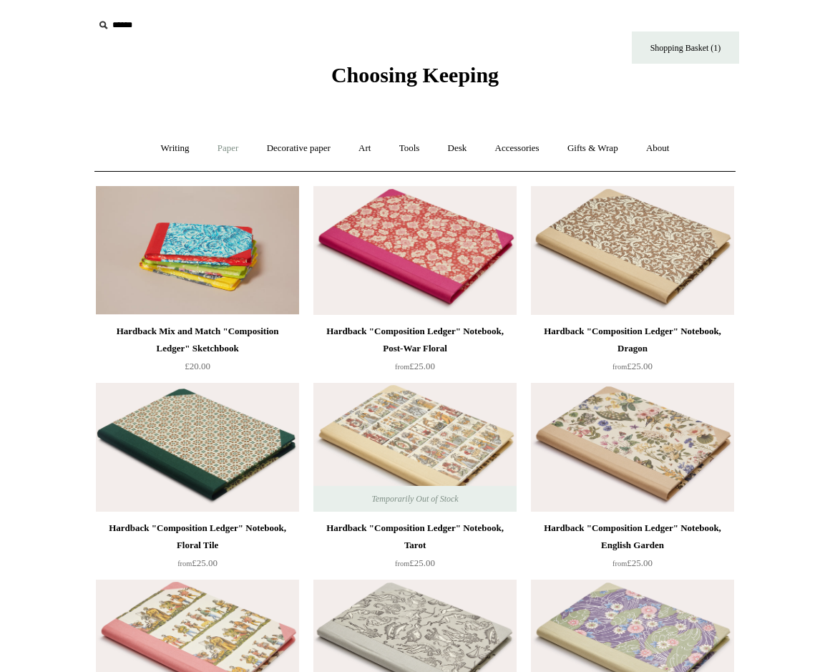
click at [213, 147] on link "Paper +" at bounding box center [228, 149] width 47 height 38
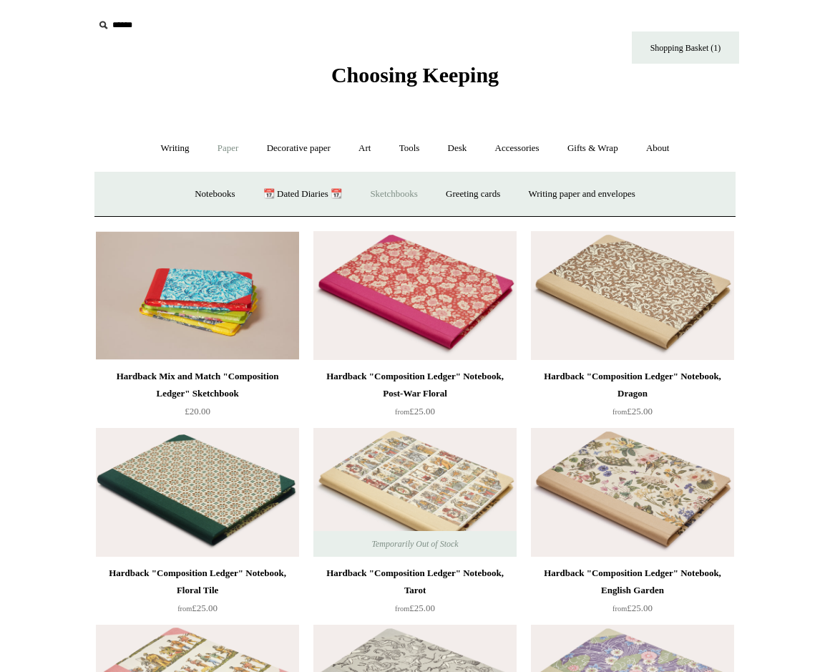
click at [391, 201] on link "Sketchbooks +" at bounding box center [393, 194] width 73 height 38
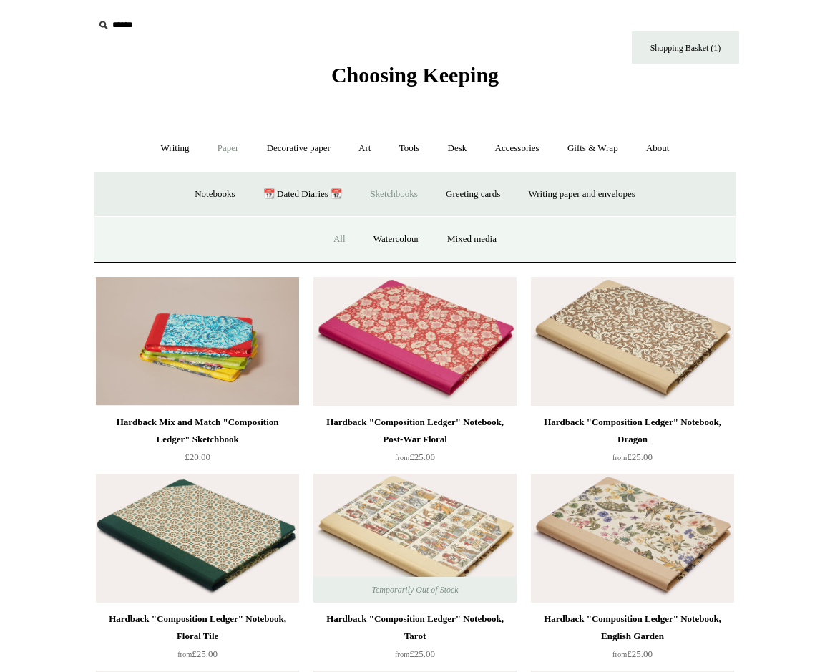
click at [334, 233] on link "All" at bounding box center [340, 239] width 38 height 38
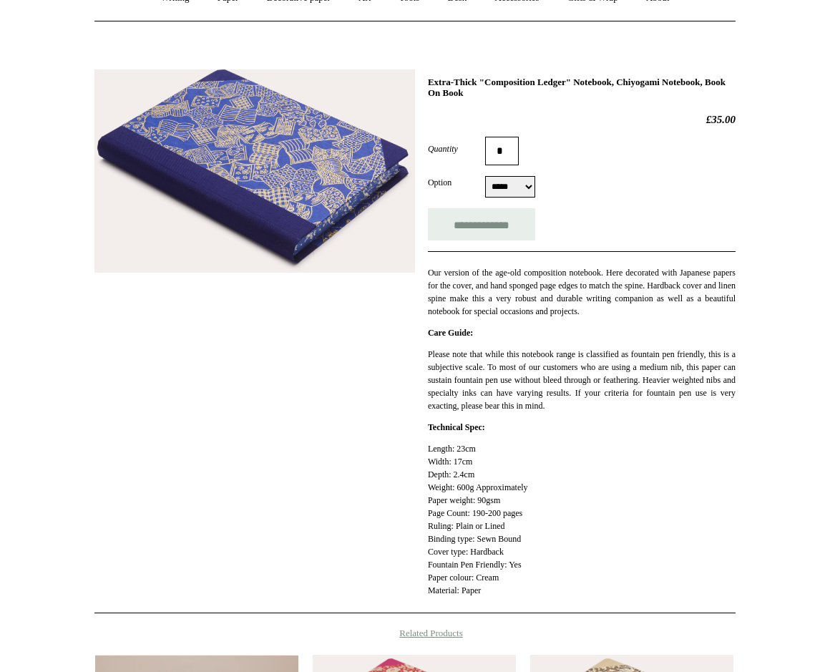
scroll to position [180, 0]
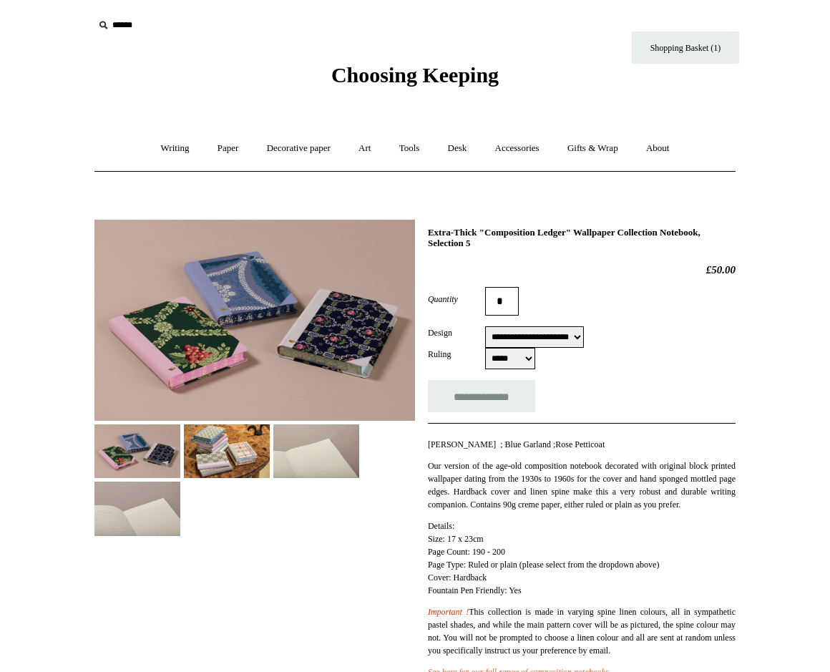
click at [263, 450] on img at bounding box center [227, 451] width 86 height 54
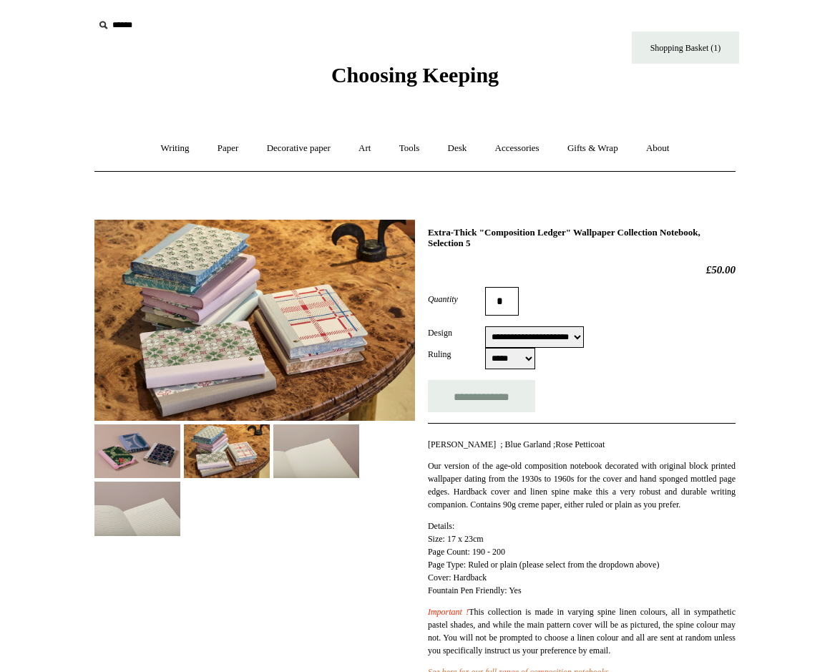
click at [313, 446] on img at bounding box center [316, 451] width 86 height 54
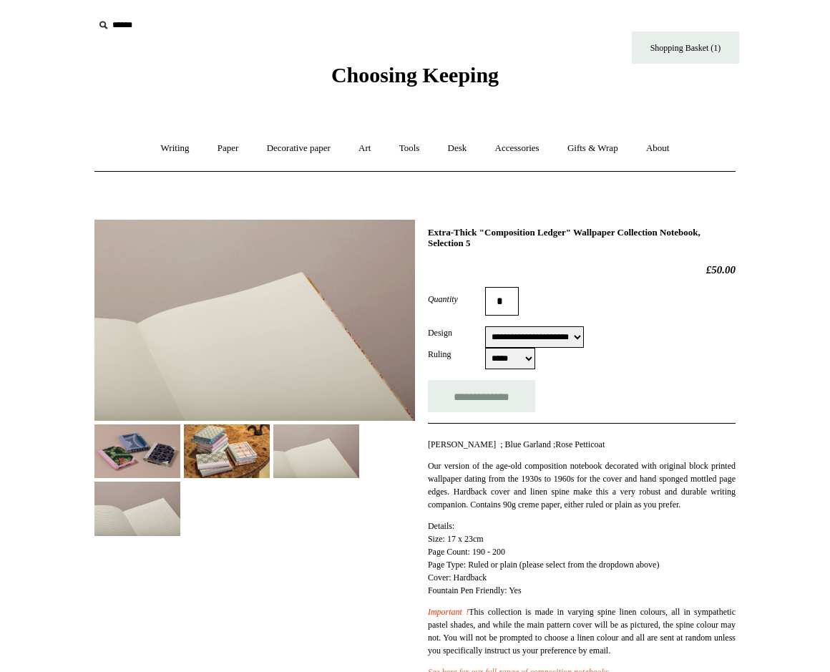
click at [154, 455] on img at bounding box center [137, 451] width 86 height 54
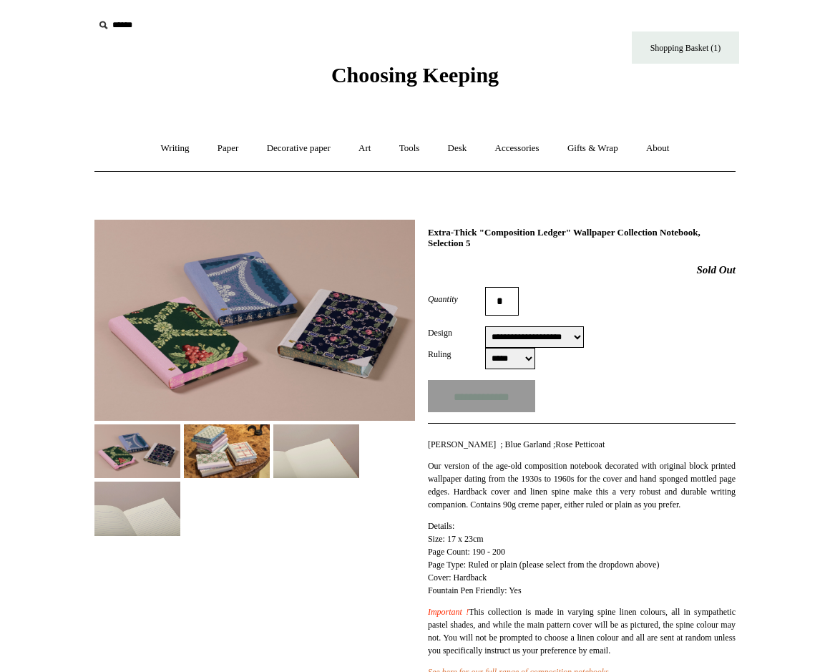
select select "**********"
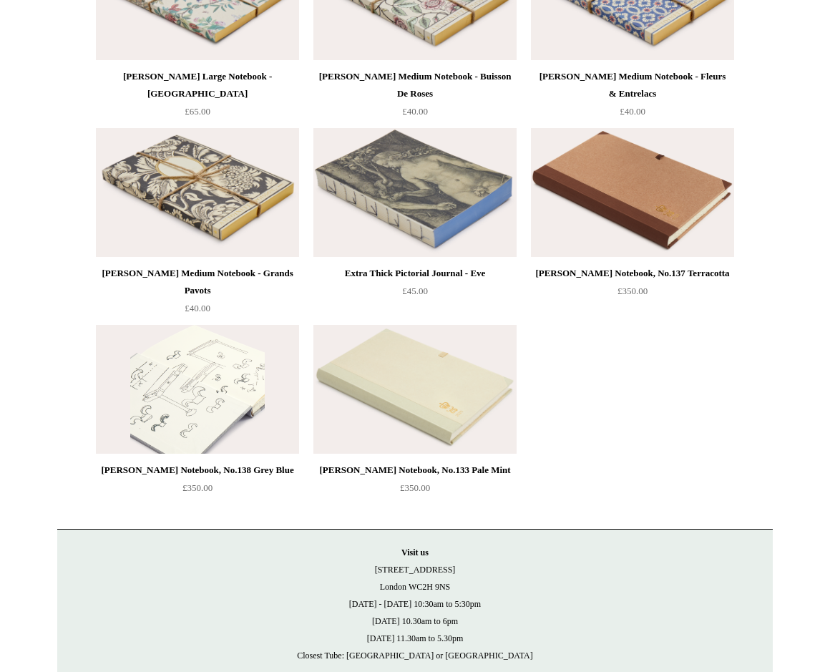
scroll to position [2271, 0]
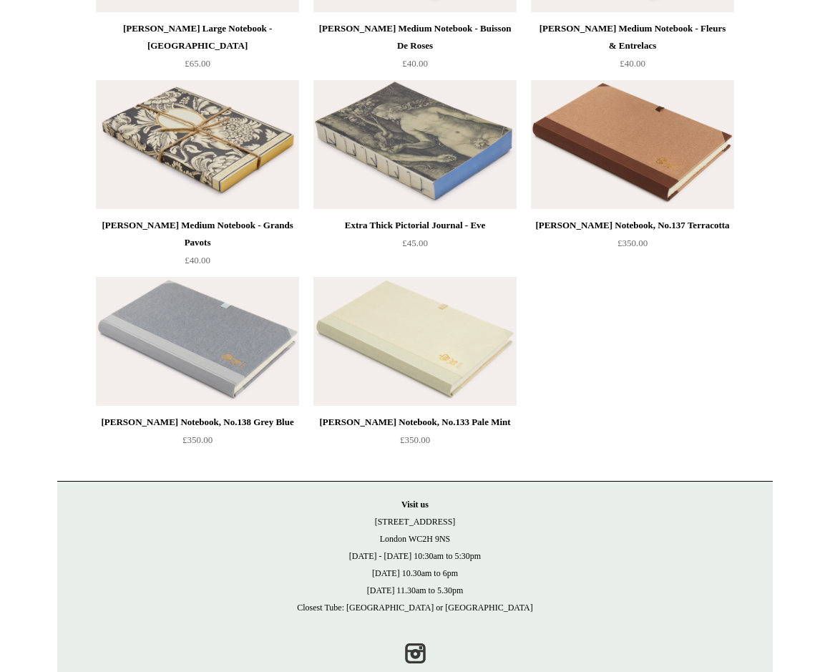
click at [269, 502] on p "Visit [GEOGRAPHIC_DATA][STREET_ADDRESS] [DATE] - [DATE] 10:30am to 5:30pm [DATE…" at bounding box center [415, 556] width 687 height 120
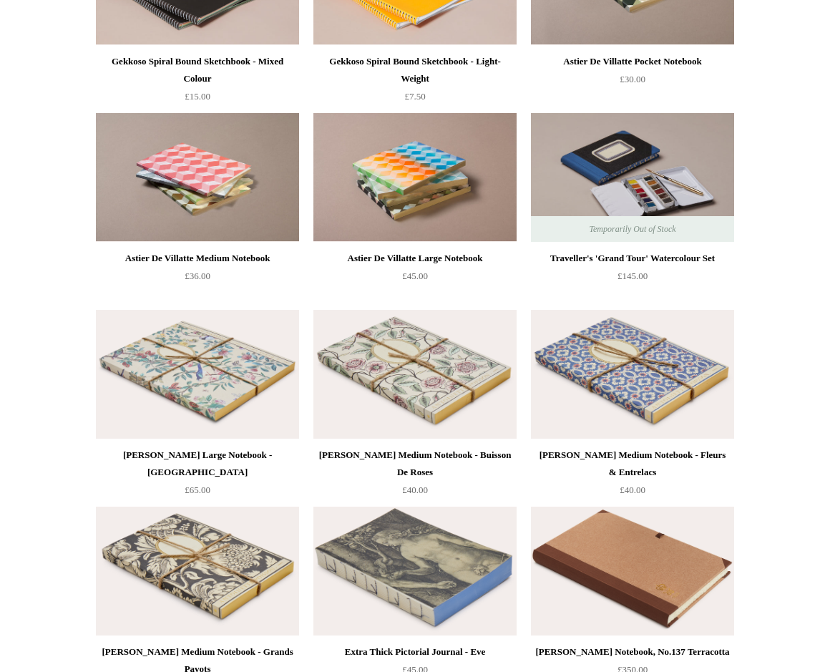
scroll to position [1840, 0]
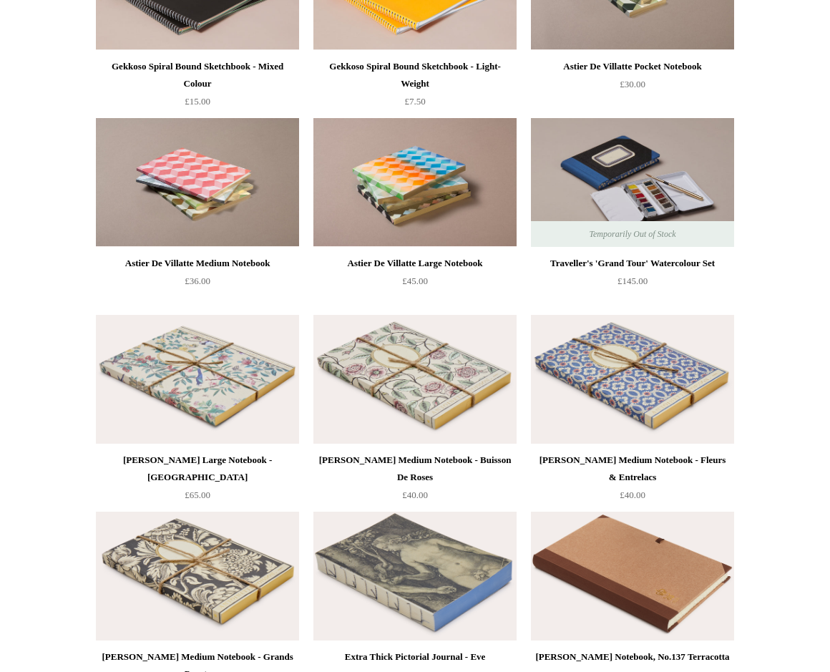
click at [402, 560] on img at bounding box center [415, 576] width 203 height 129
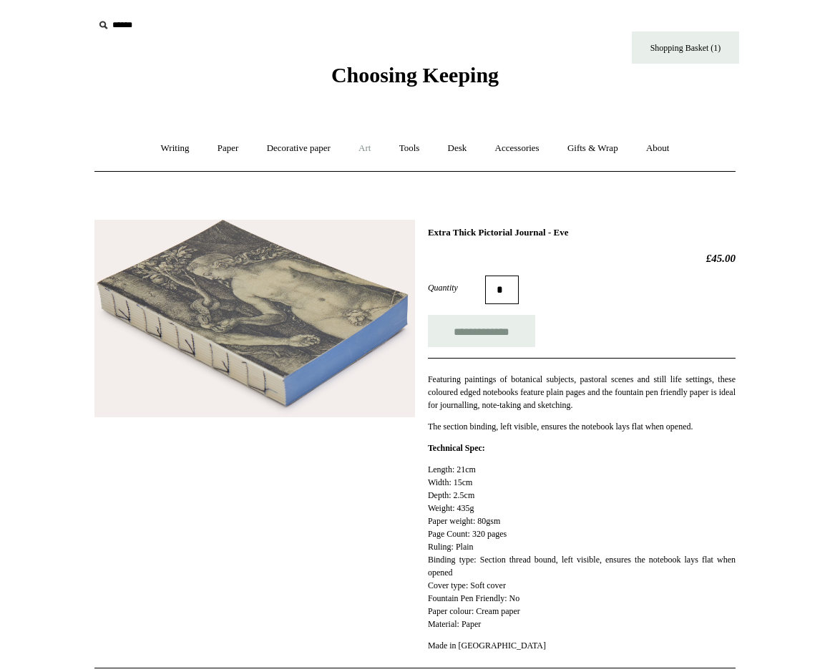
click at [374, 151] on link "Art +" at bounding box center [365, 149] width 38 height 38
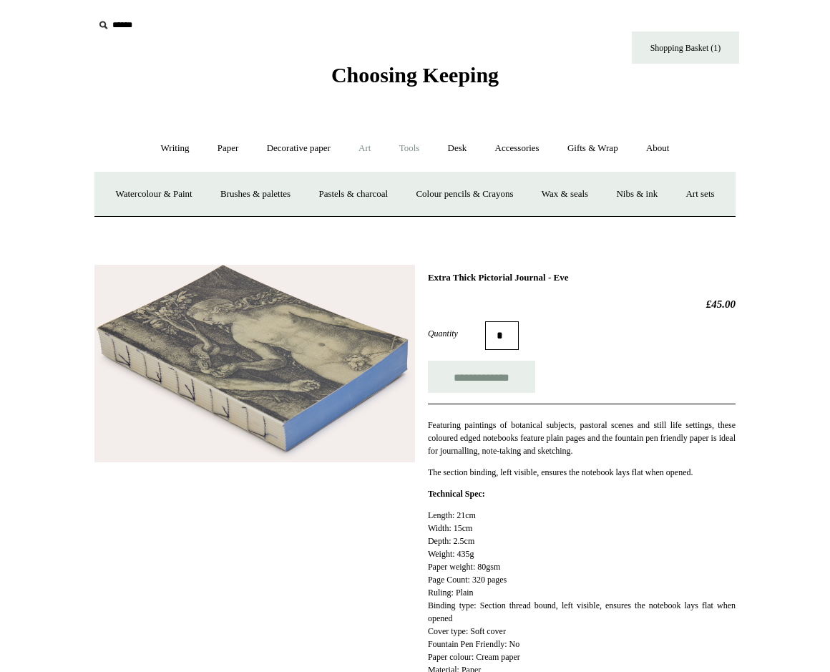
click at [411, 150] on link "Tools +" at bounding box center [410, 149] width 47 height 38
click at [687, 188] on link "Rulers" at bounding box center [673, 194] width 50 height 38
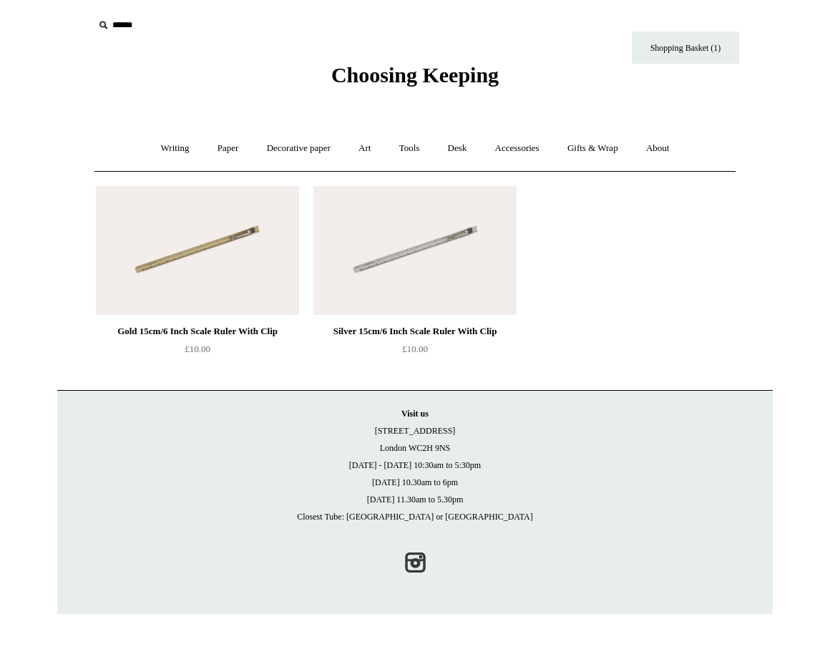
click at [237, 291] on img at bounding box center [197, 250] width 203 height 129
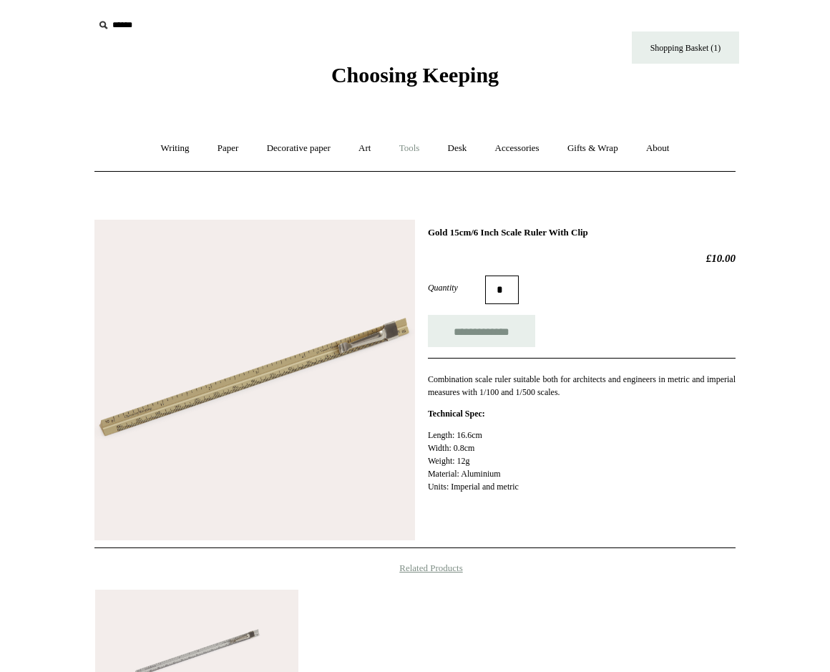
click at [420, 142] on link "Tools +" at bounding box center [410, 149] width 47 height 38
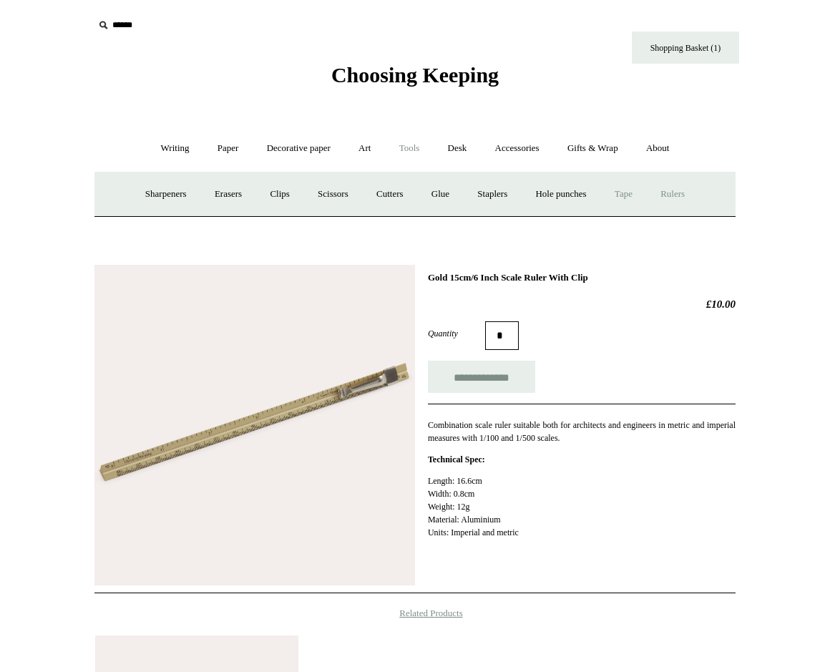
click at [635, 188] on link "Tape +" at bounding box center [624, 194] width 44 height 38
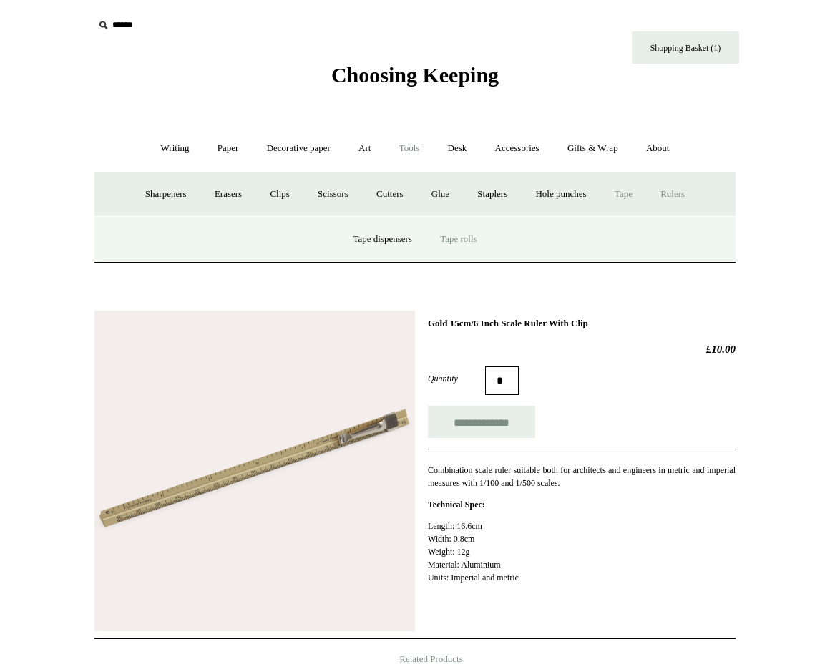
click at [459, 239] on link "Tape rolls" at bounding box center [458, 239] width 62 height 38
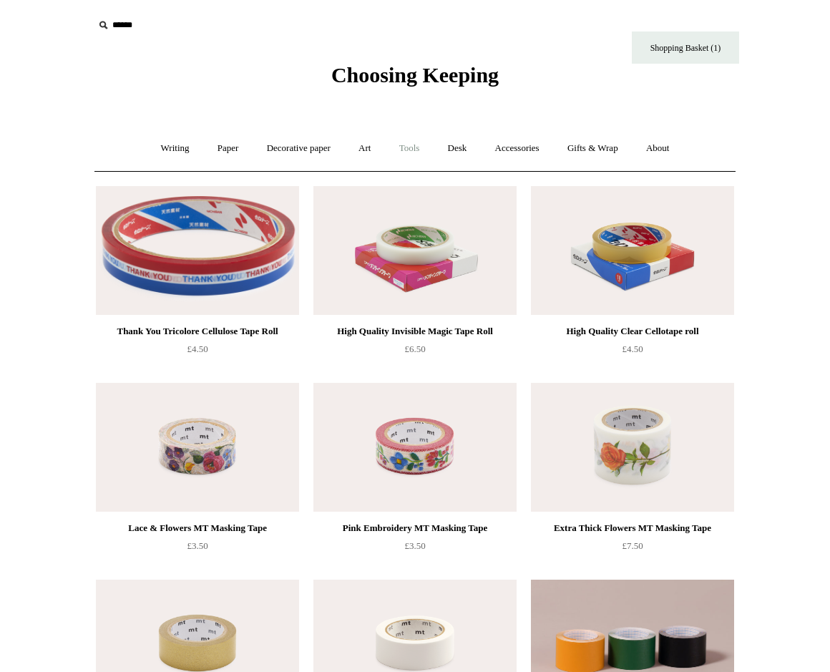
click at [418, 155] on link "Tools +" at bounding box center [410, 149] width 47 height 38
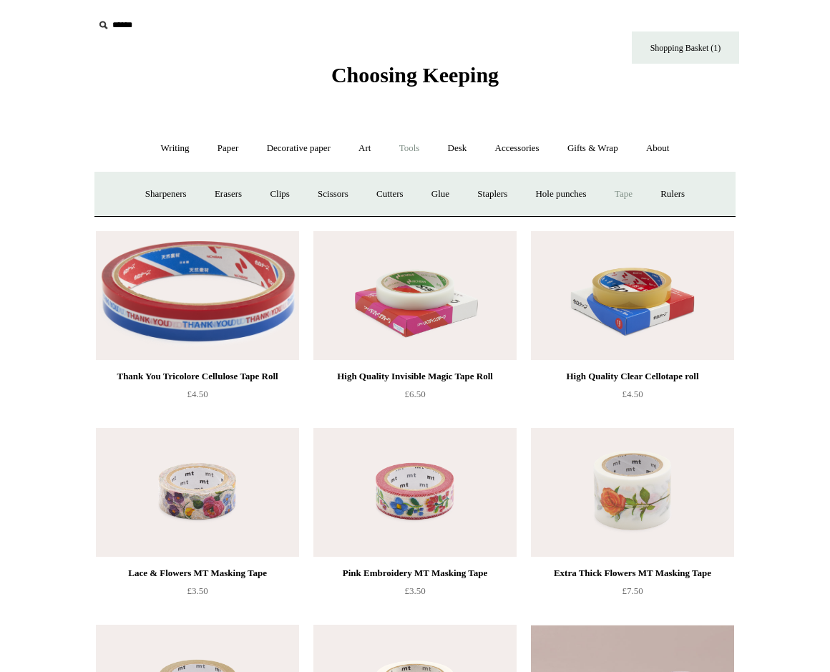
click at [622, 188] on link "Tape +" at bounding box center [624, 194] width 44 height 38
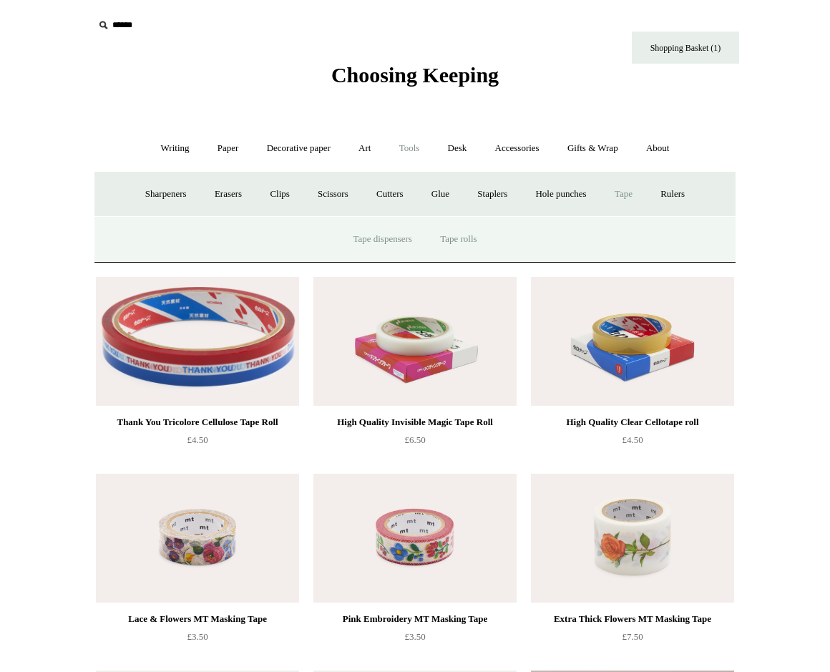
click at [379, 241] on link "Tape dispensers" at bounding box center [382, 239] width 84 height 38
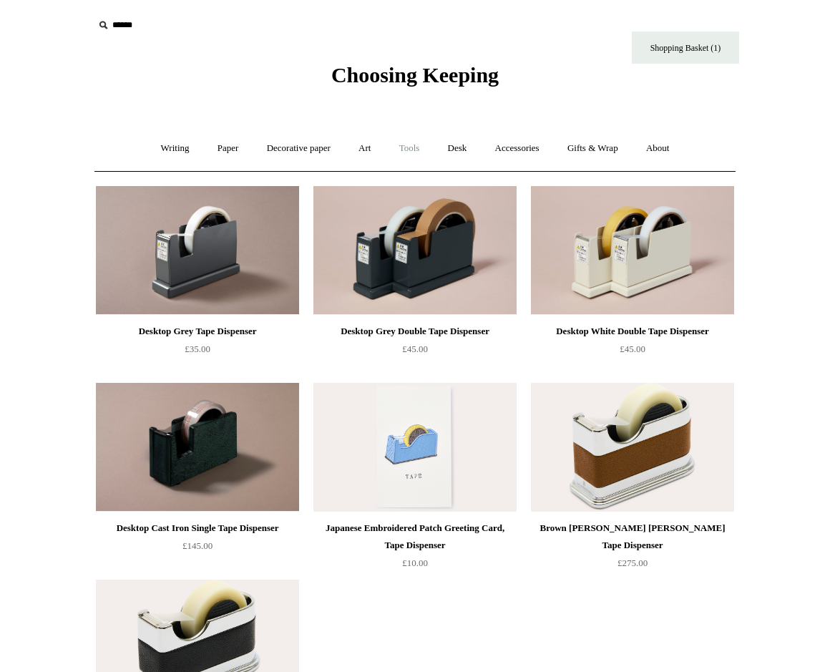
click at [410, 147] on link "Tools +" at bounding box center [410, 149] width 47 height 38
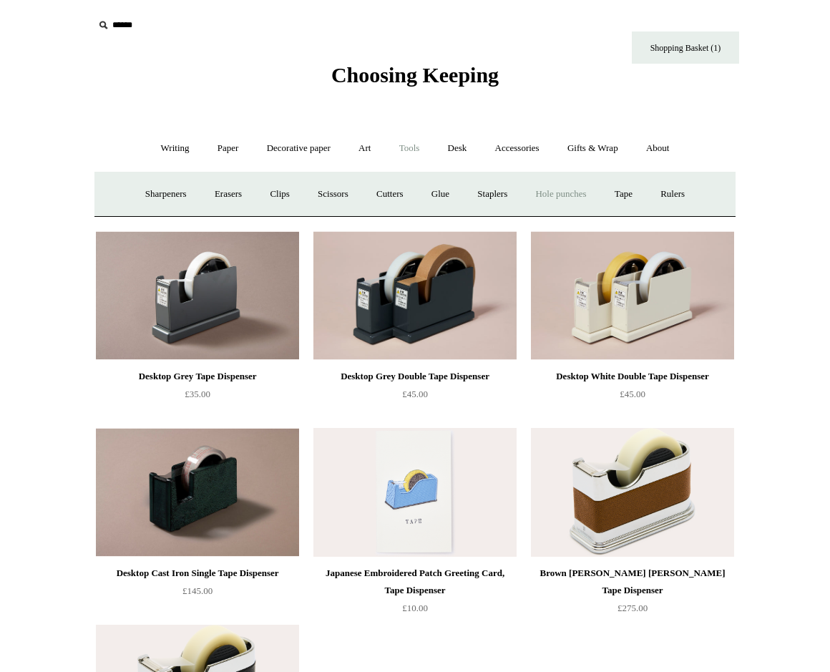
click at [579, 193] on link "Hole punches" at bounding box center [561, 194] width 77 height 38
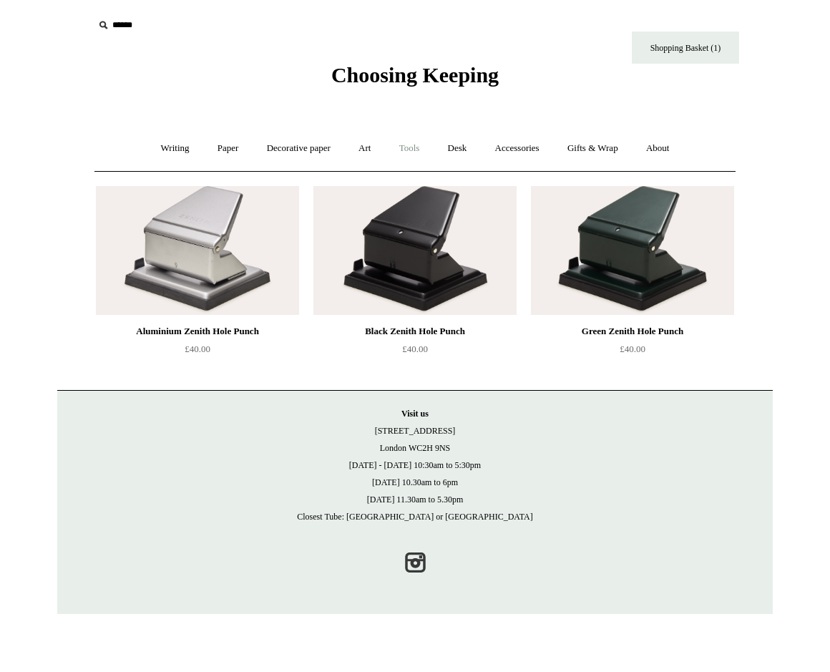
click at [397, 150] on link "Tools +" at bounding box center [410, 149] width 47 height 38
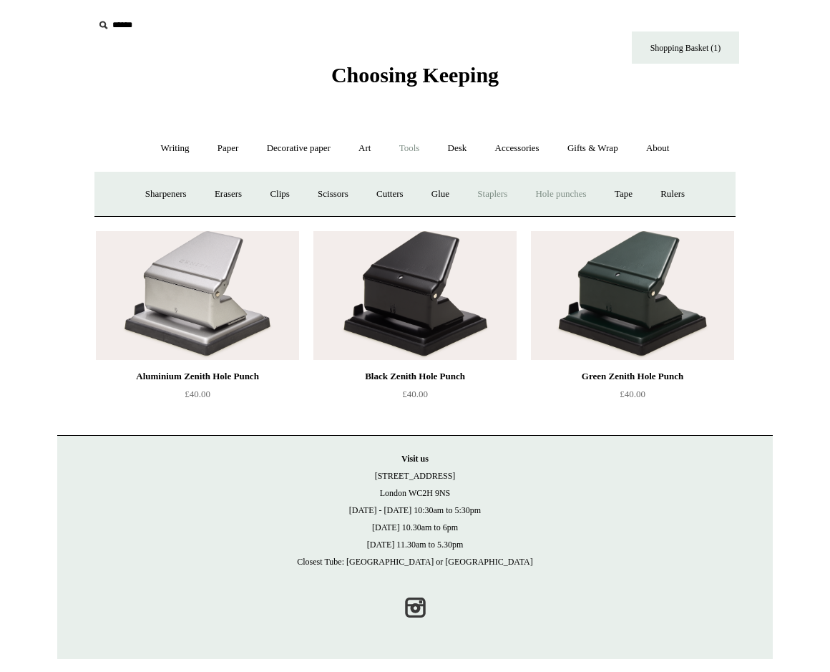
click at [488, 188] on link "Staplers +" at bounding box center [493, 194] width 56 height 38
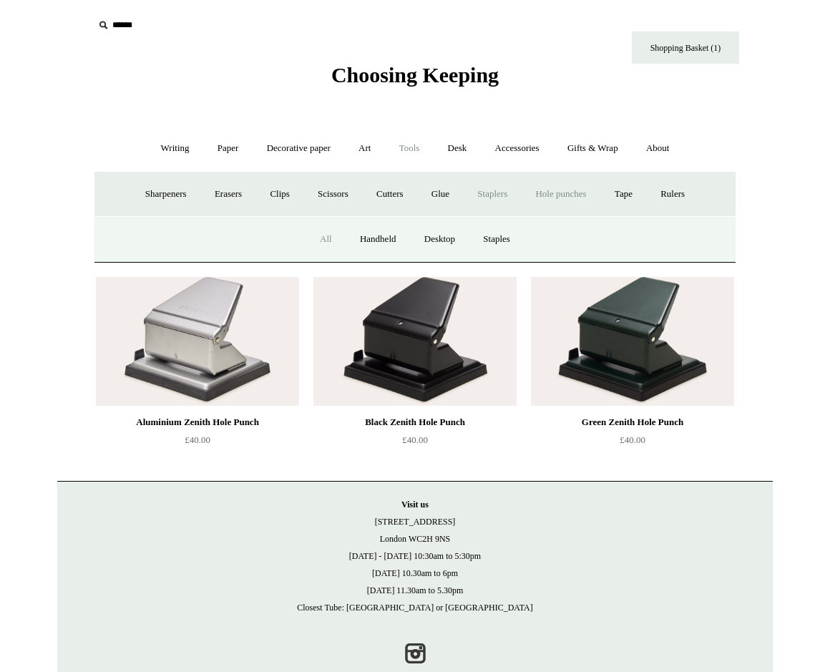
click at [319, 243] on link "All" at bounding box center [326, 239] width 38 height 38
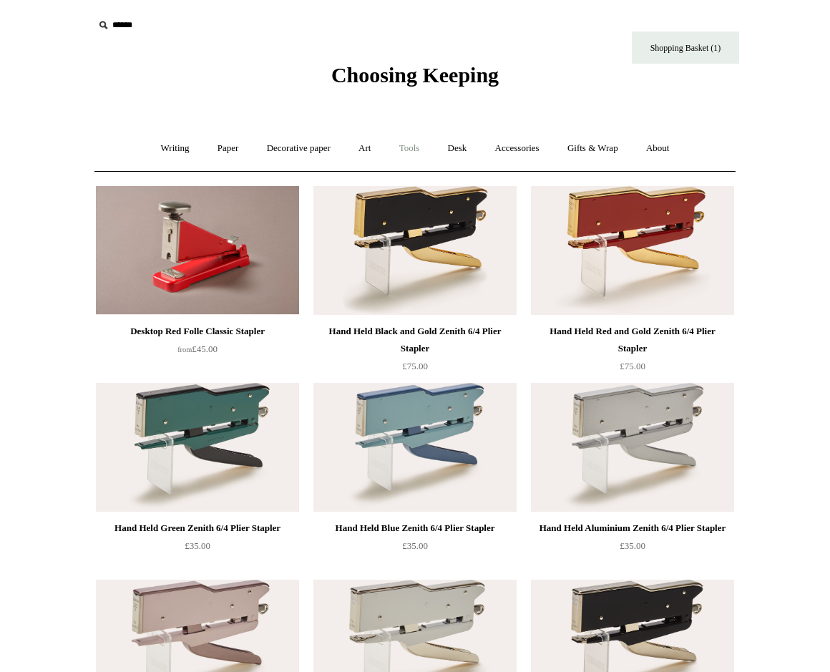
click at [405, 151] on link "Tools +" at bounding box center [410, 149] width 47 height 38
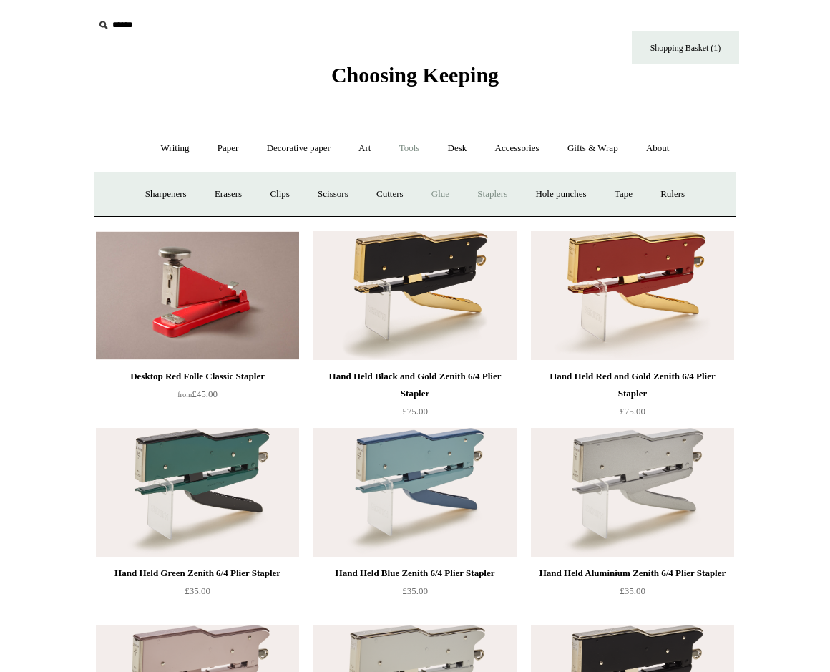
click at [434, 193] on link "Glue" at bounding box center [441, 194] width 44 height 38
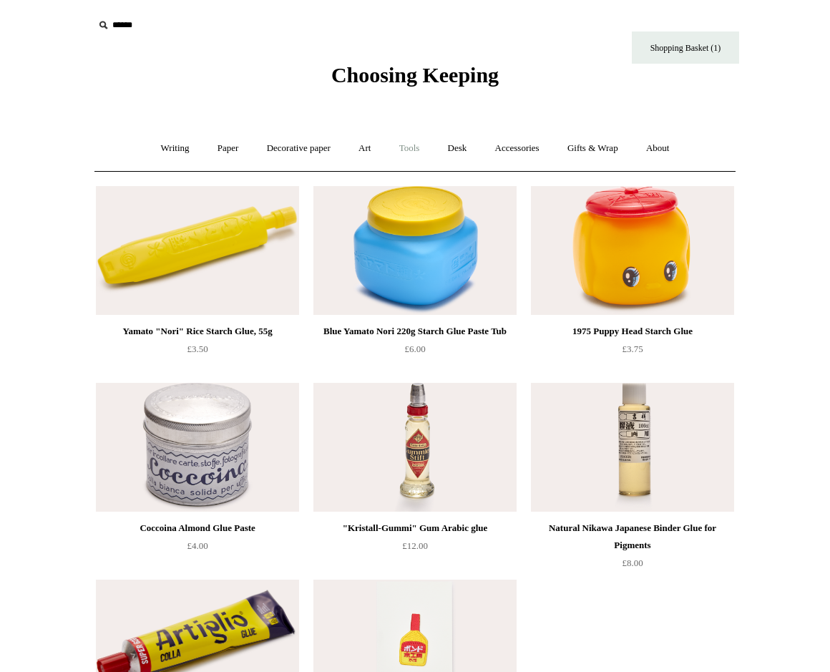
click at [410, 152] on link "Tools +" at bounding box center [410, 149] width 47 height 38
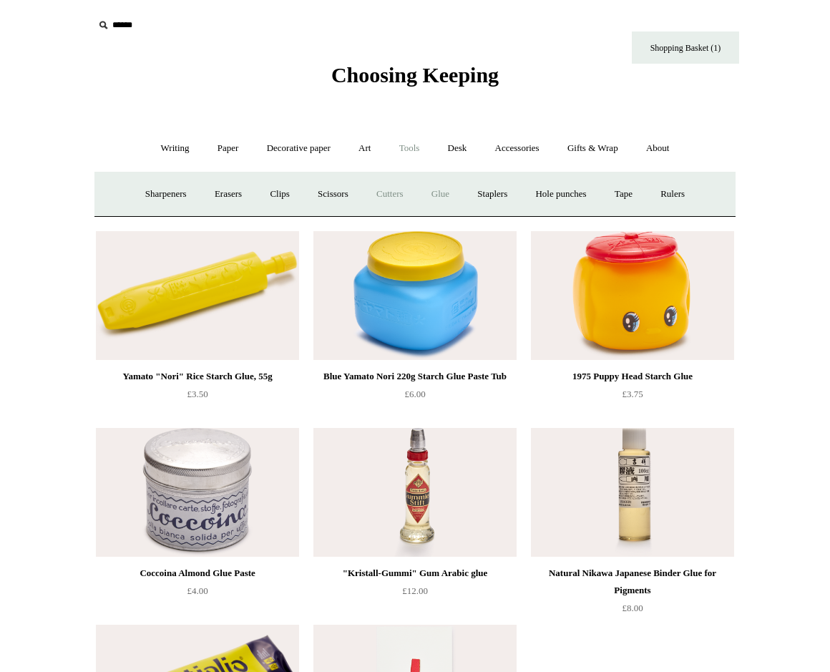
click at [394, 199] on link "Cutters" at bounding box center [390, 194] width 53 height 38
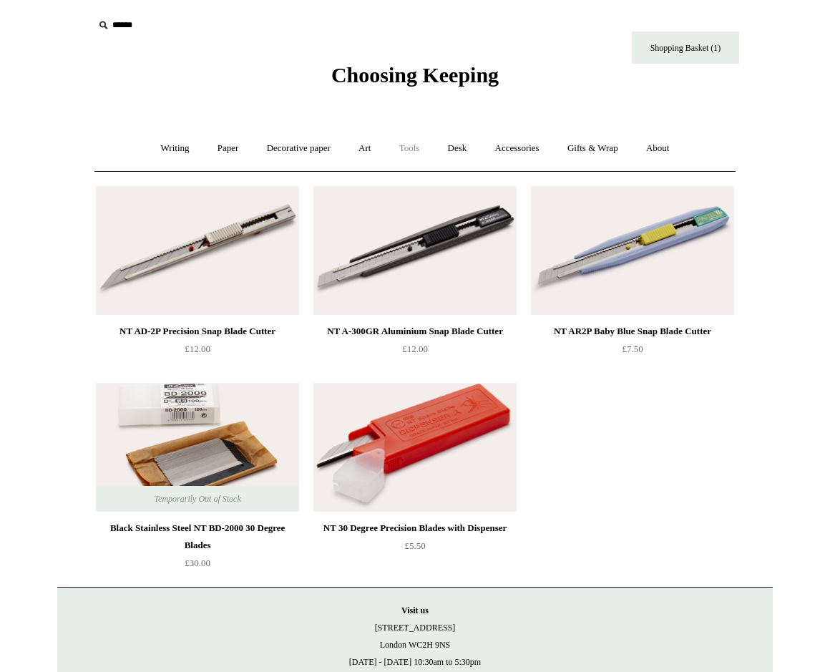
click at [403, 142] on link "Tools +" at bounding box center [410, 149] width 47 height 38
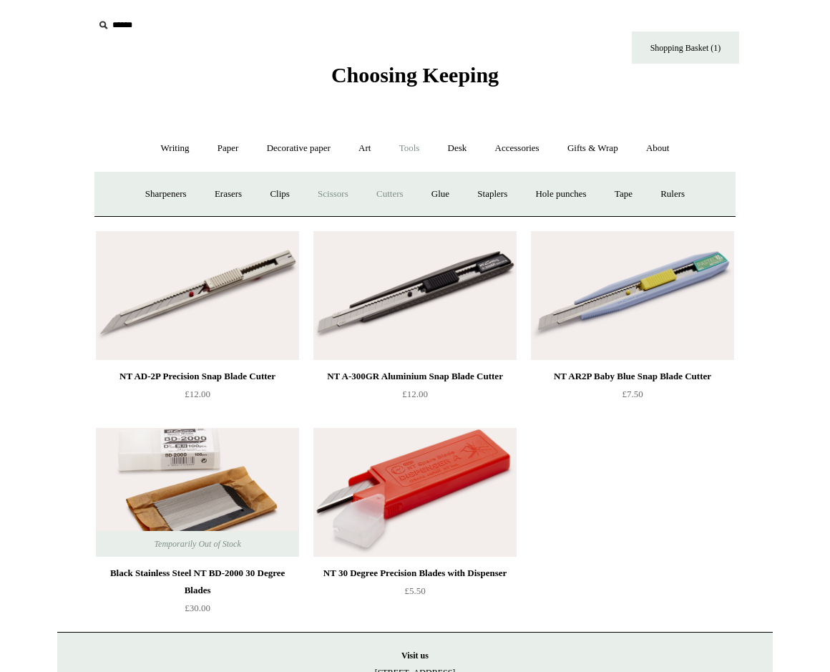
click at [355, 197] on link "Scissors" at bounding box center [333, 194] width 57 height 38
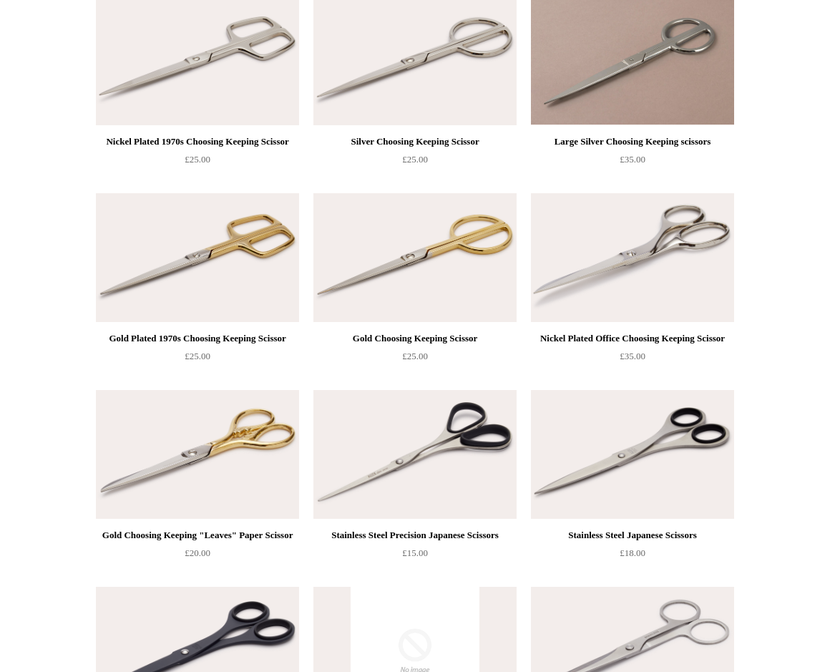
scroll to position [76, 0]
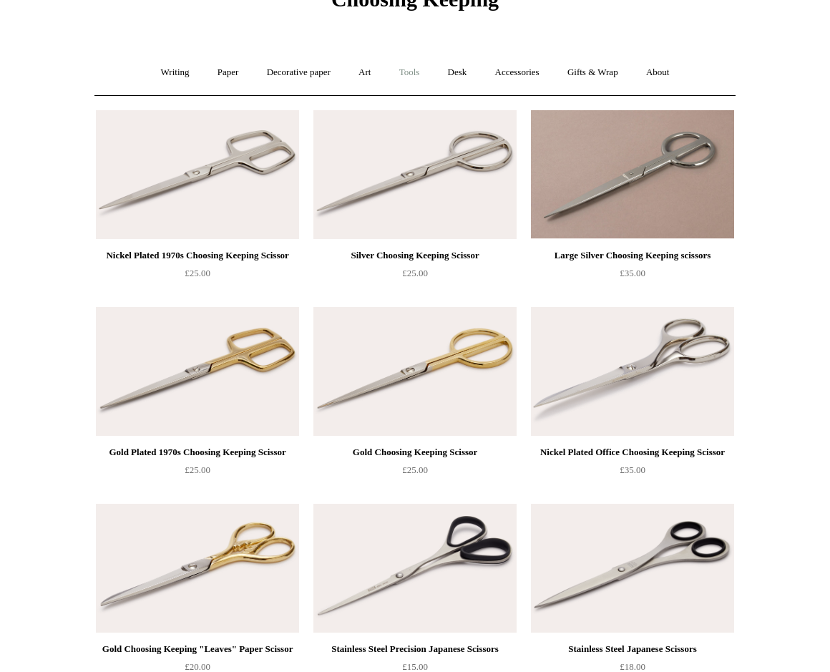
click at [410, 64] on link "Tools +" at bounding box center [410, 73] width 47 height 38
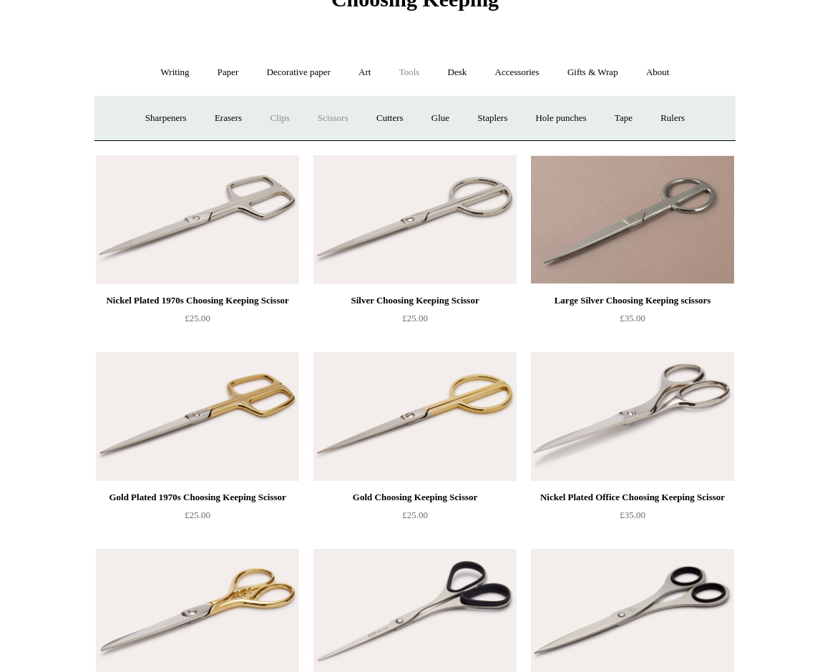
click at [286, 117] on link "Clips +" at bounding box center [279, 118] width 45 height 38
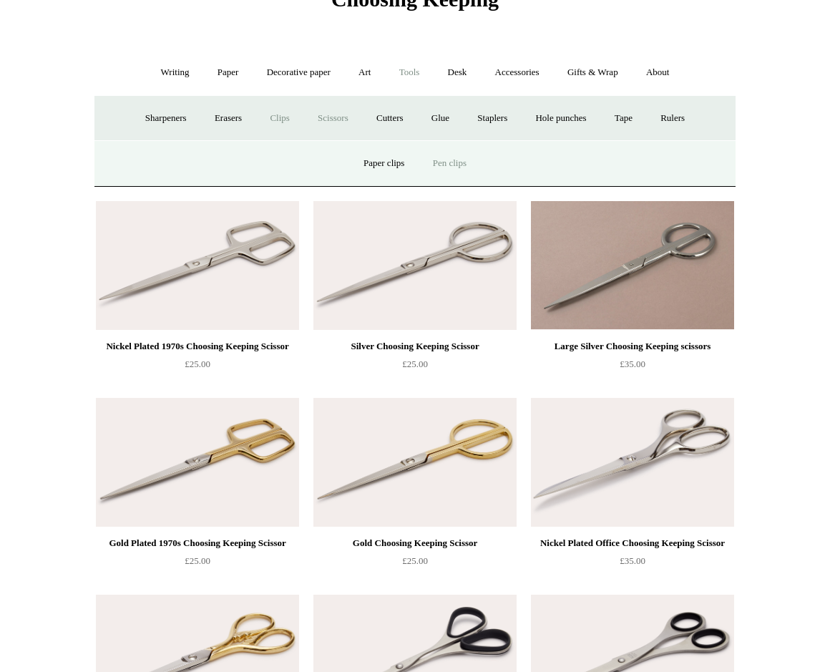
click at [437, 161] on link "Pen clips" at bounding box center [449, 164] width 59 height 38
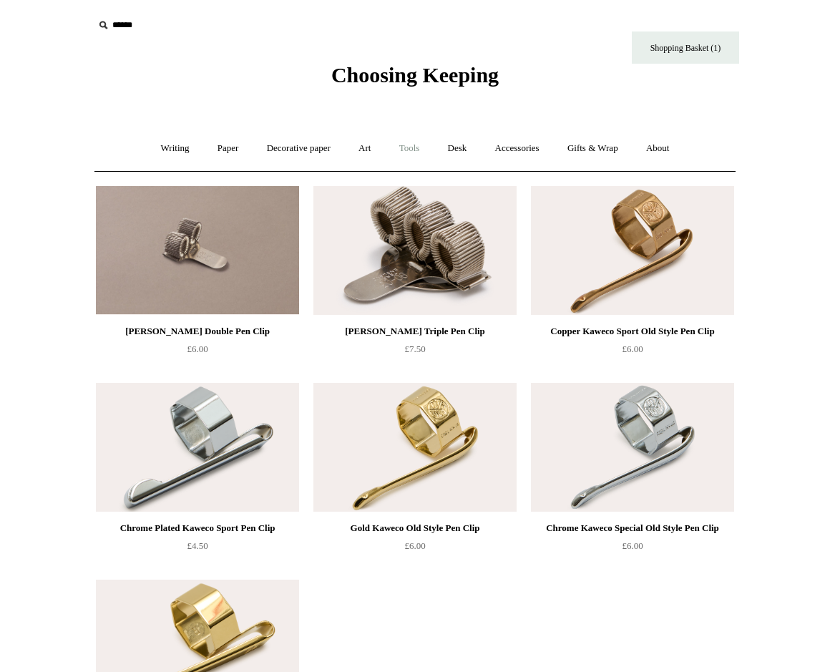
click at [408, 142] on link "Tools +" at bounding box center [410, 149] width 47 height 38
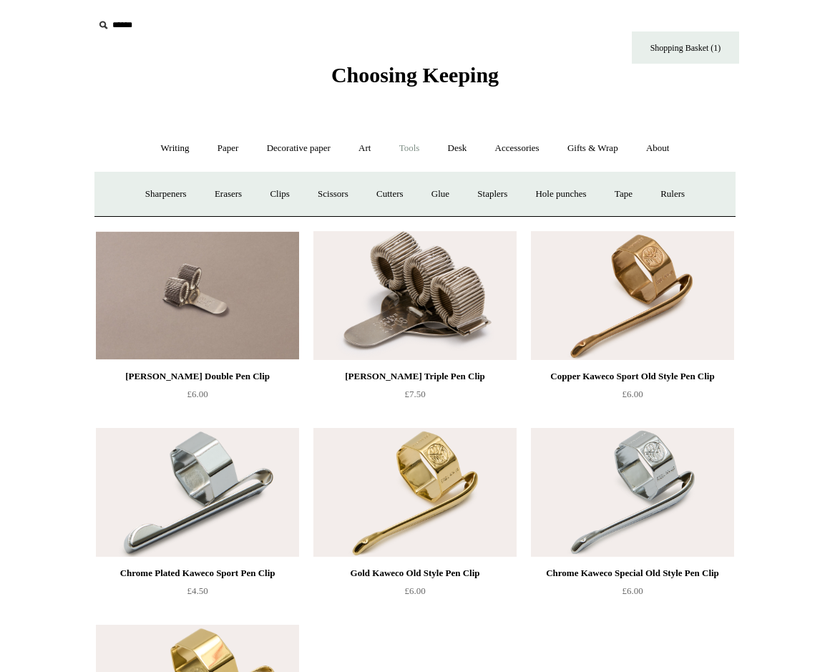
click at [418, 153] on link "Tools -" at bounding box center [410, 149] width 47 height 38
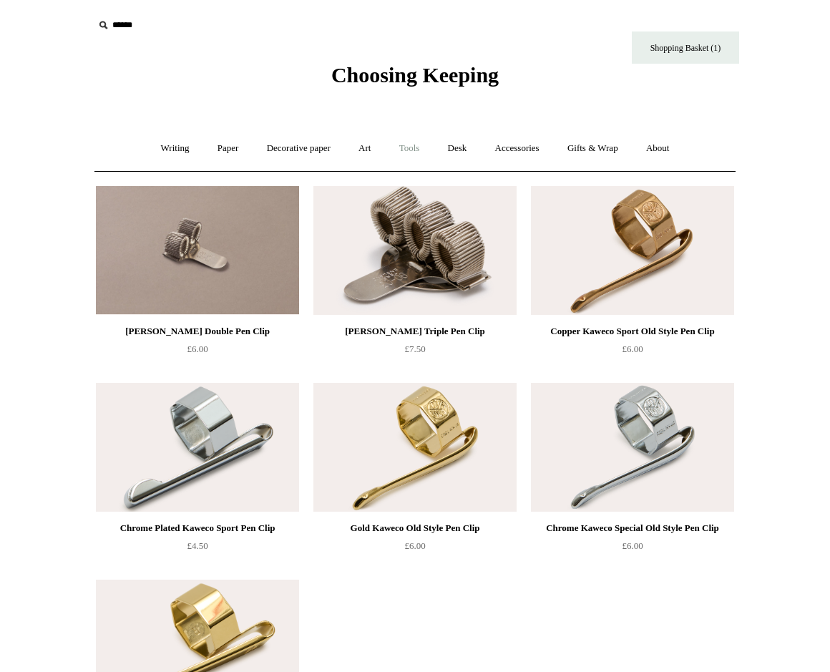
click at [418, 153] on link "Tools +" at bounding box center [410, 149] width 47 height 38
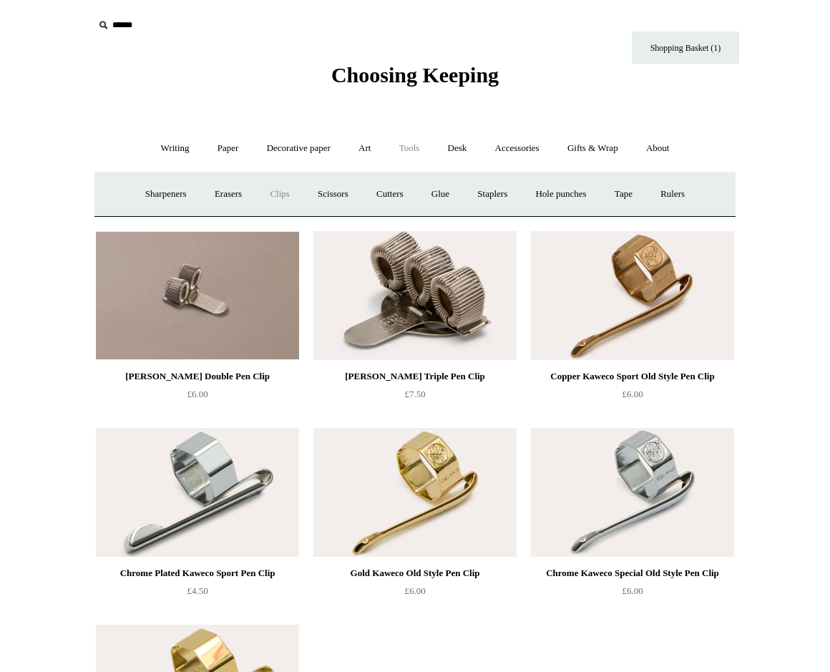
click at [283, 197] on link "Clips +" at bounding box center [279, 194] width 45 height 38
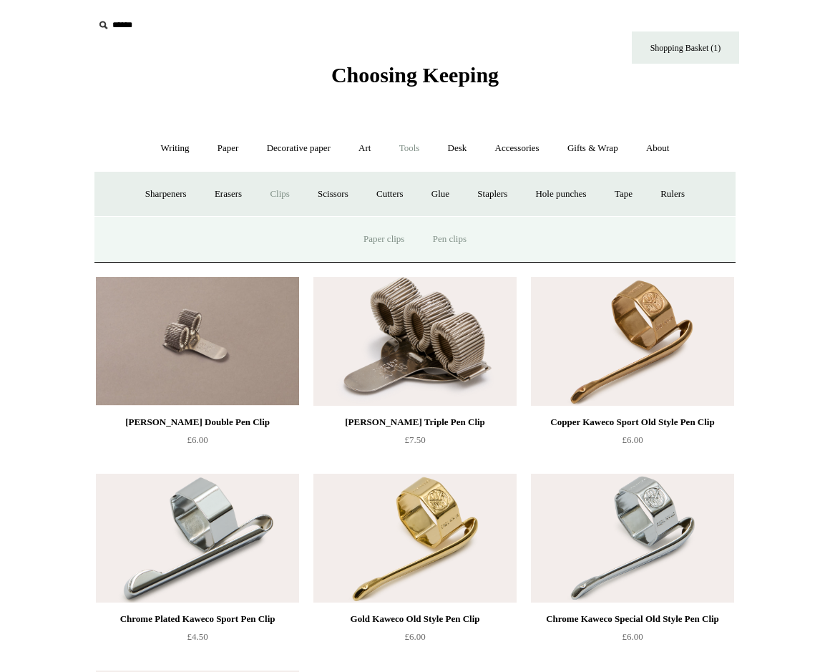
click at [380, 230] on link "Paper clips" at bounding box center [384, 239] width 67 height 38
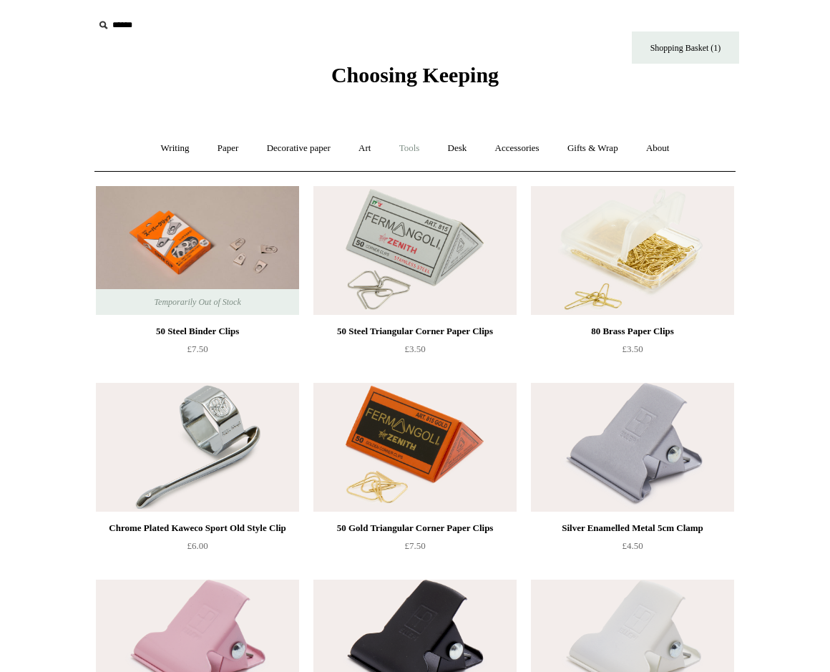
click at [408, 144] on link "Tools +" at bounding box center [410, 149] width 47 height 38
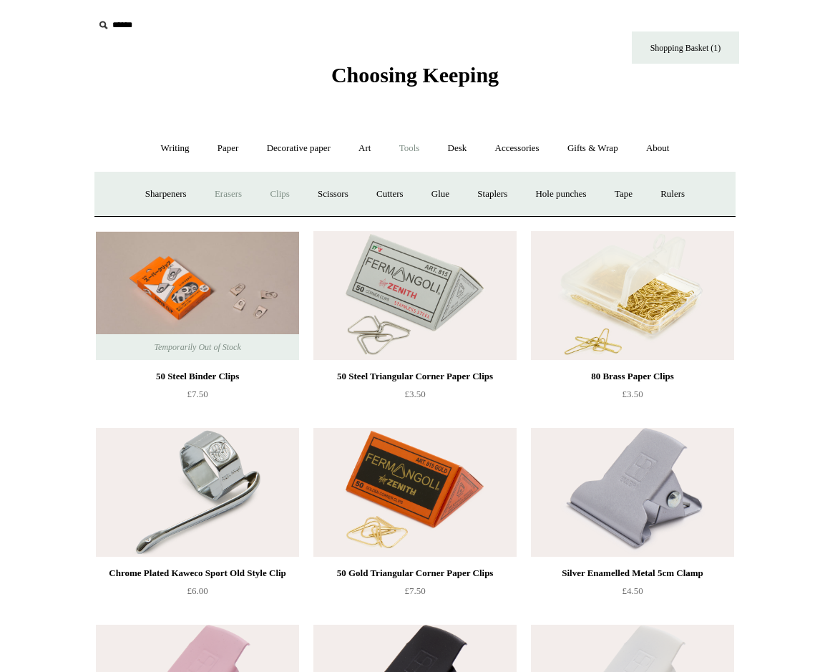
click at [234, 196] on link "Erasers" at bounding box center [228, 194] width 53 height 38
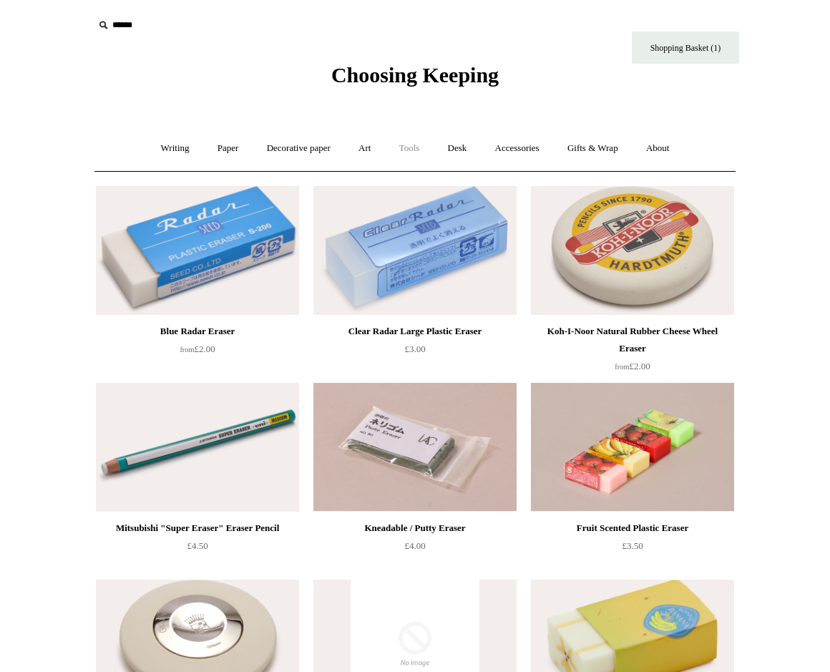
click at [403, 149] on link "Tools +" at bounding box center [410, 149] width 47 height 38
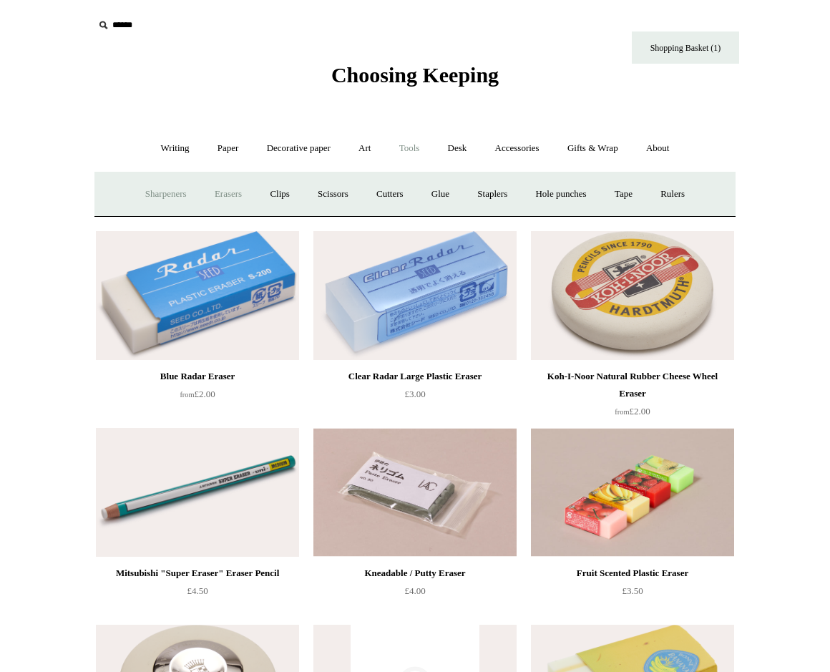
click at [162, 194] on link "Sharpeners" at bounding box center [165, 194] width 67 height 38
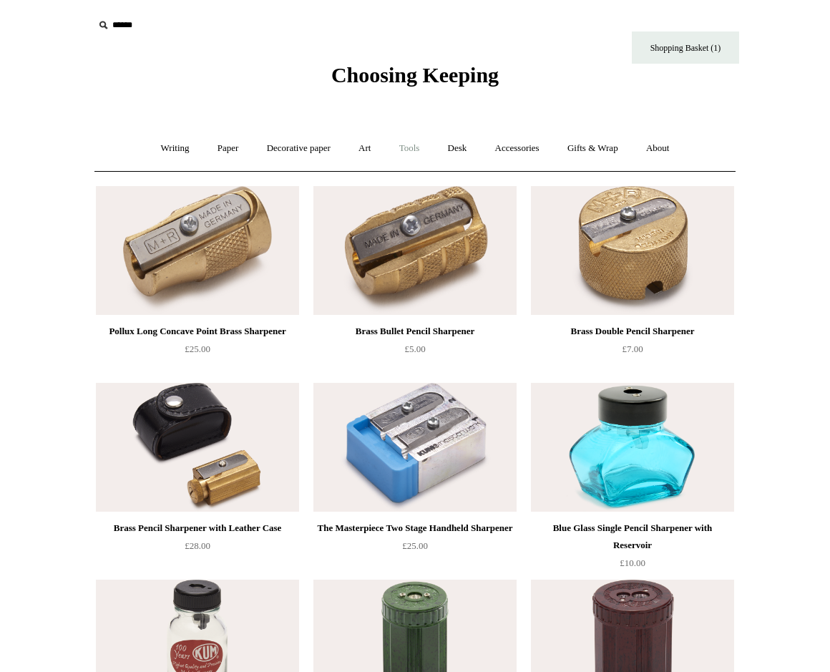
click at [421, 150] on link "Tools +" at bounding box center [410, 149] width 47 height 38
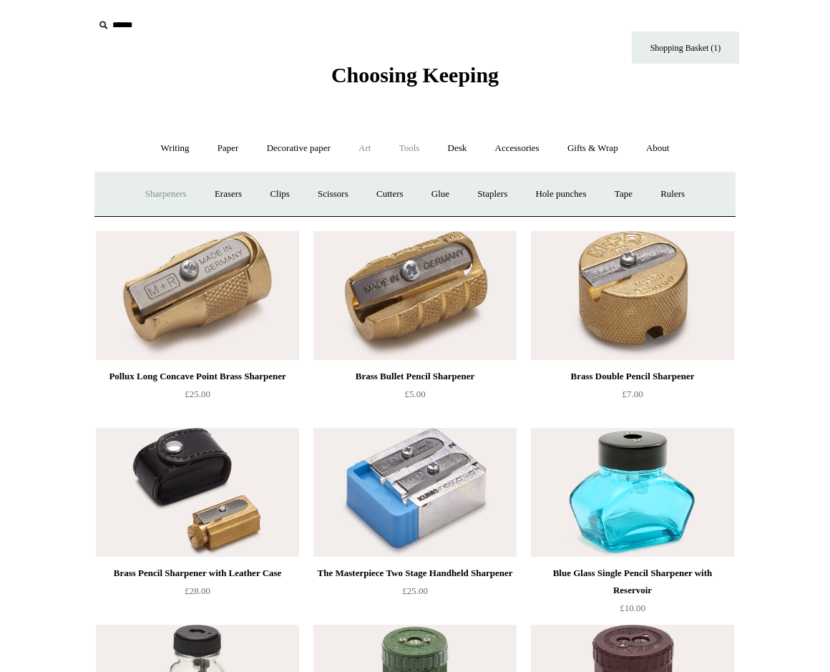
click at [361, 148] on link "Art +" at bounding box center [365, 149] width 38 height 38
click at [460, 147] on link "Desk +" at bounding box center [457, 149] width 45 height 38
click at [238, 193] on link "Pen pots" at bounding box center [244, 194] width 57 height 38
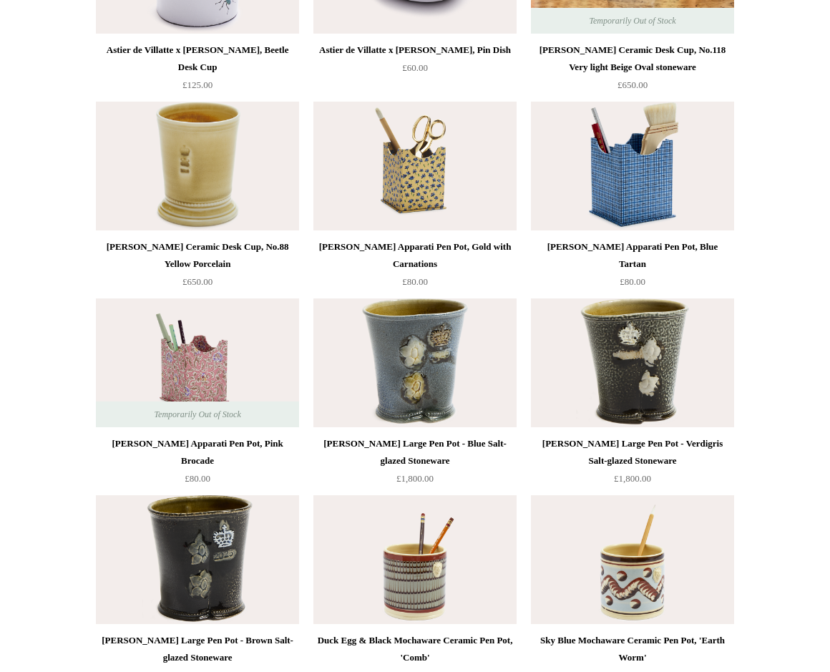
scroll to position [1657, 0]
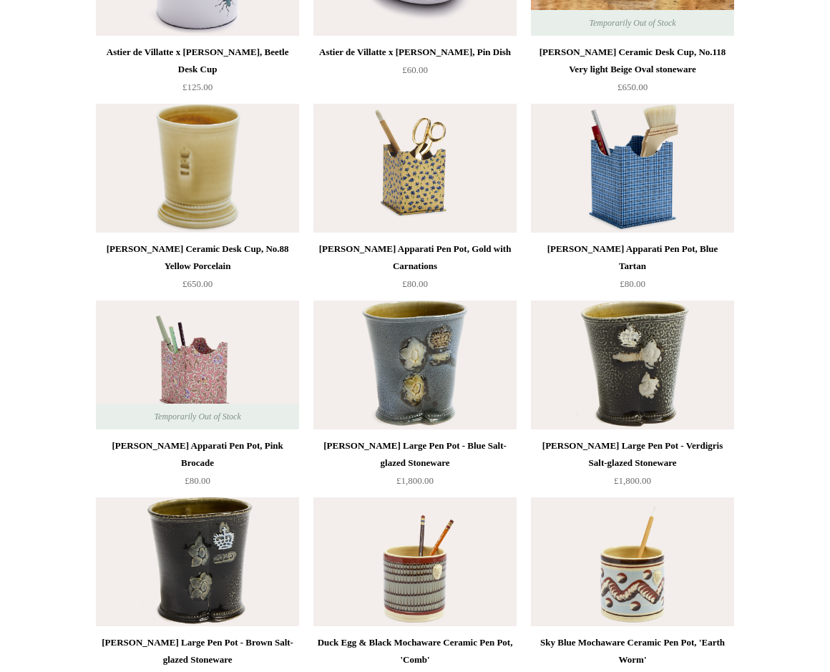
click at [224, 357] on img at bounding box center [197, 365] width 203 height 129
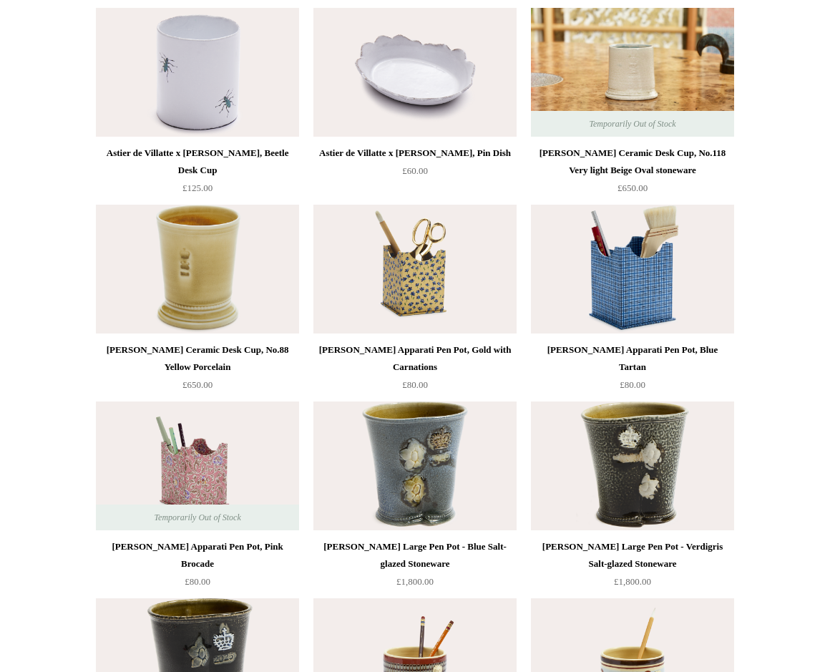
click at [407, 276] on img at bounding box center [415, 269] width 203 height 129
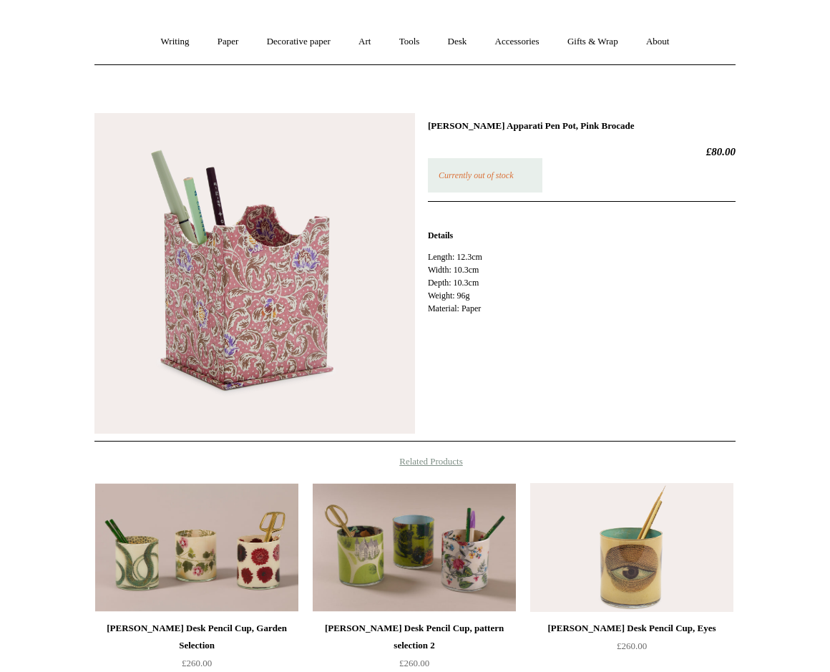
scroll to position [106, 0]
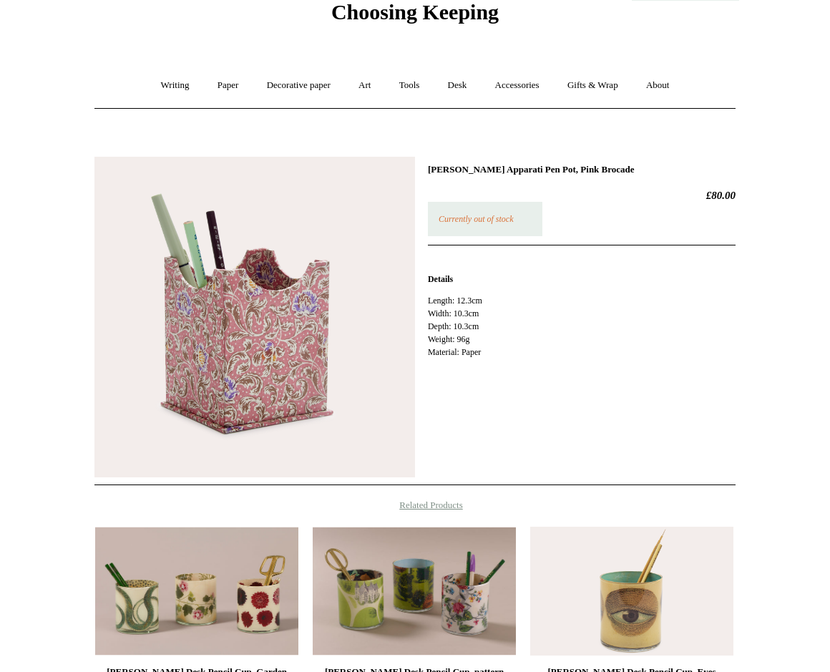
scroll to position [39, 0]
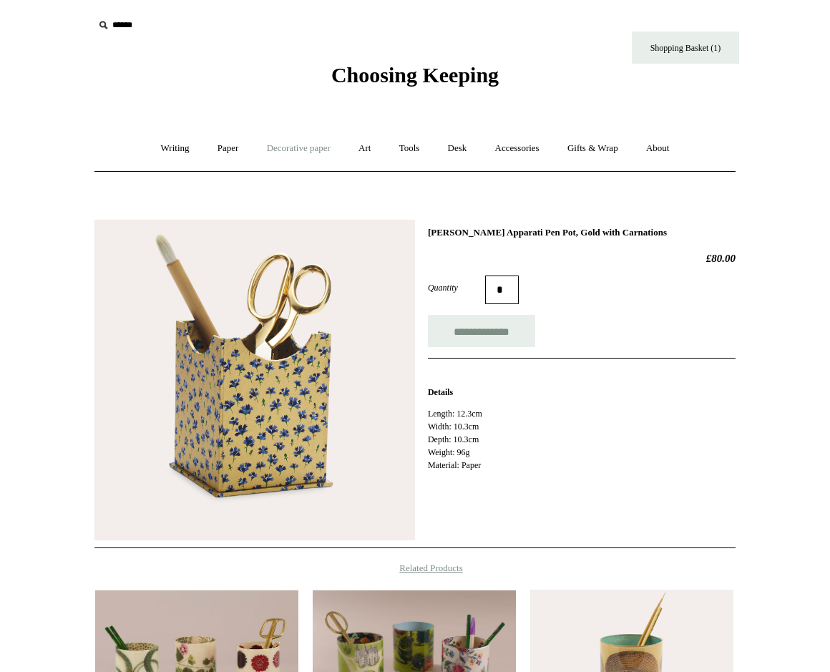
click at [305, 151] on link "Decorative paper +" at bounding box center [298, 149] width 89 height 38
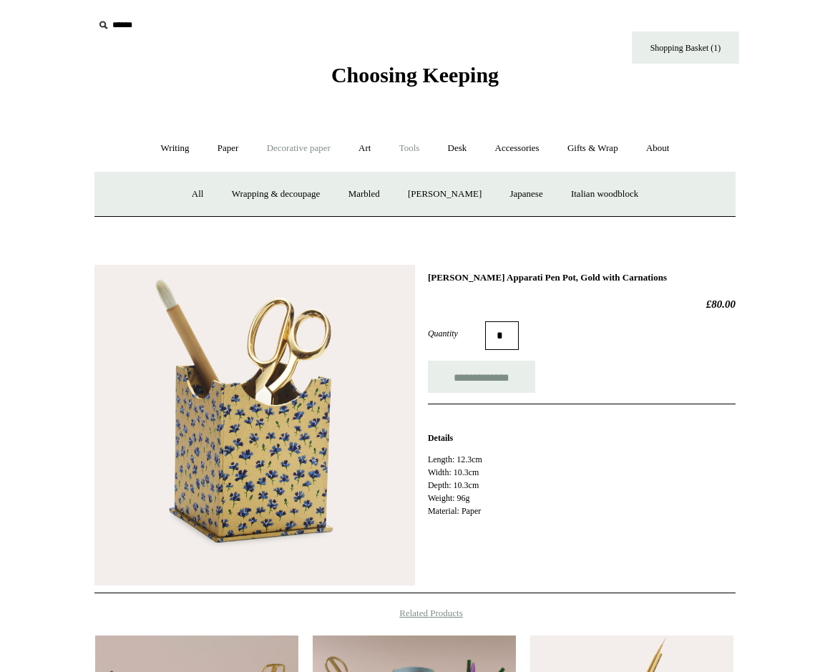
click at [419, 152] on link "Tools +" at bounding box center [410, 149] width 47 height 38
click at [462, 148] on link "Desk +" at bounding box center [457, 149] width 45 height 38
click at [471, 192] on link "Desk Accessories" at bounding box center [475, 194] width 91 height 38
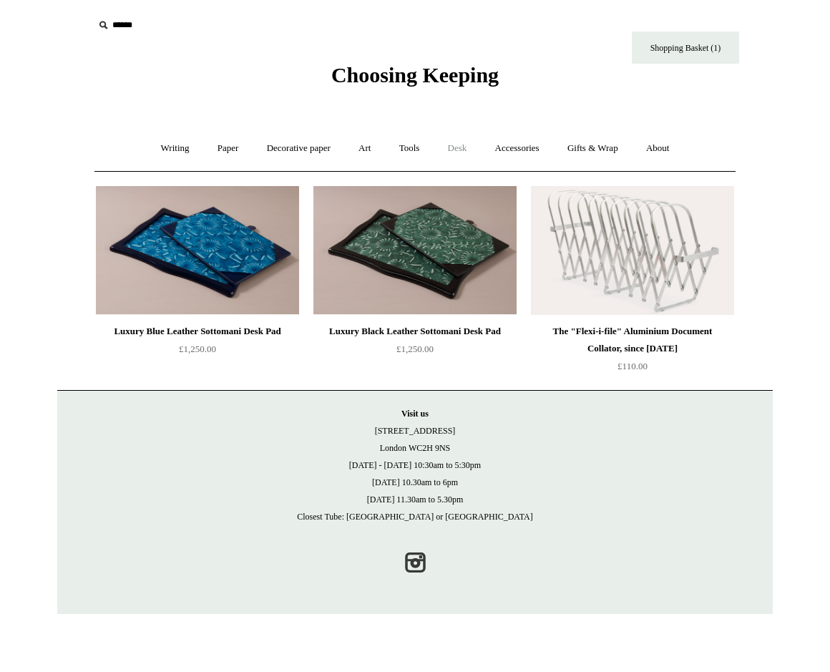
click at [466, 152] on link "Desk +" at bounding box center [457, 149] width 45 height 38
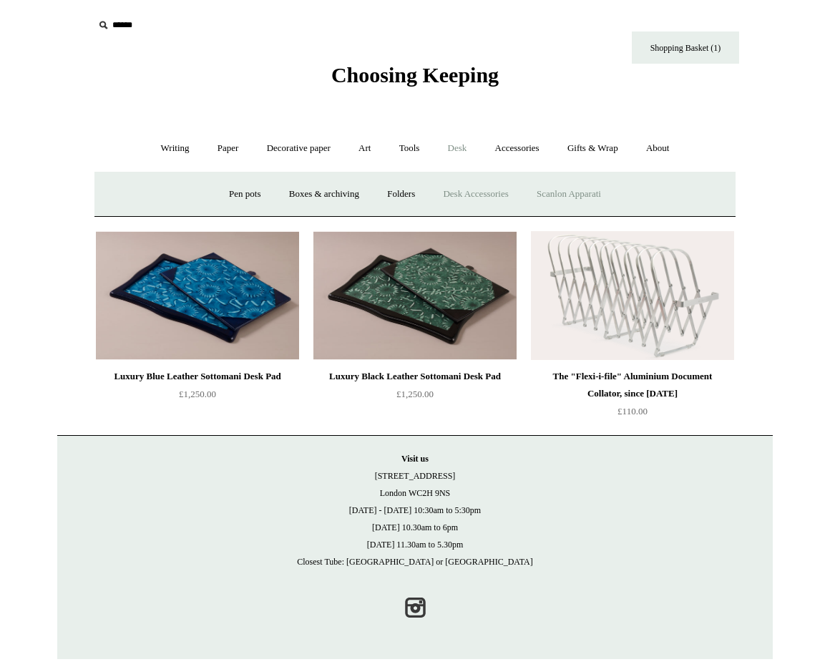
click at [578, 190] on link "Scanlon Apparati" at bounding box center [569, 194] width 90 height 38
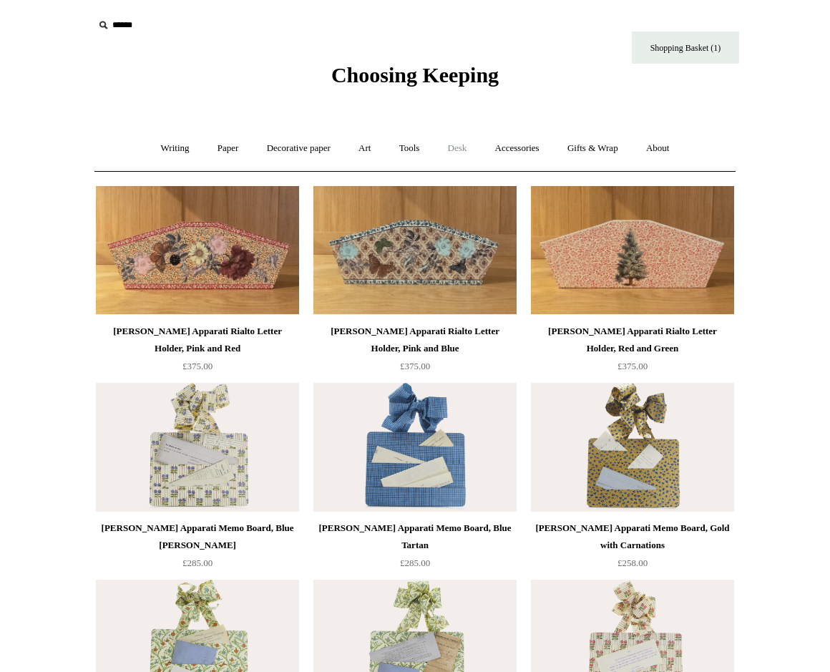
click at [462, 147] on link "Desk +" at bounding box center [457, 149] width 45 height 38
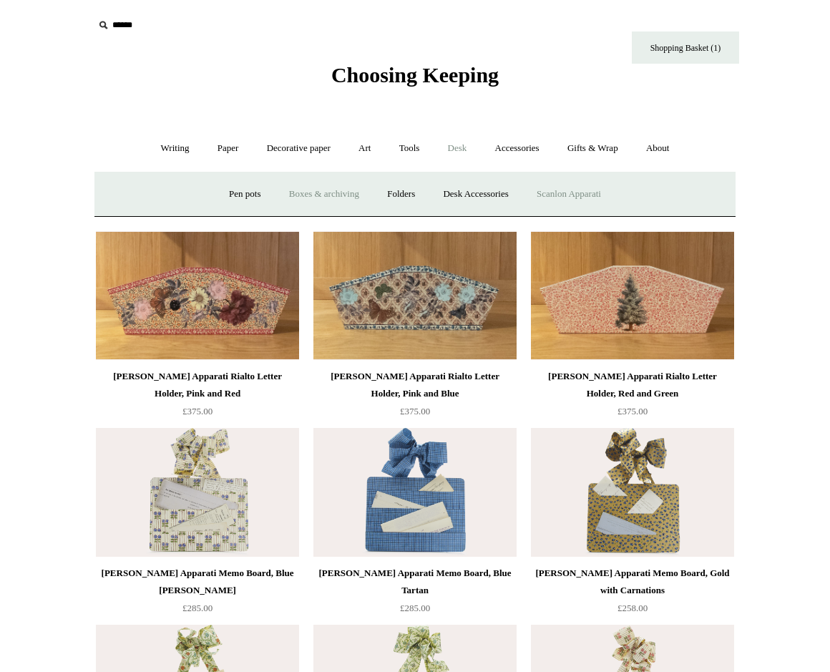
click at [334, 195] on link "Boxes & archiving" at bounding box center [324, 194] width 96 height 38
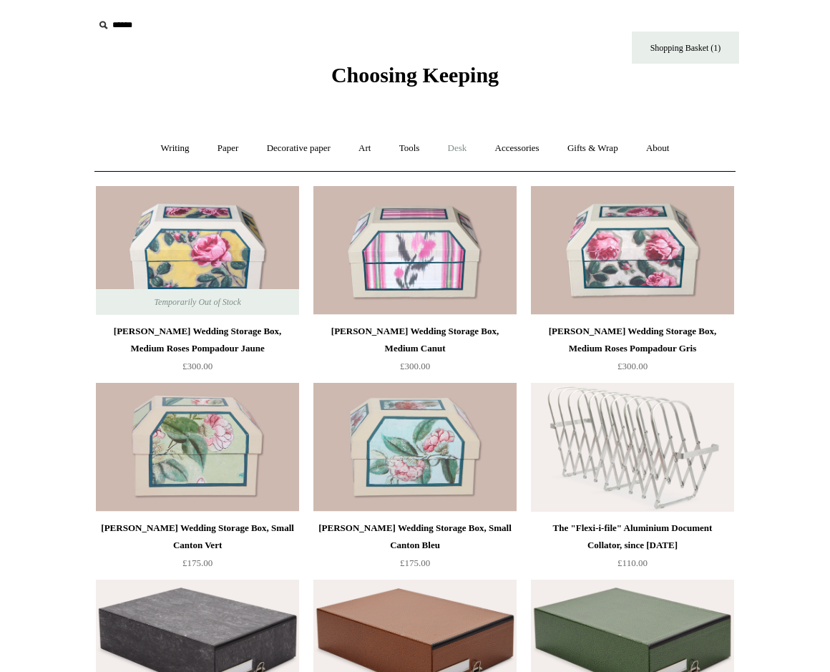
click at [480, 147] on link "Desk +" at bounding box center [457, 149] width 45 height 38
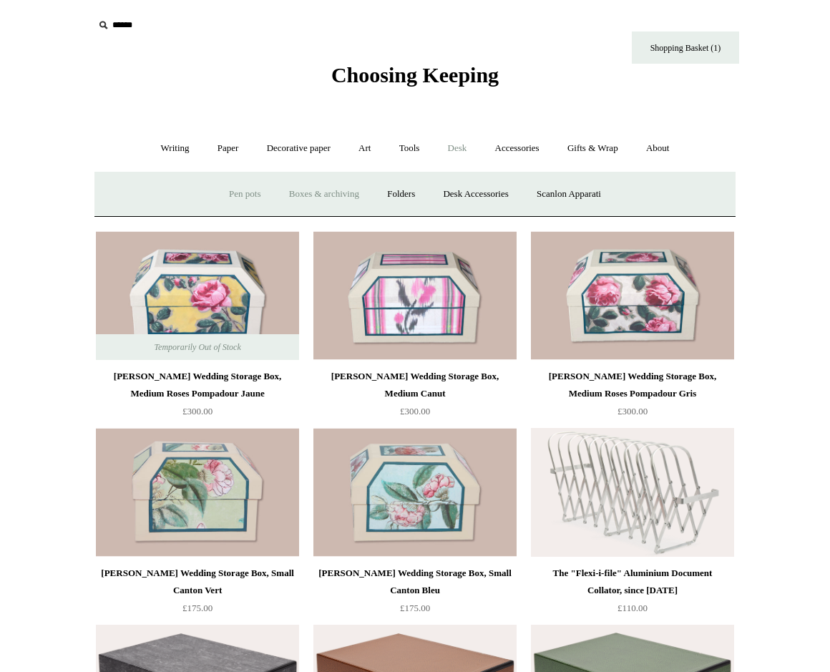
click at [238, 195] on link "Pen pots" at bounding box center [244, 194] width 57 height 38
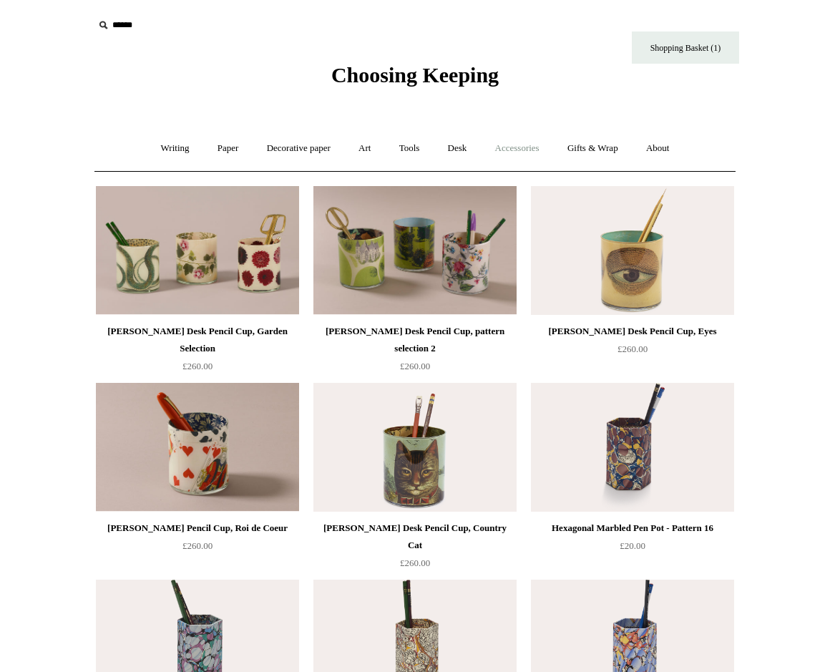
click at [530, 150] on link "Accessories +" at bounding box center [517, 149] width 70 height 38
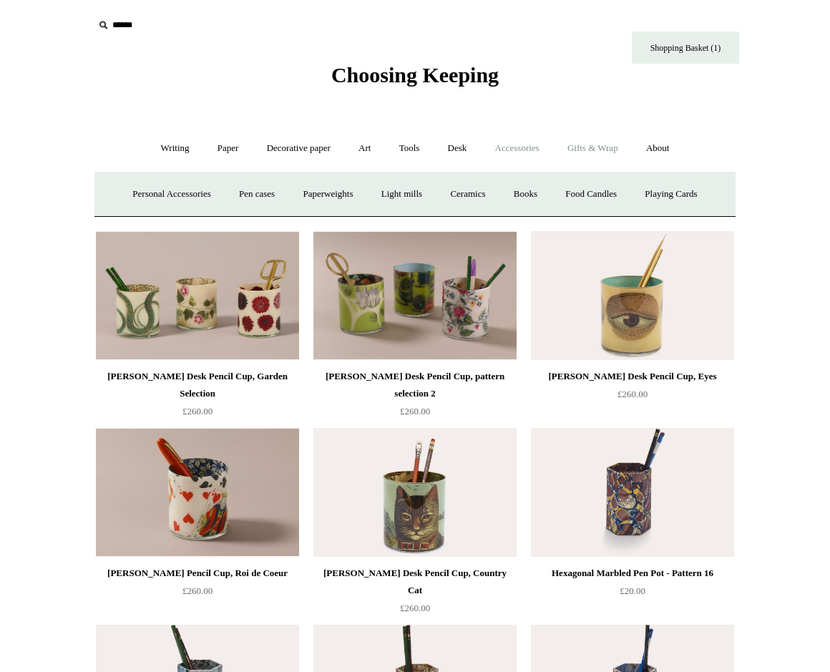
click at [616, 152] on link "Gifts & Wrap +" at bounding box center [593, 149] width 77 height 38
click at [470, 195] on link "Tags & labels" at bounding box center [450, 194] width 77 height 38
